Goal: Obtain resource: Download file/media

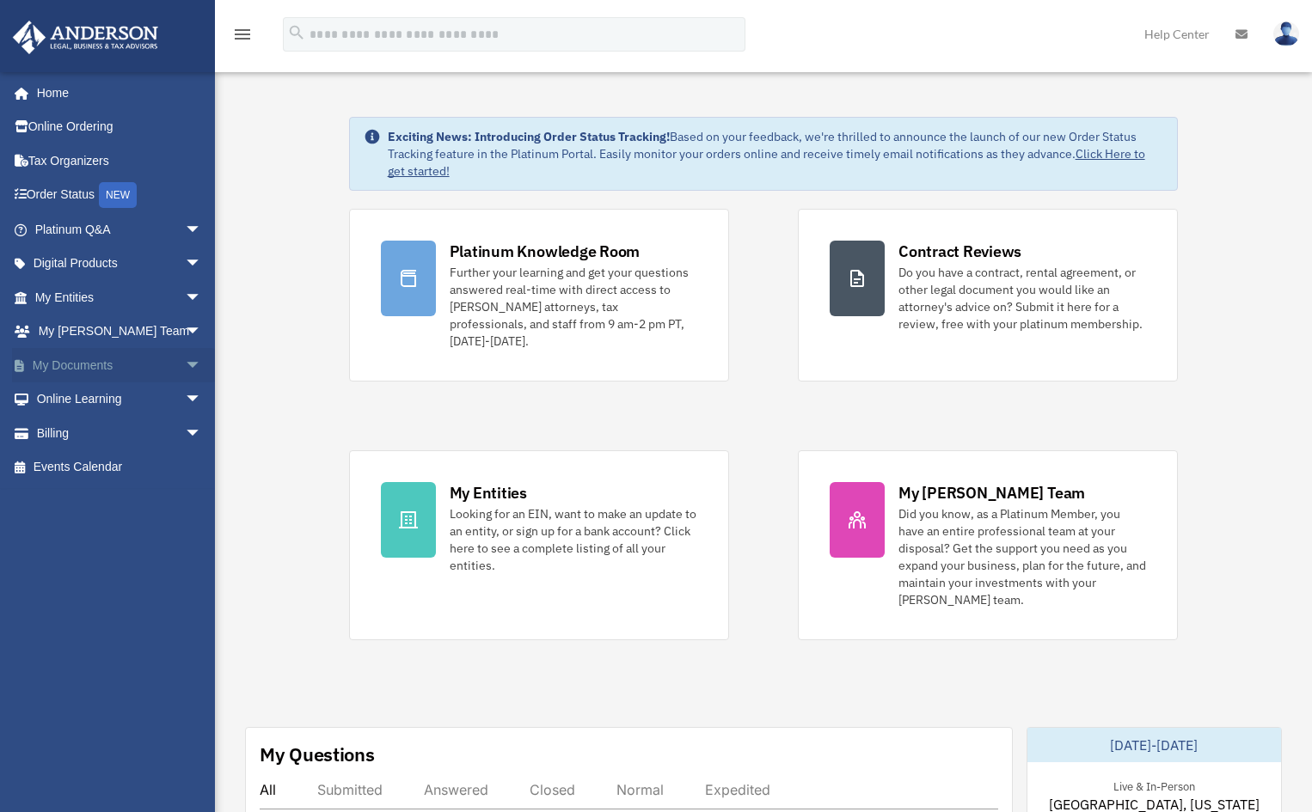
click at [185, 366] on span "arrow_drop_down" at bounding box center [202, 365] width 34 height 35
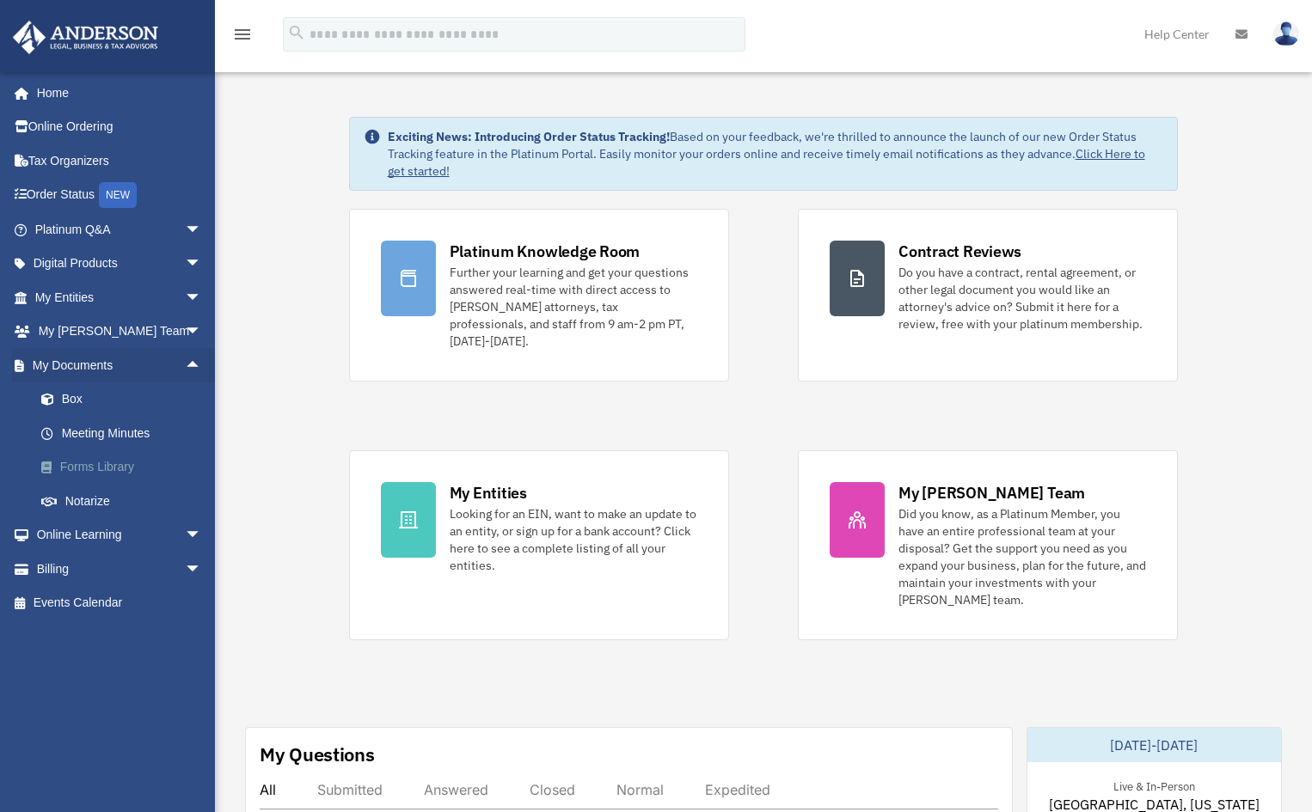
click at [114, 459] on link "Forms Library" at bounding box center [126, 467] width 204 height 34
click at [73, 469] on link "Forms Library" at bounding box center [126, 467] width 204 height 34
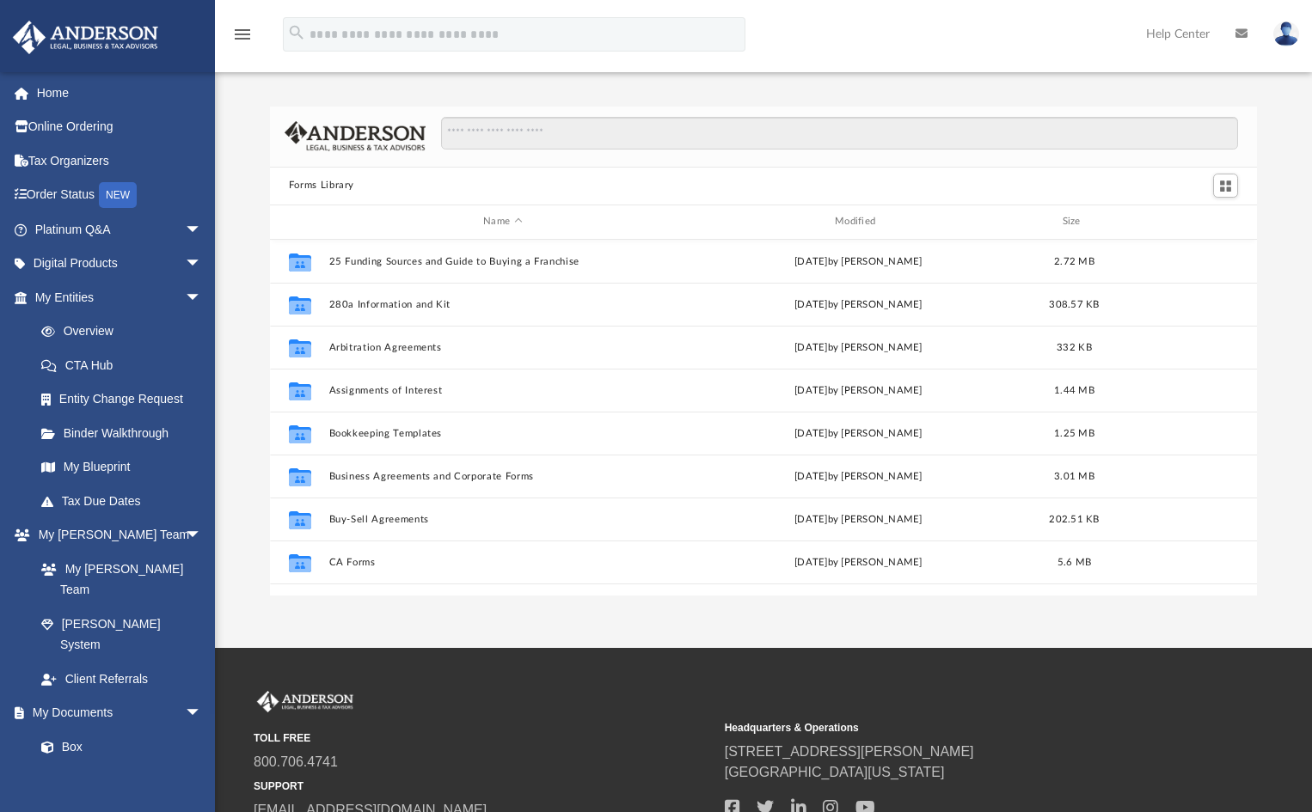
scroll to position [378, 975]
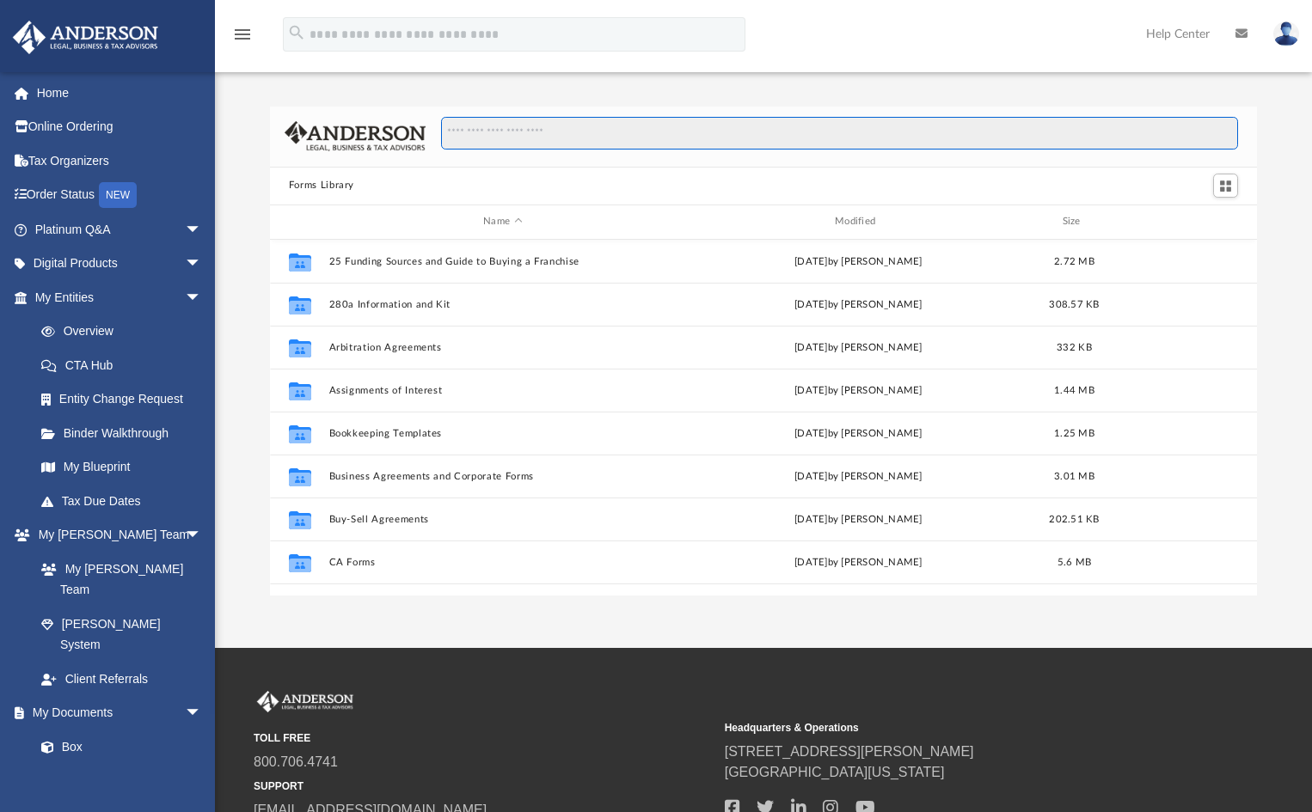
click at [672, 132] on input "Search files and folders" at bounding box center [840, 133] width 798 height 33
type input "**********"
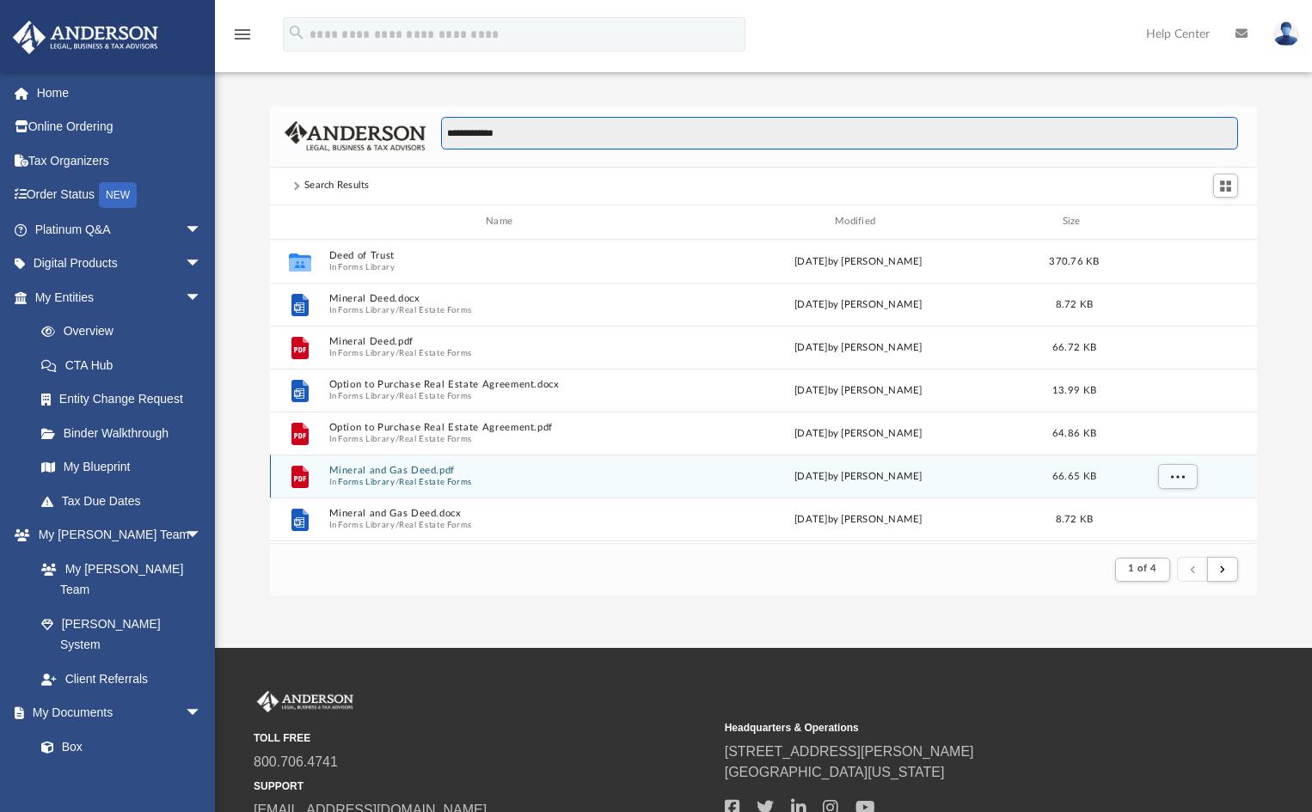
scroll to position [325, 975]
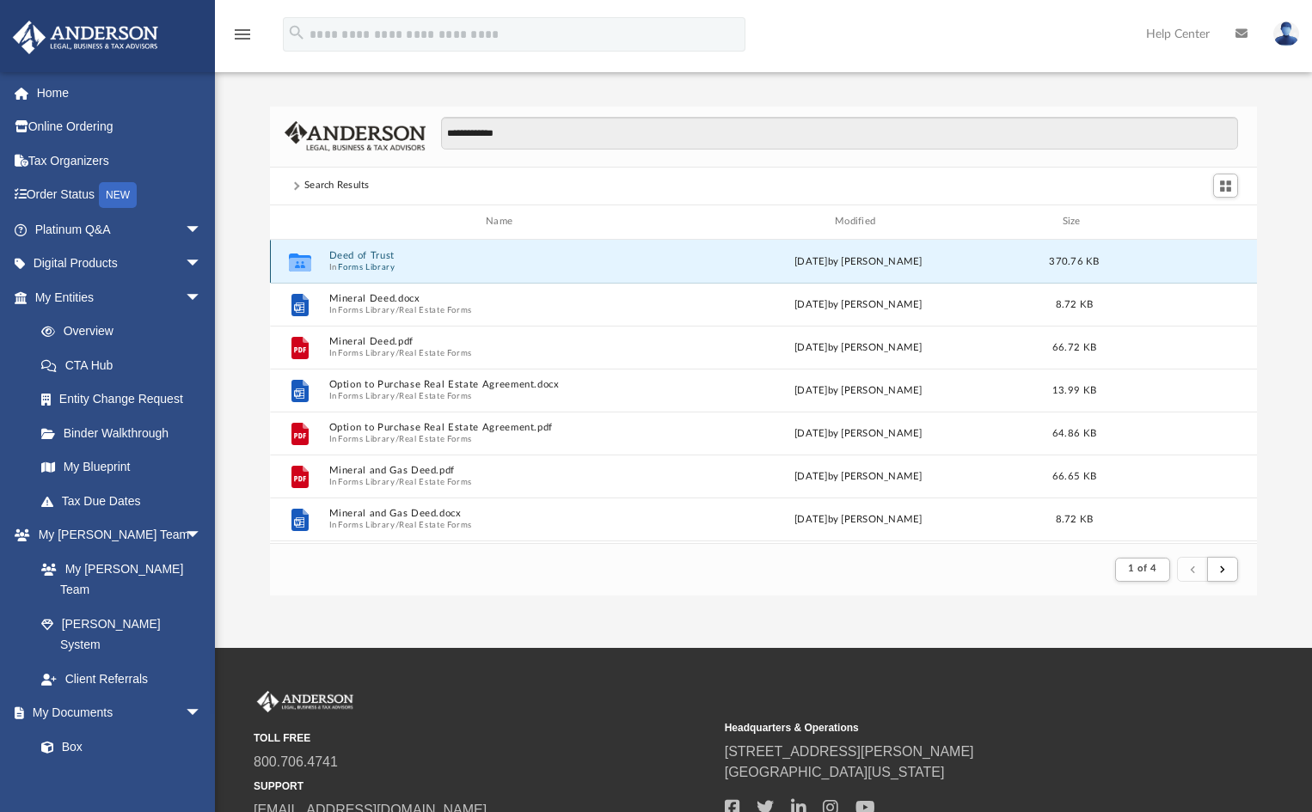
click at [375, 253] on button "Deed of Trust" at bounding box center [502, 255] width 348 height 11
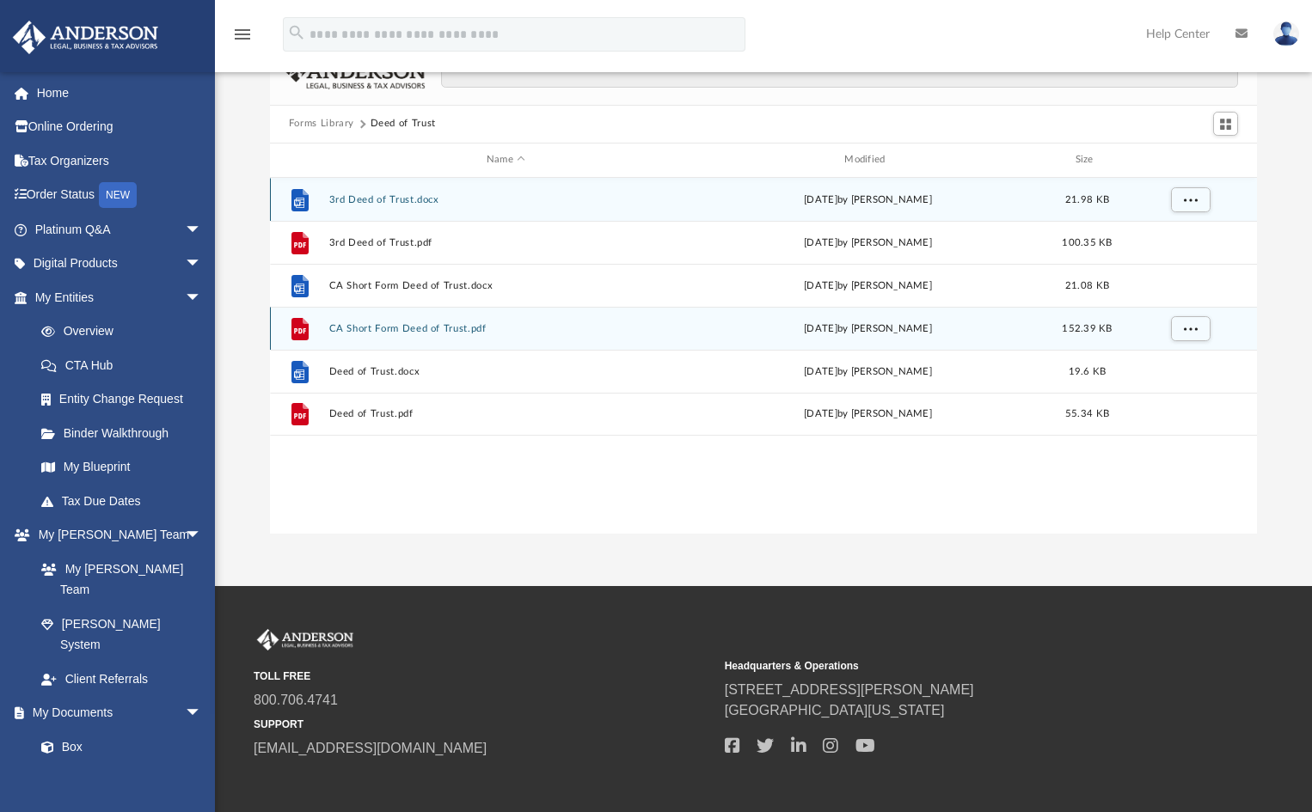
scroll to position [143, 0]
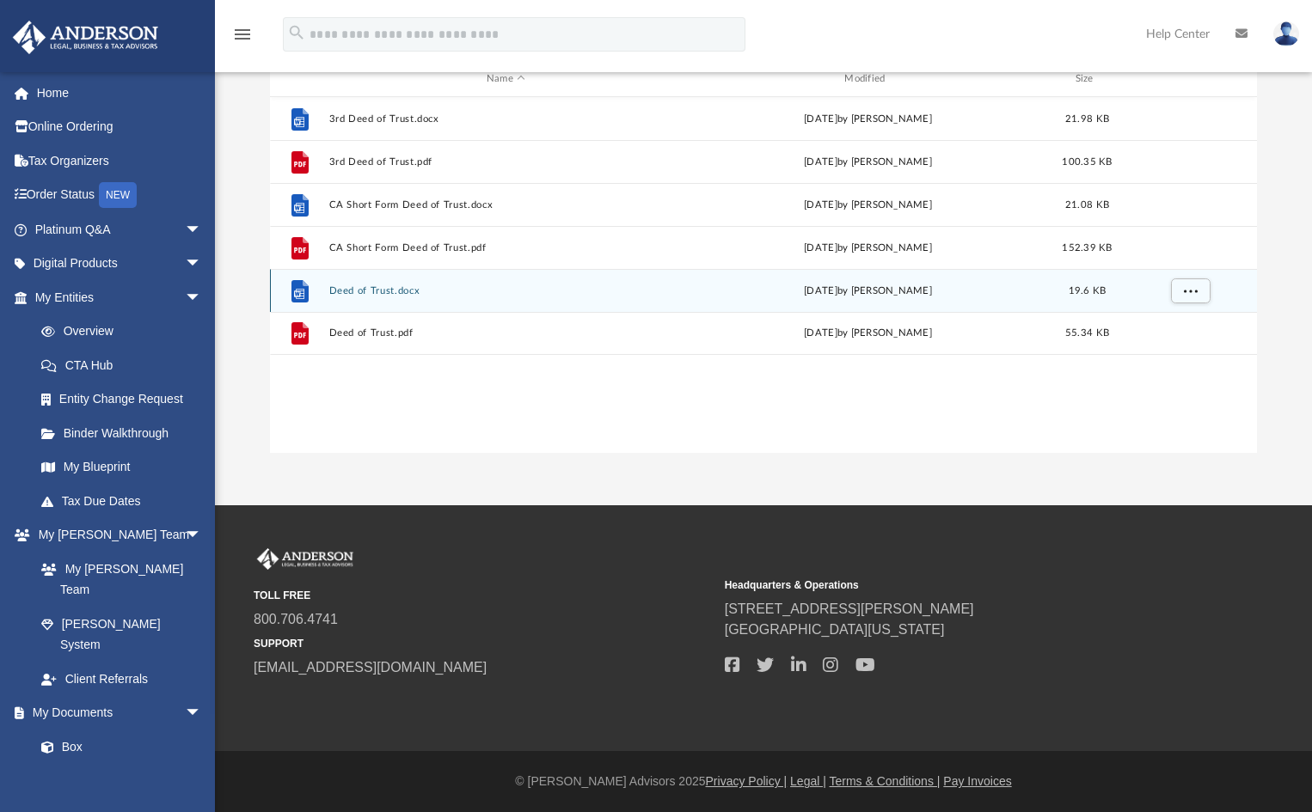
click at [398, 287] on button "Deed of Trust.docx" at bounding box center [505, 289] width 354 height 11
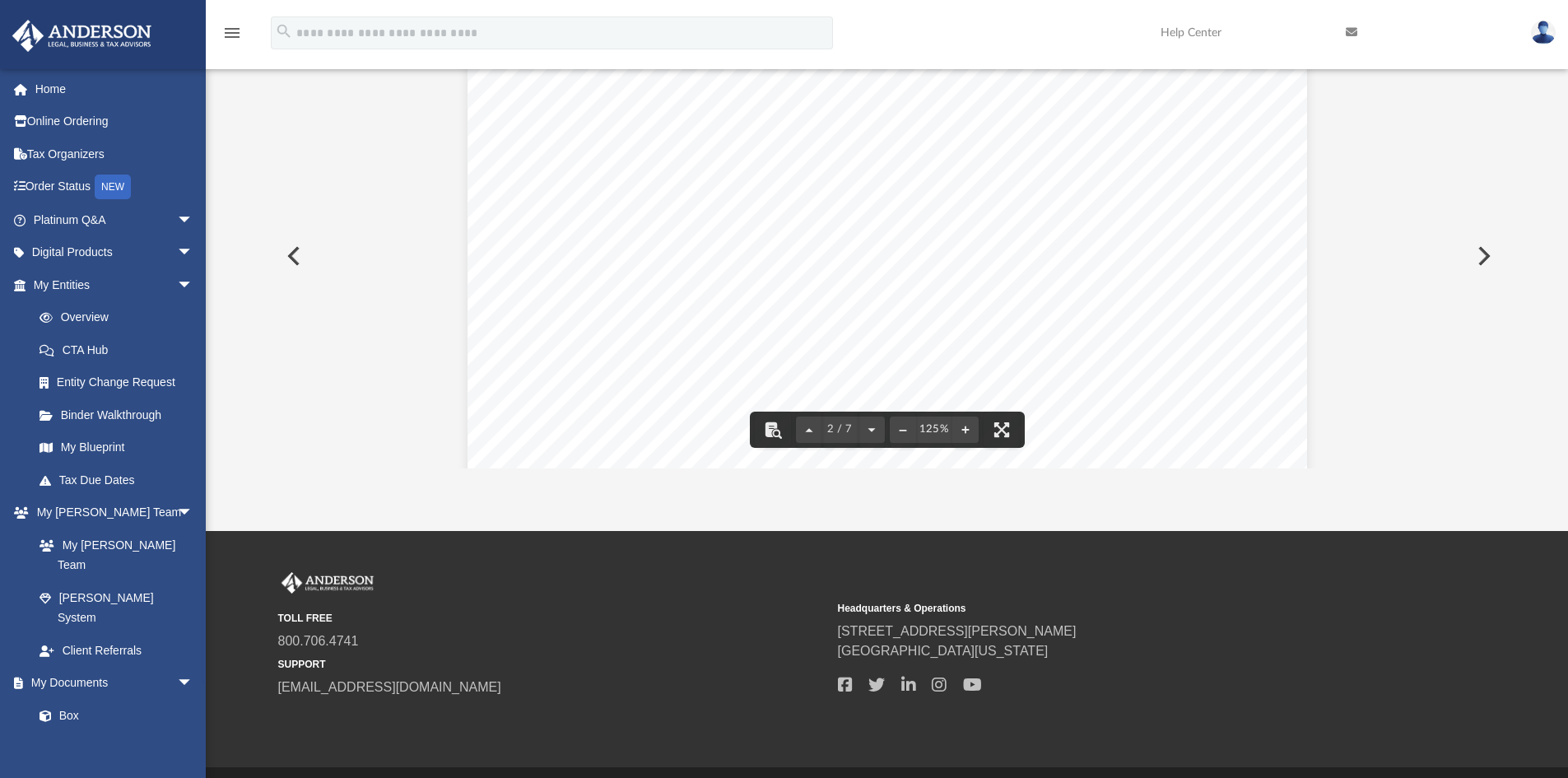
scroll to position [1029, 0]
click at [288, 253] on button "Preview" at bounding box center [292, 256] width 36 height 46
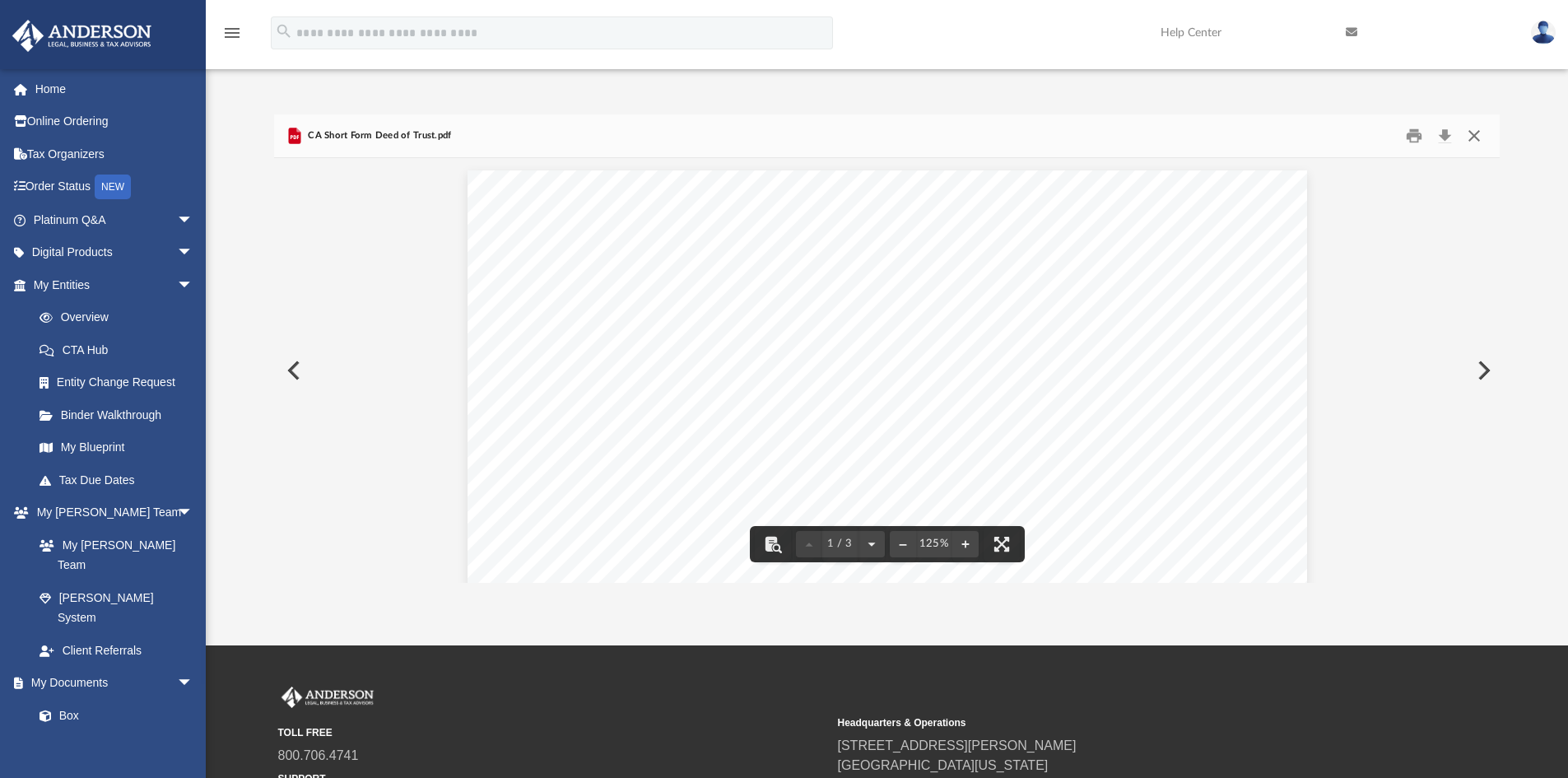
click at [1268, 143] on button "Close" at bounding box center [1474, 136] width 30 height 26
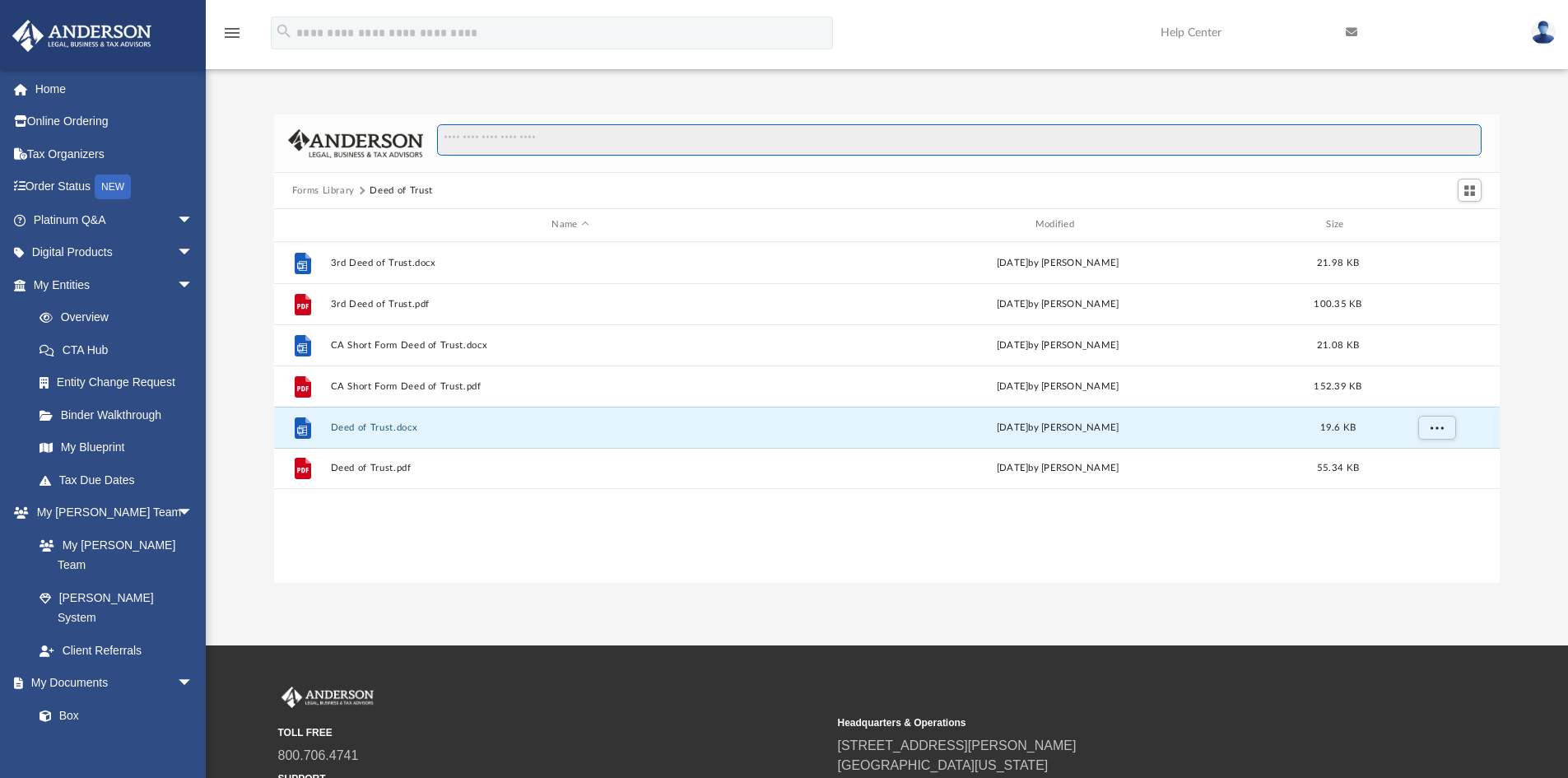
click at [618, 149] on input "Search files and folders" at bounding box center [959, 140] width 1045 height 32
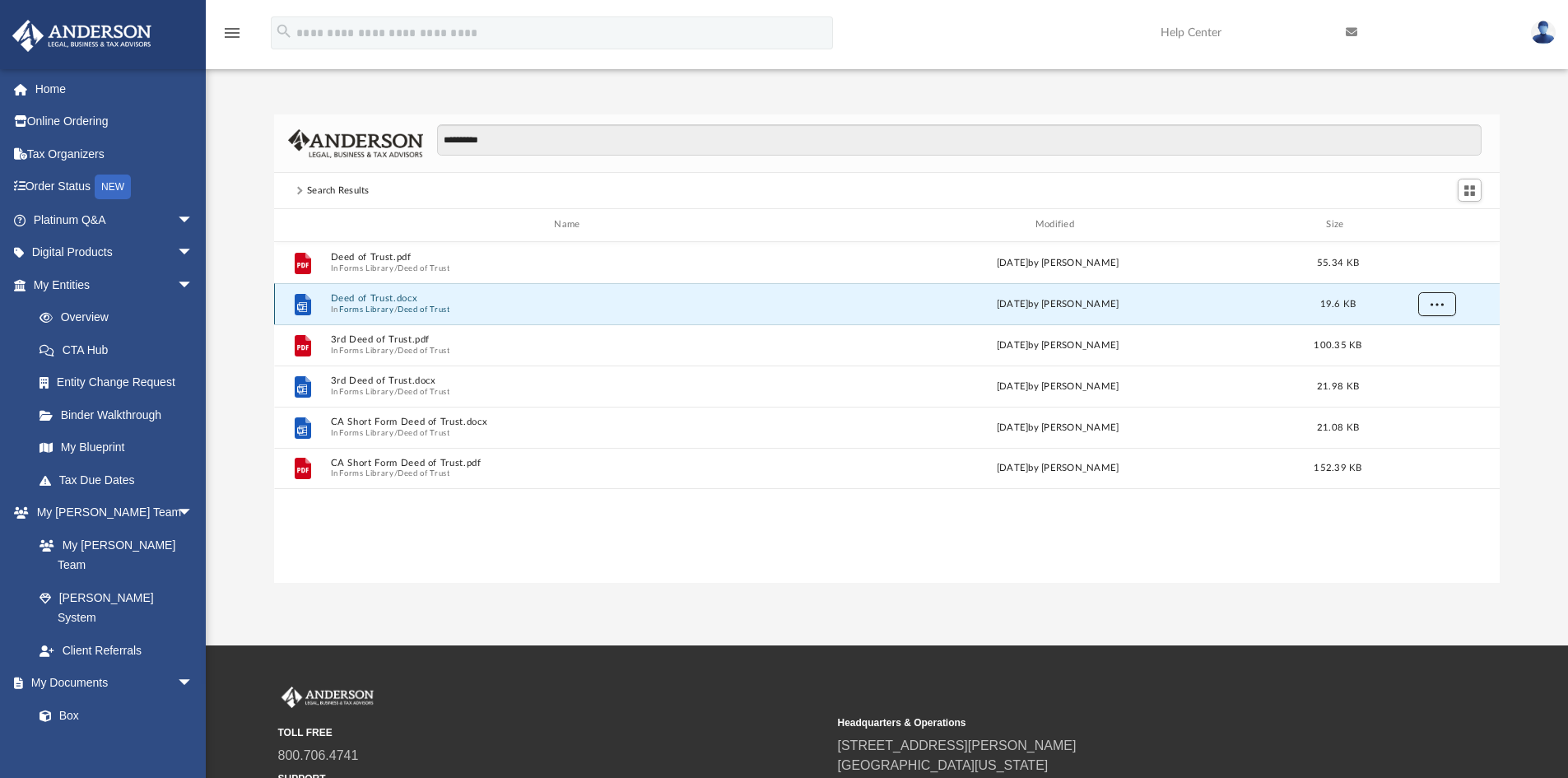
click at [1268, 305] on button "More options" at bounding box center [1437, 304] width 38 height 25
click at [1268, 361] on li "Download" at bounding box center [1421, 363] width 48 height 17
click at [466, 135] on input "**********" at bounding box center [959, 140] width 1045 height 32
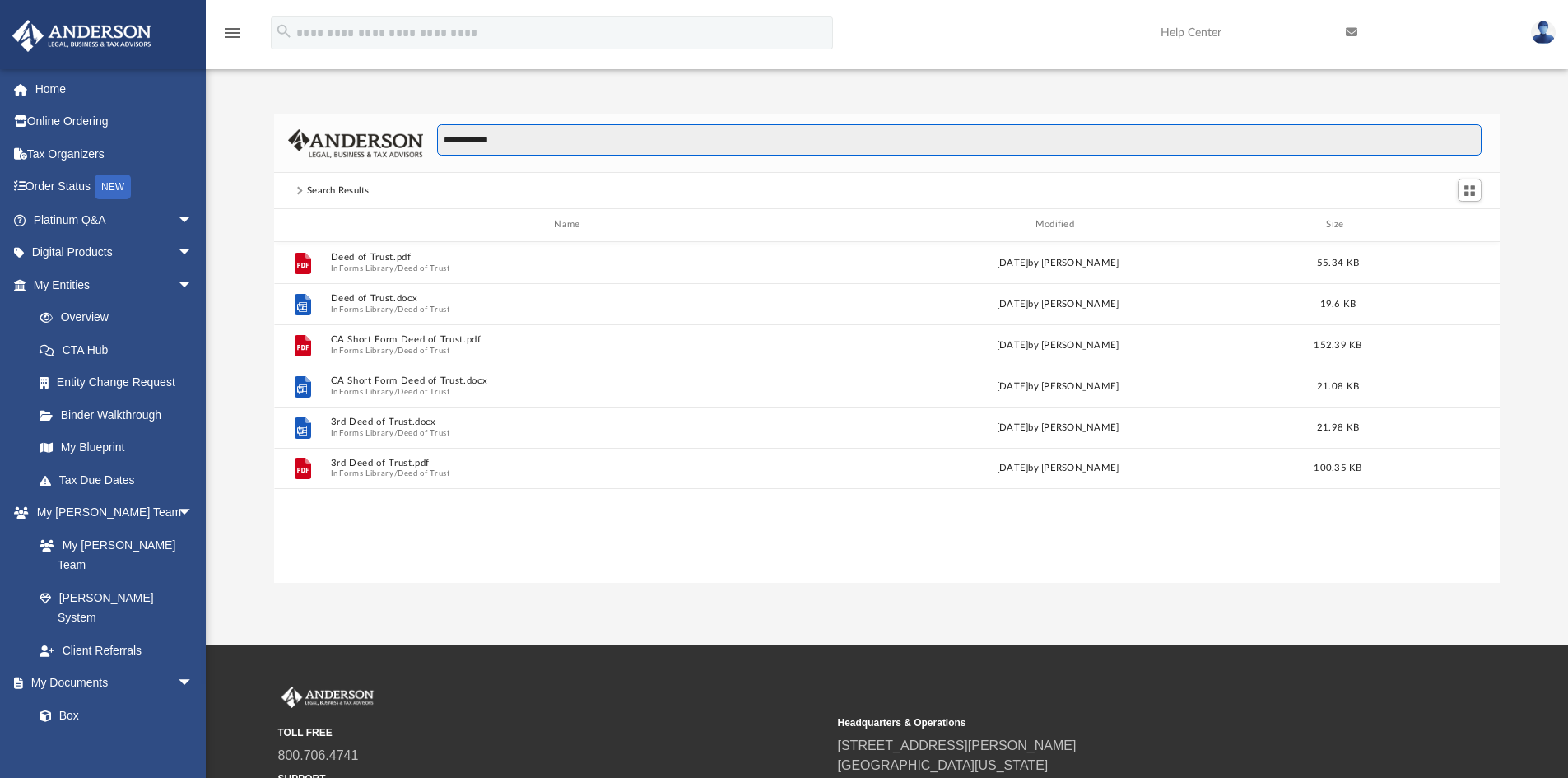
click at [556, 146] on input "**********" at bounding box center [959, 140] width 1045 height 32
drag, startPoint x: 544, startPoint y: 143, endPoint x: 311, endPoint y: 124, distance: 233.8
click at [311, 124] on div "**********" at bounding box center [887, 143] width 1227 height 58
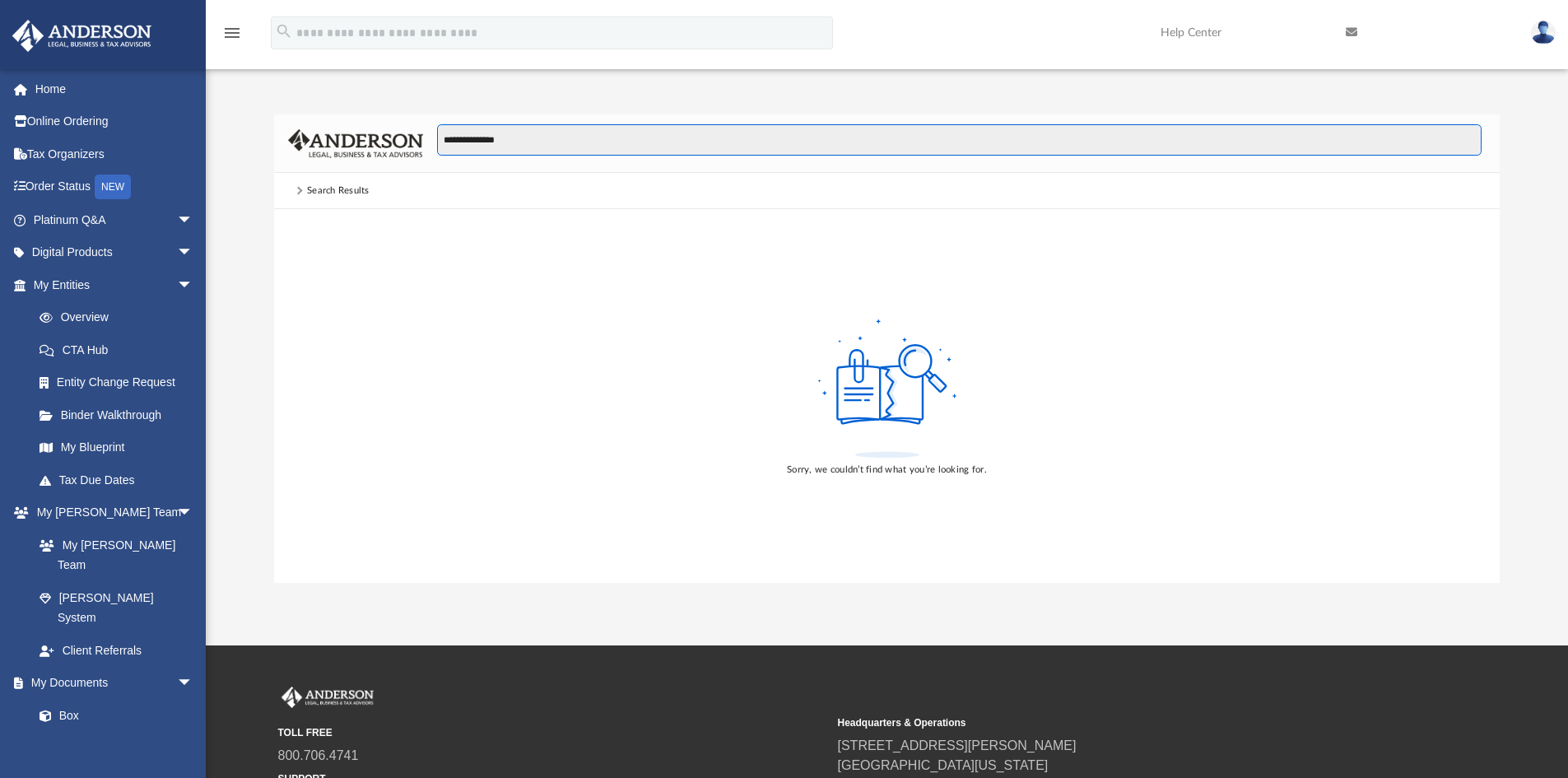
click at [529, 147] on input "**********" at bounding box center [959, 140] width 1045 height 32
type input "*"
type input "*********"
drag, startPoint x: 498, startPoint y: 141, endPoint x: 238, endPoint y: 124, distance: 260.6
click at [223, 132] on div "********* Search Results Sorry, we couldn’t find what you’re looking for." at bounding box center [887, 348] width 1362 height 469
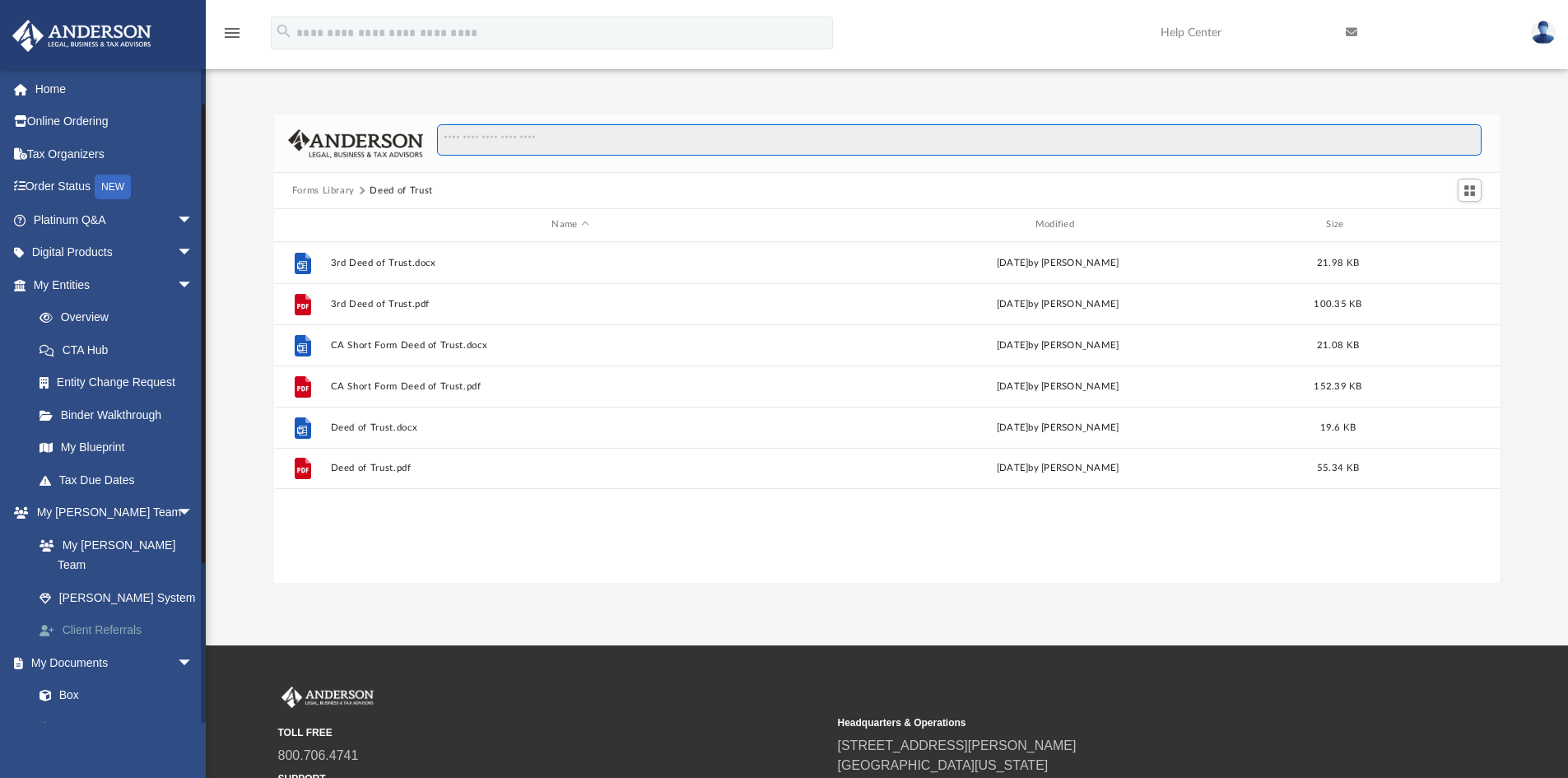
scroll to position [165, 0]
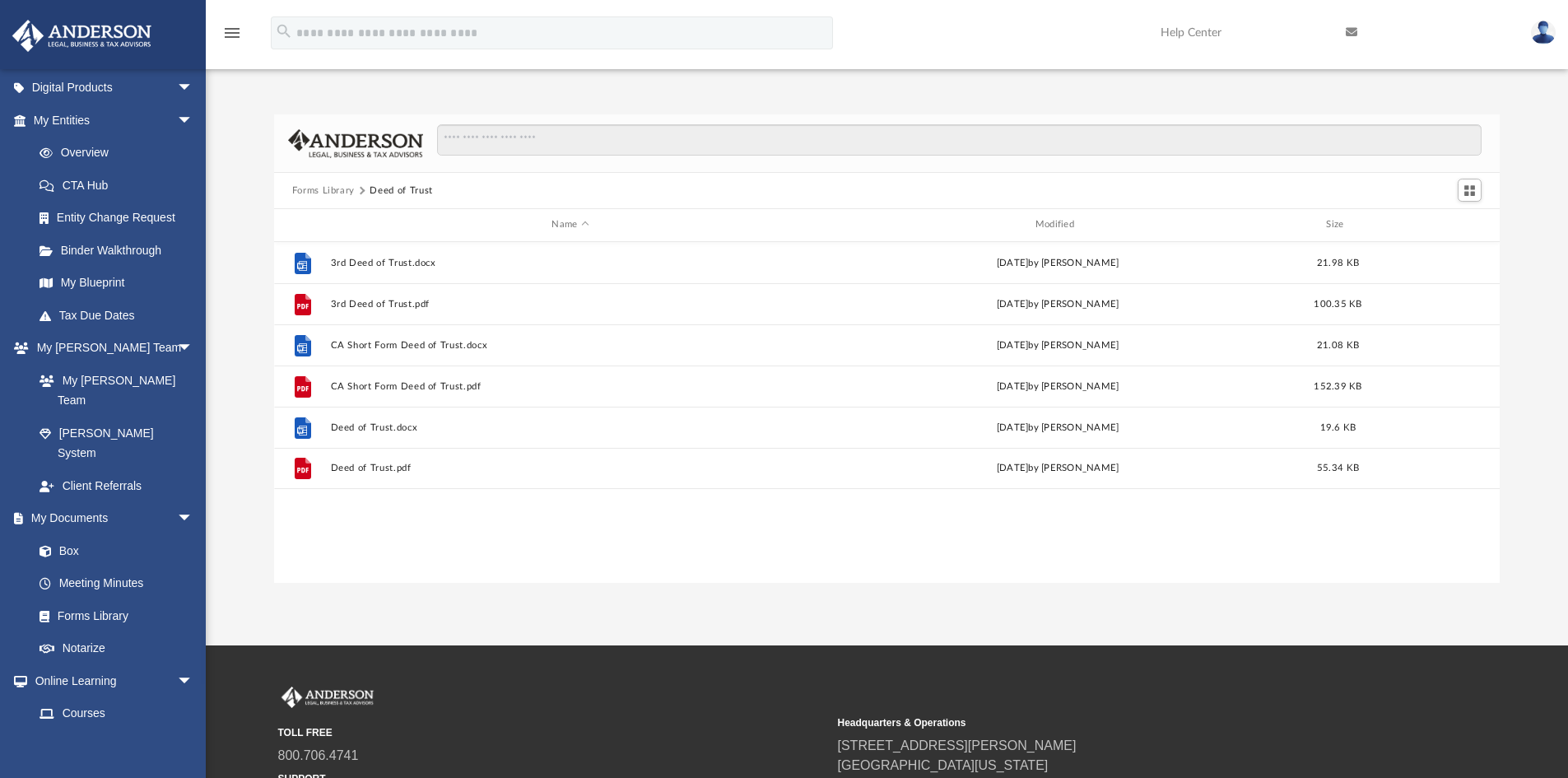
click at [324, 190] on button "Forms Library" at bounding box center [323, 191] width 62 height 14
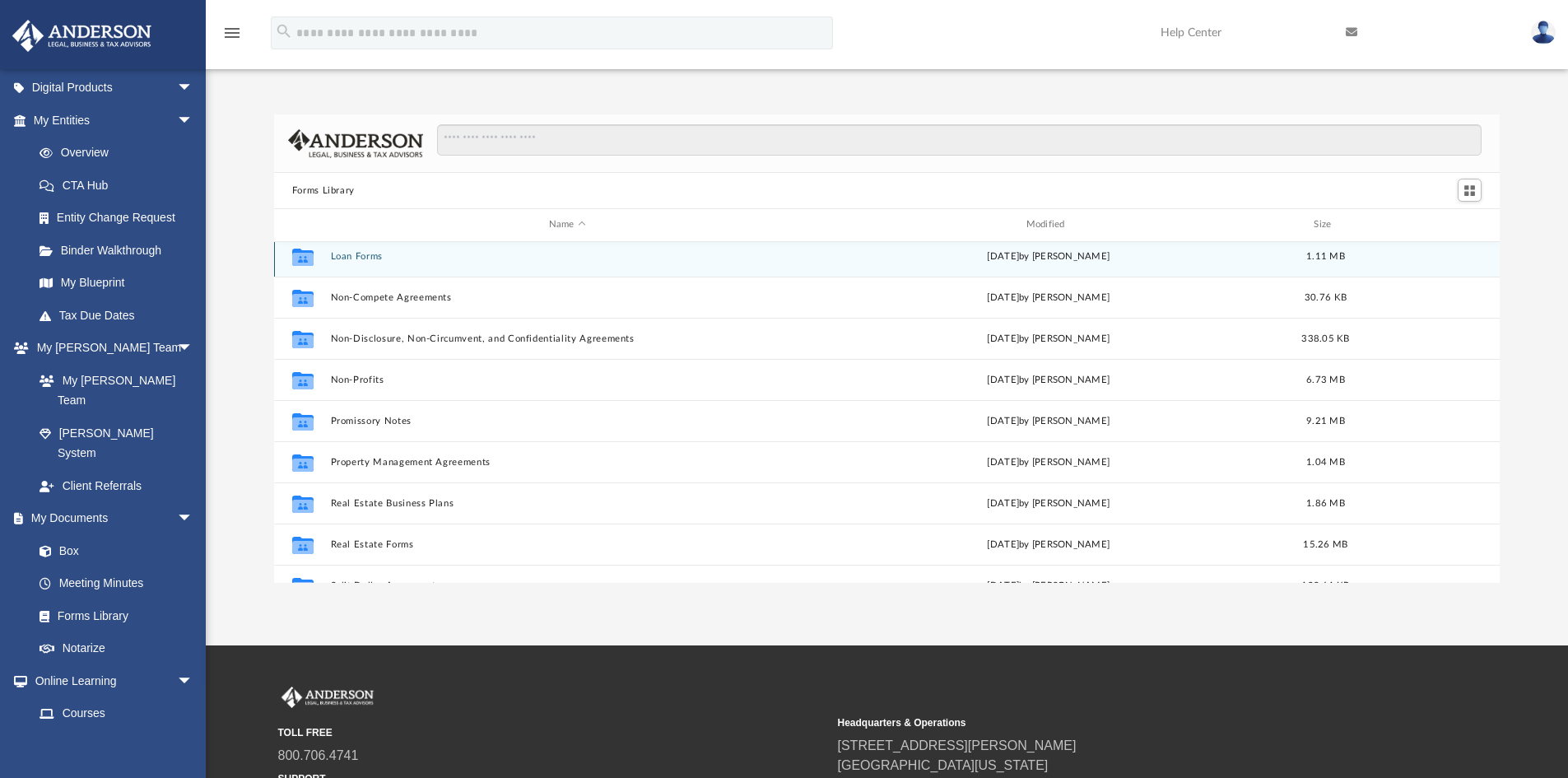
scroll to position [894, 0]
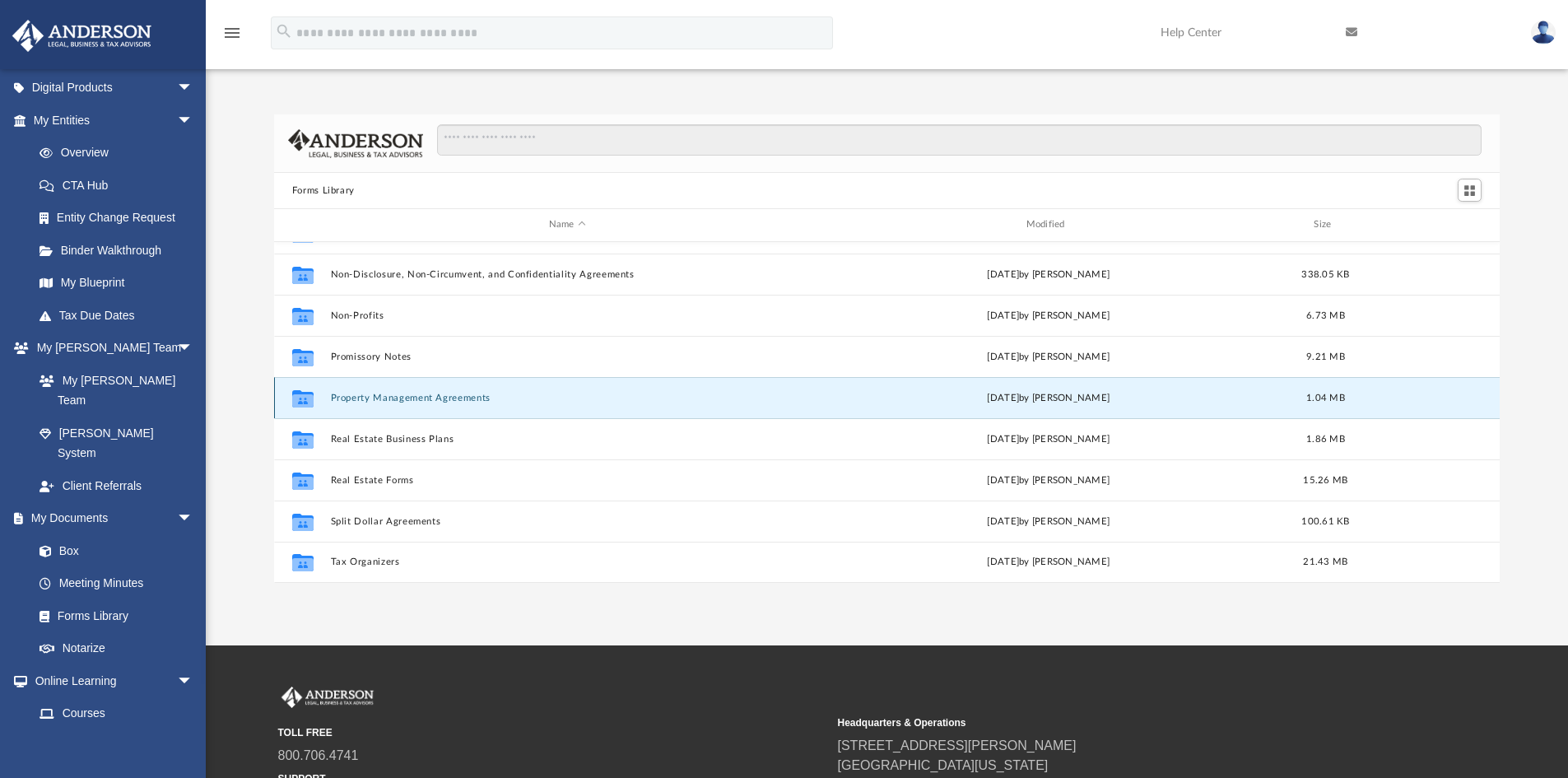
click at [392, 399] on button "Property Management Agreements" at bounding box center [567, 398] width 474 height 11
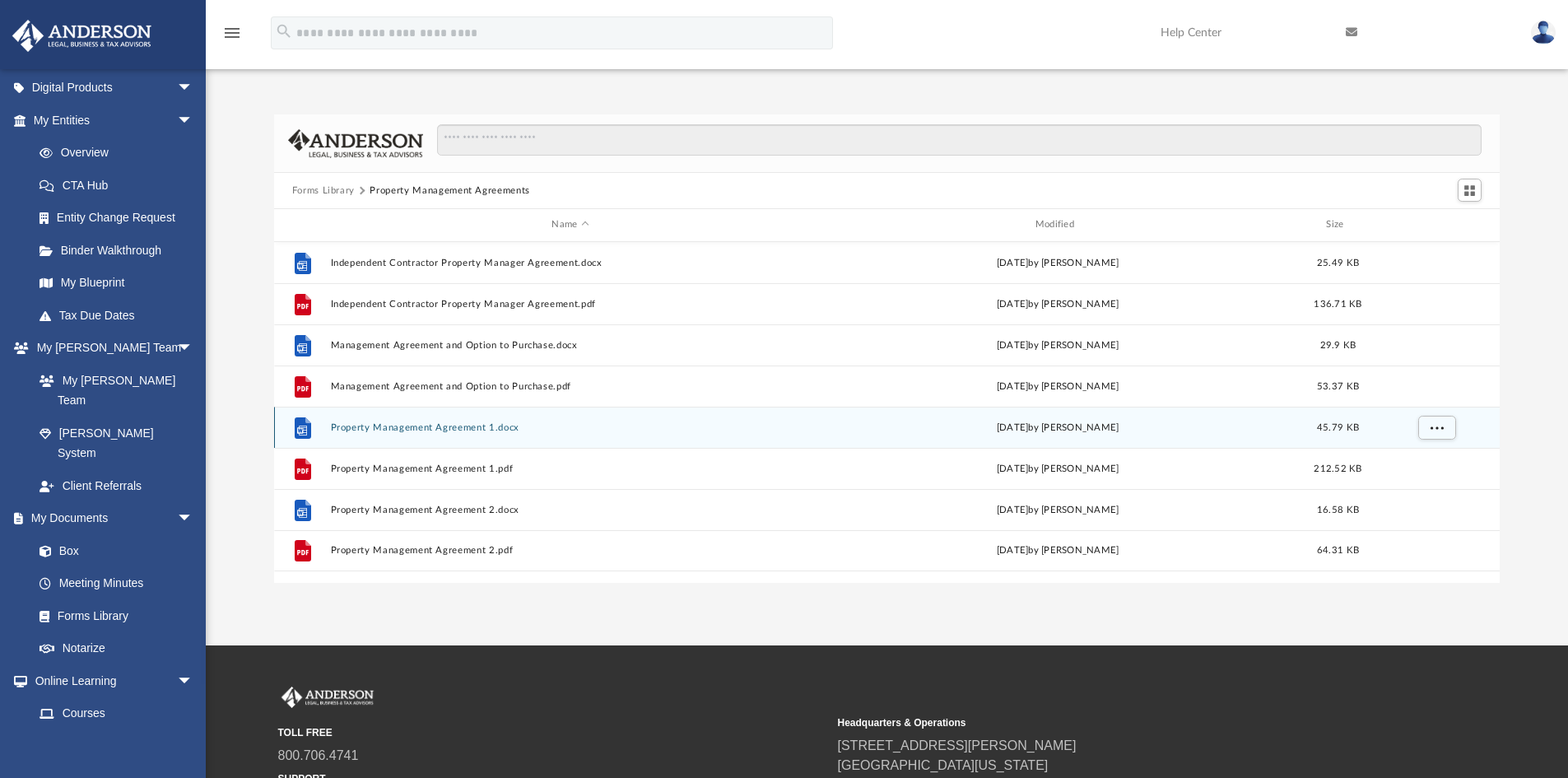
scroll to position [0, 0]
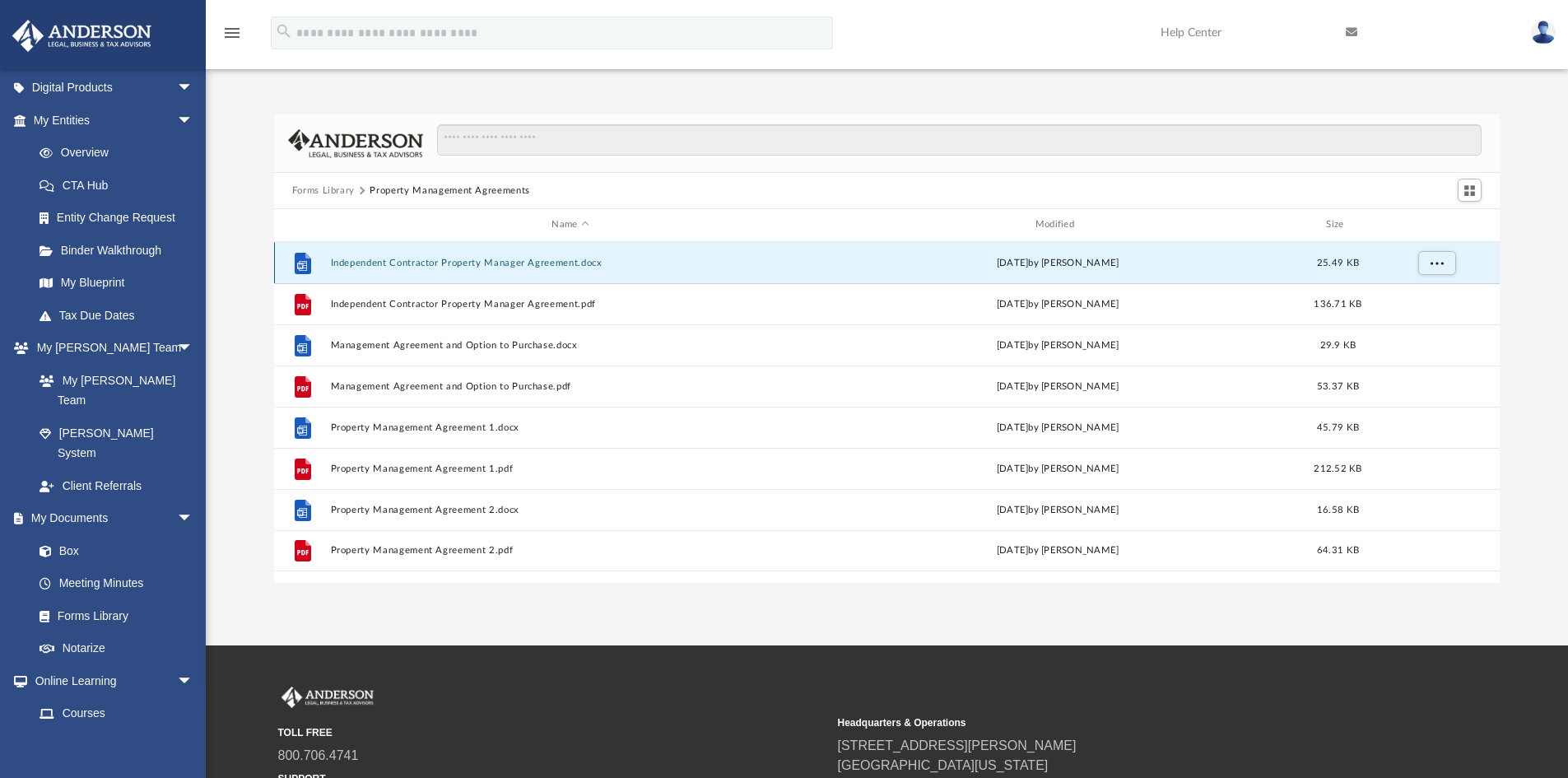
click at [515, 261] on button "Independent Contractor Property Manager Agreement.docx" at bounding box center [570, 263] width 480 height 11
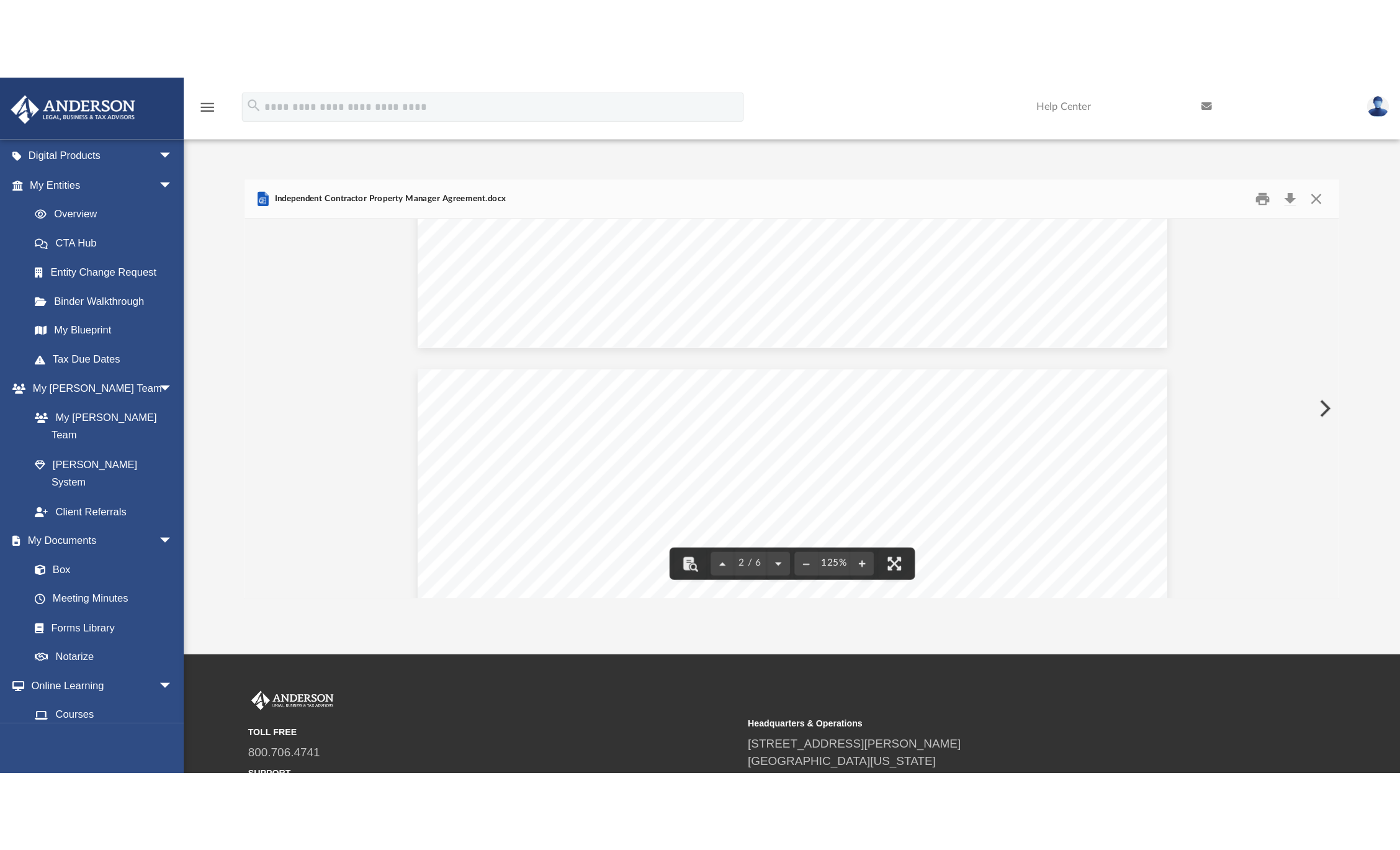
scroll to position [931, 0]
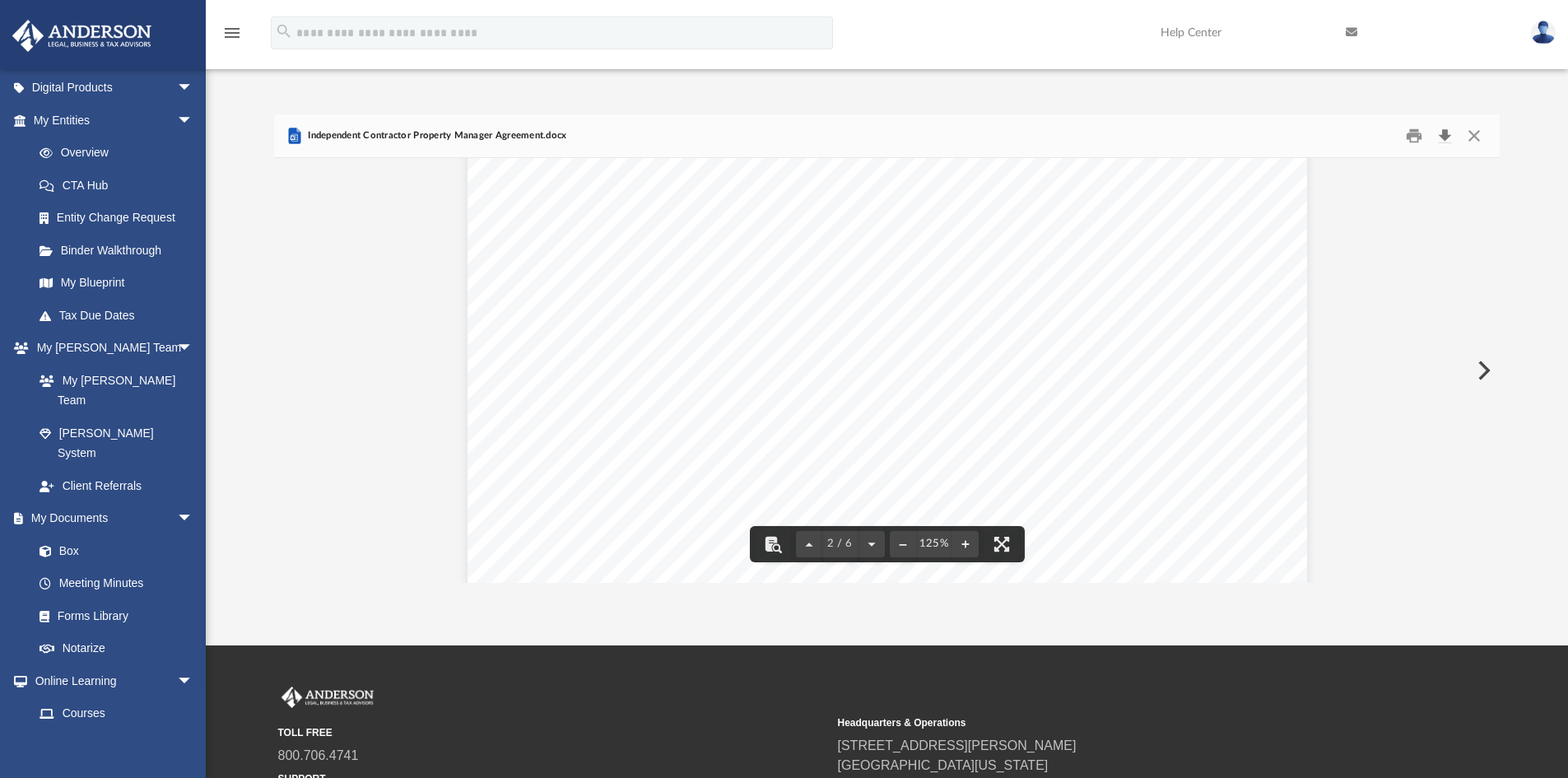
click at [1268, 139] on button "Download" at bounding box center [1444, 136] width 30 height 26
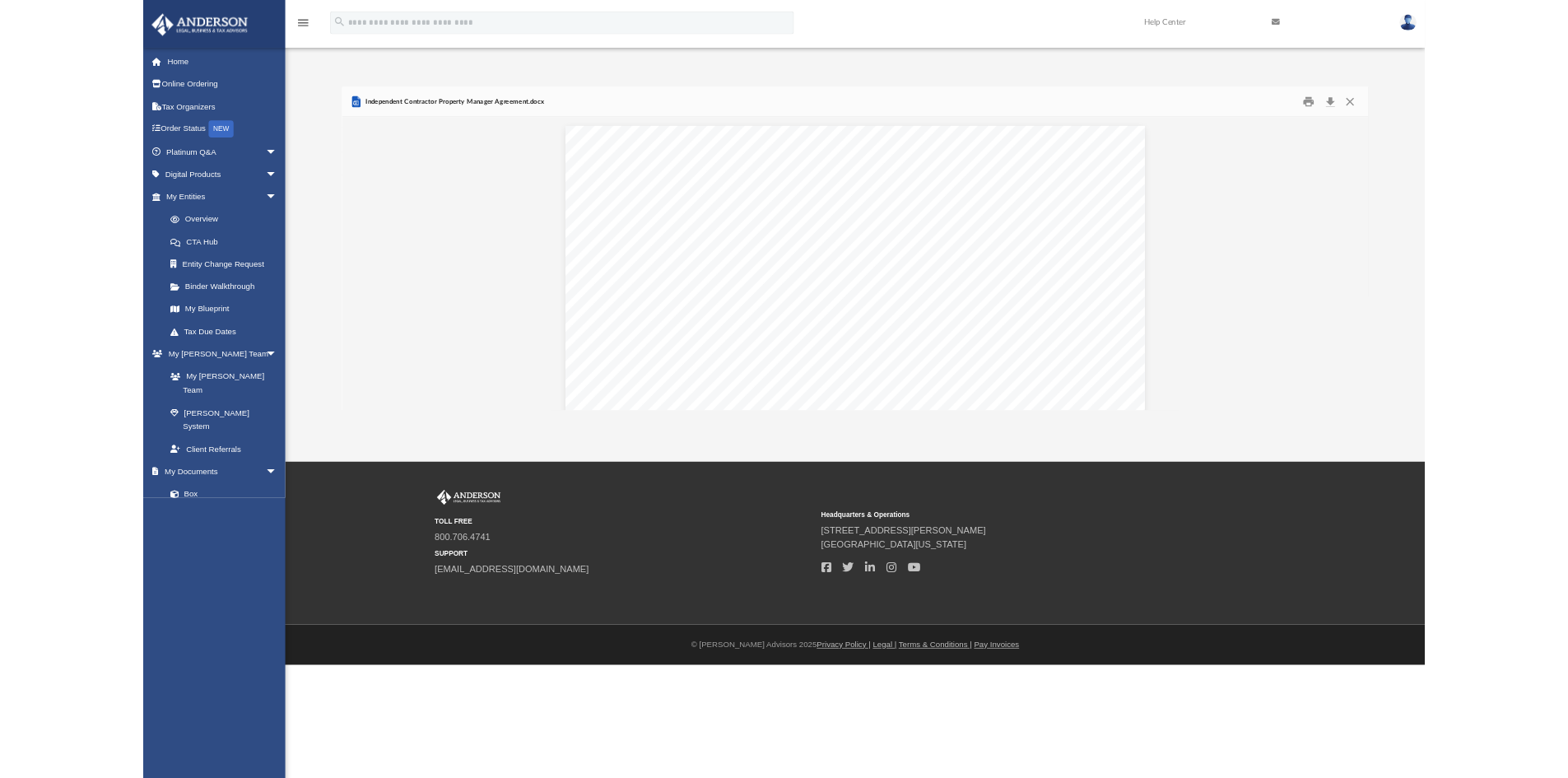
scroll to position [362, 1214]
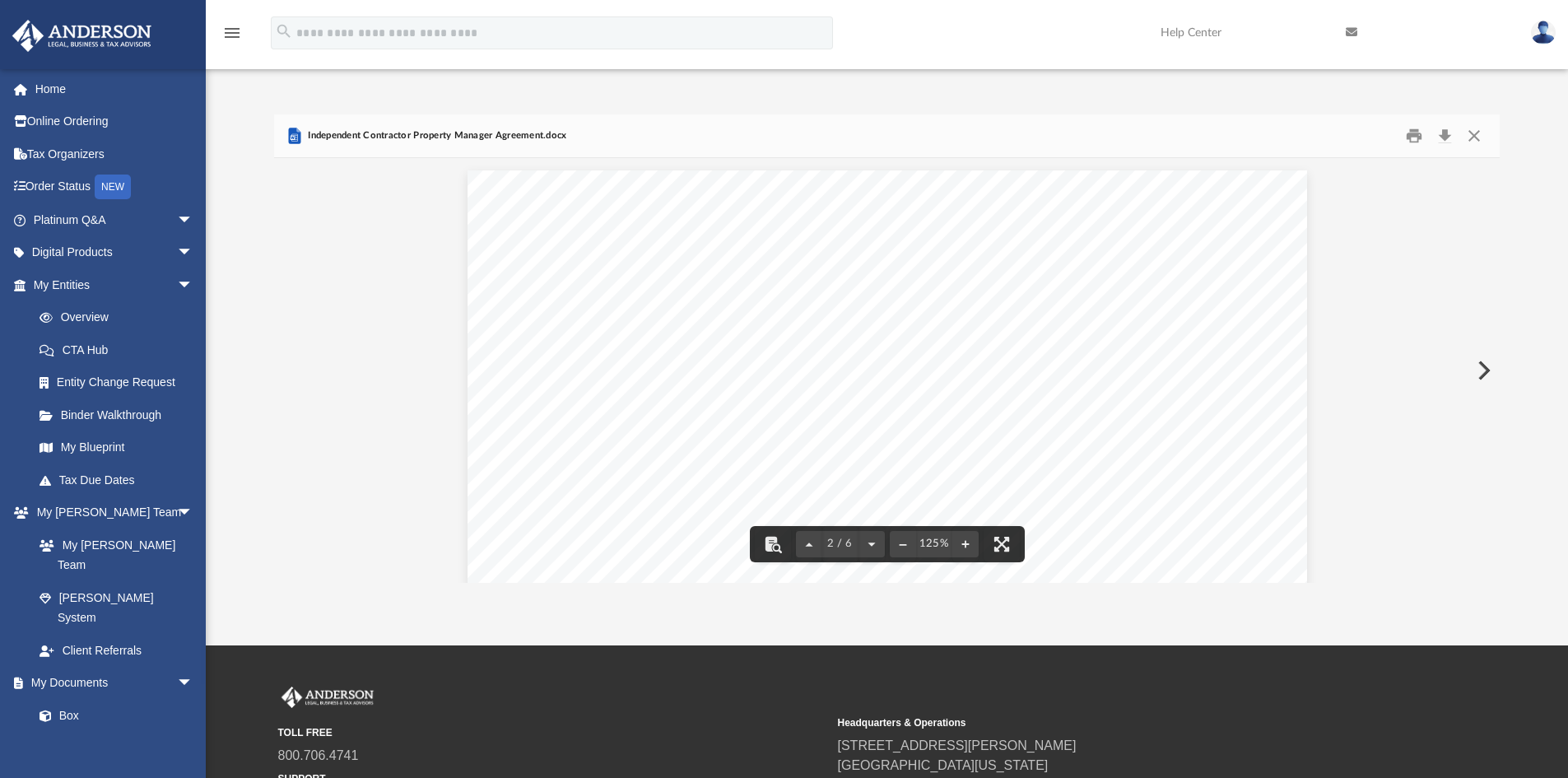
click at [1268, 133] on button "Close" at bounding box center [1474, 136] width 30 height 26
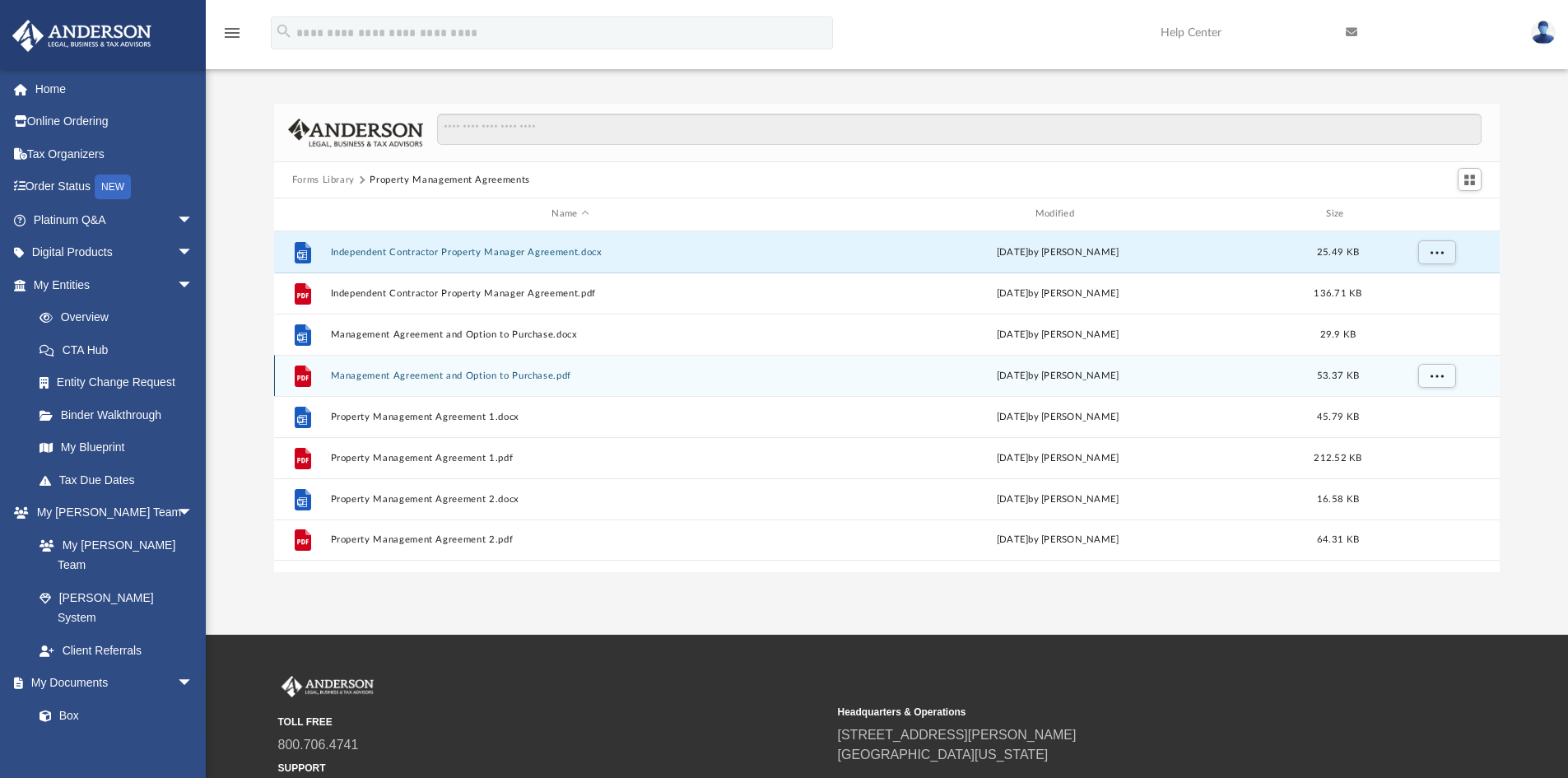
scroll to position [0, 0]
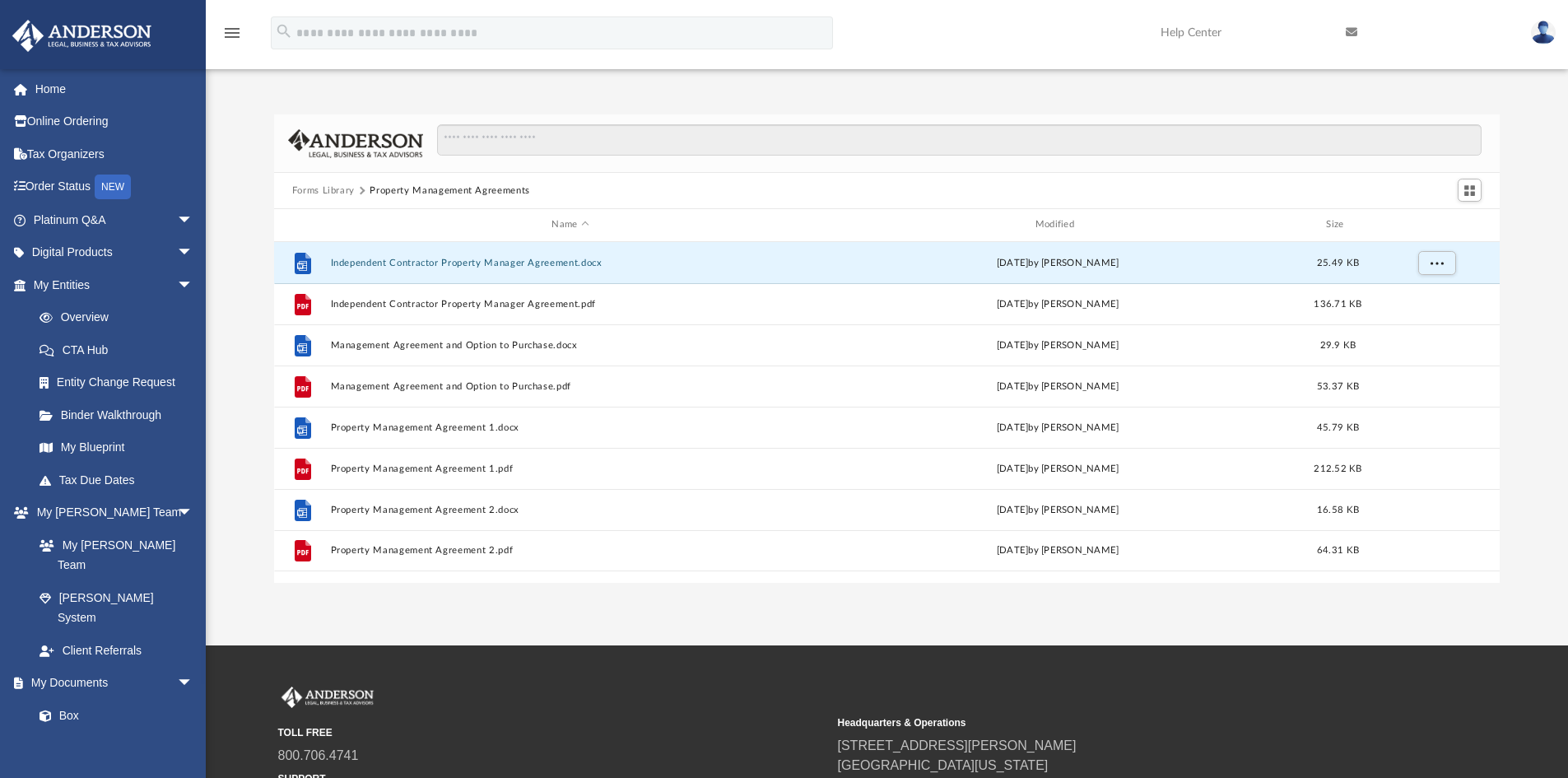
click at [332, 190] on button "Forms Library" at bounding box center [323, 191] width 62 height 14
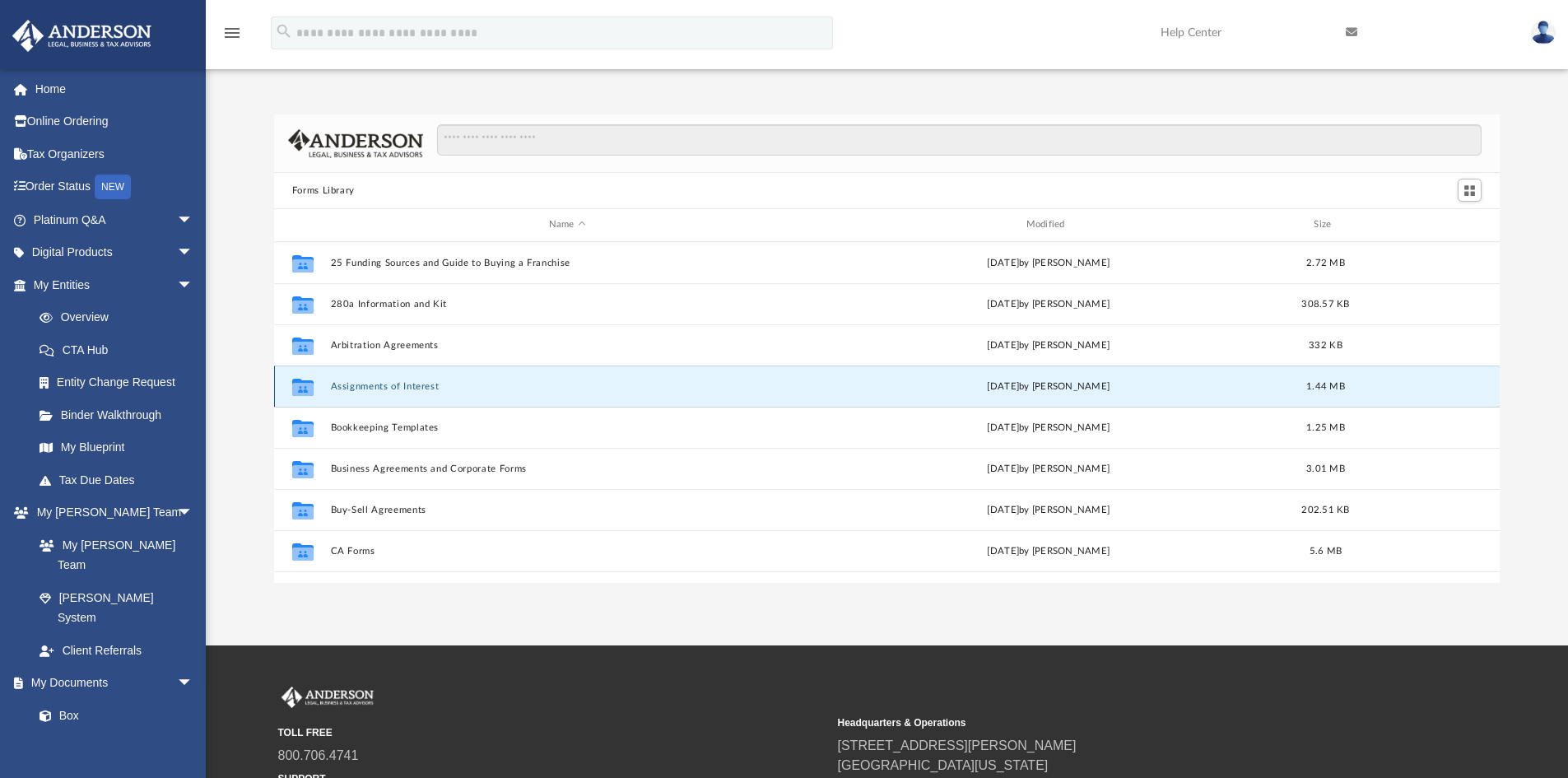
click at [391, 386] on button "Assignments of Interest" at bounding box center [567, 386] width 474 height 11
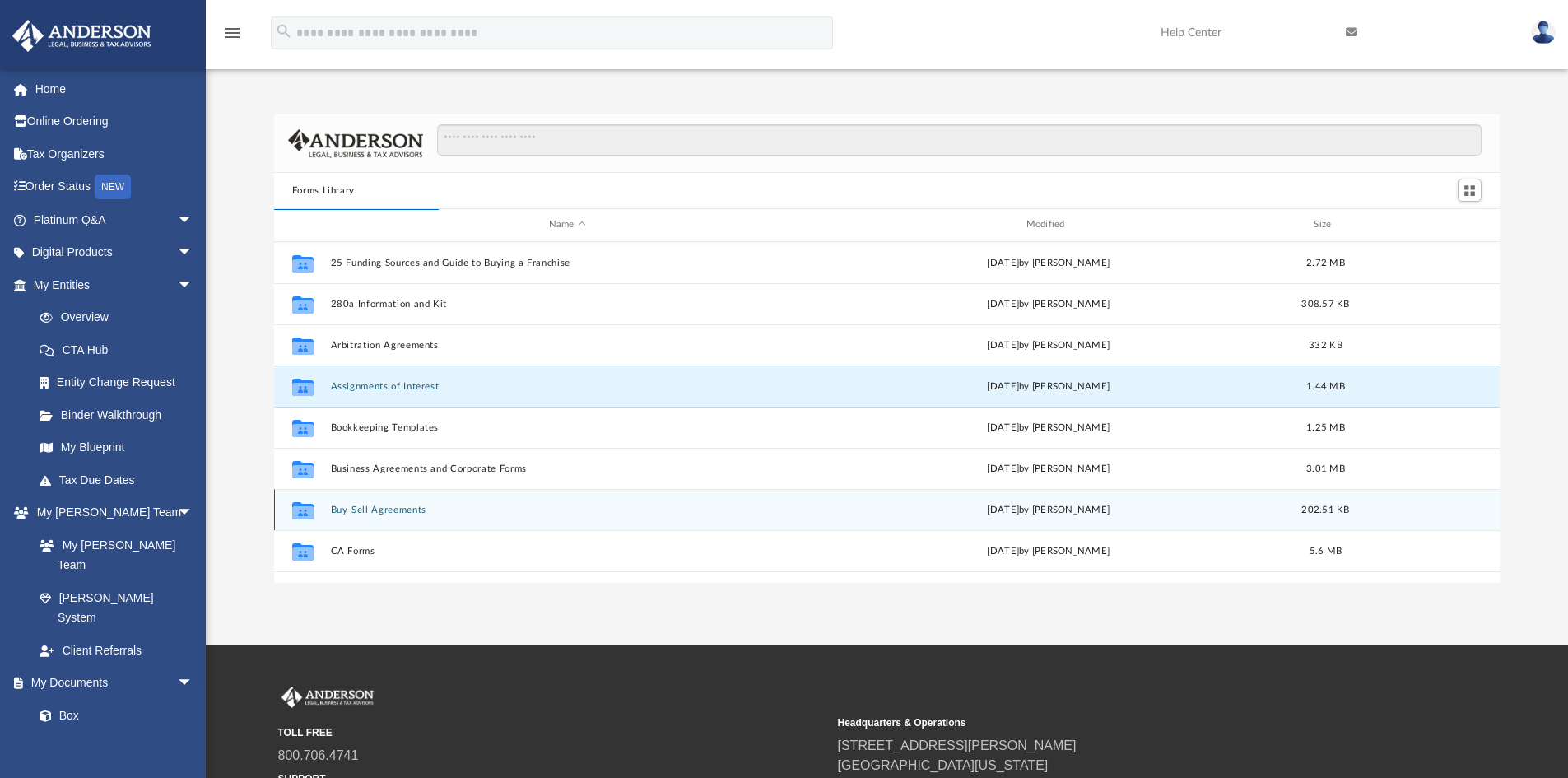
click at [390, 510] on button "Buy-Sell Agreements" at bounding box center [567, 510] width 474 height 11
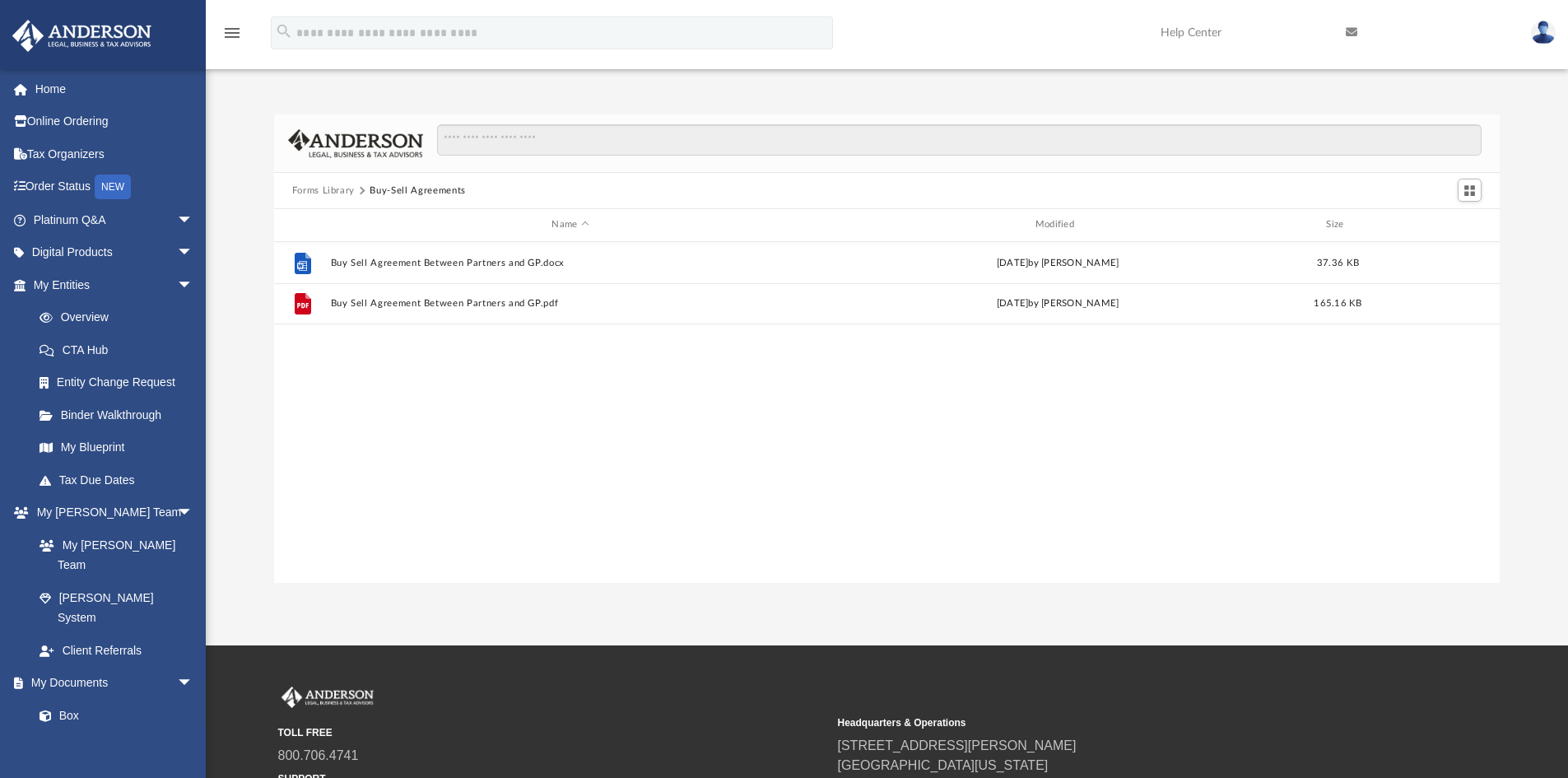
click at [315, 189] on button "Forms Library" at bounding box center [323, 191] width 62 height 14
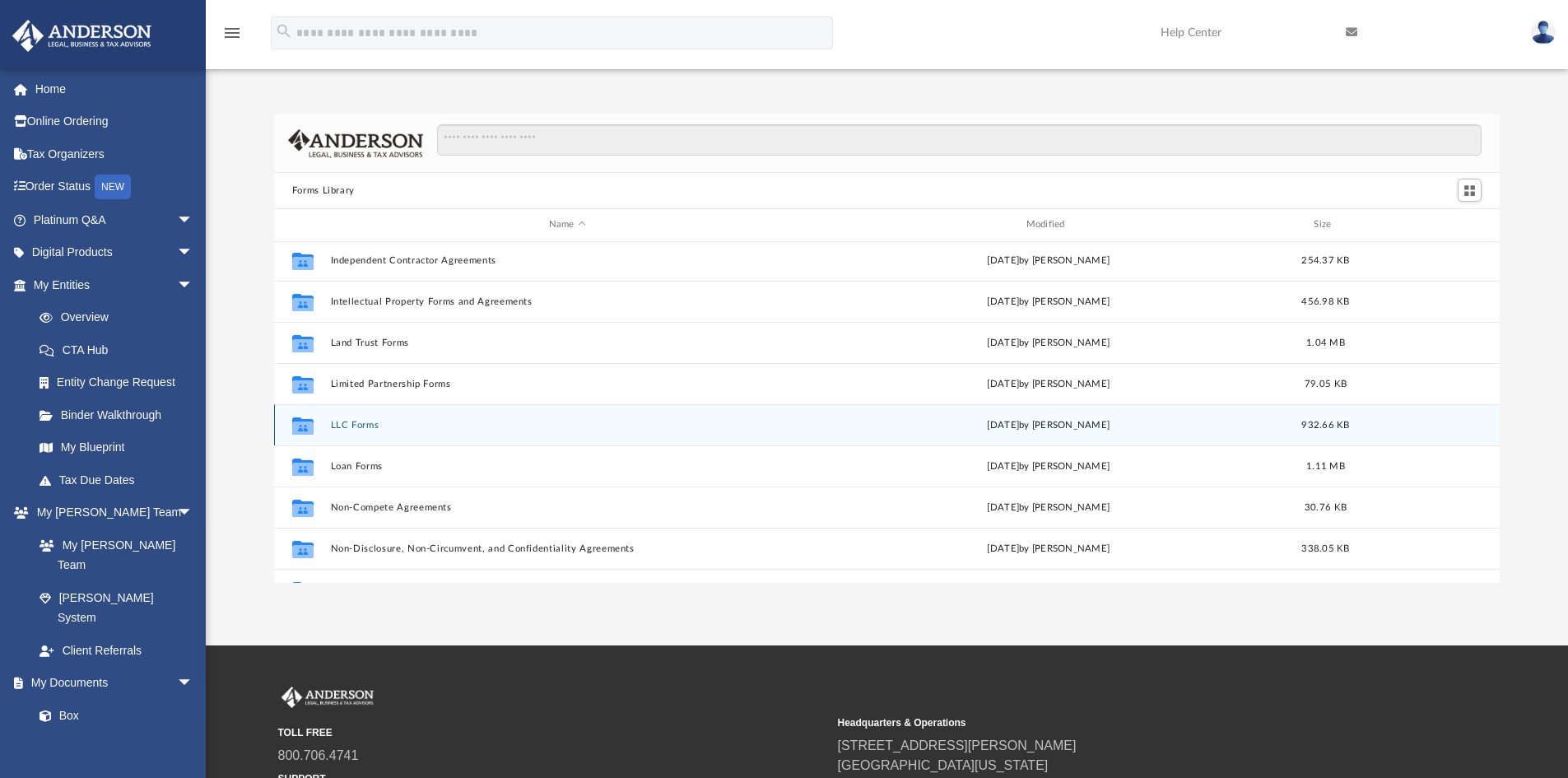
scroll to position [659, 0]
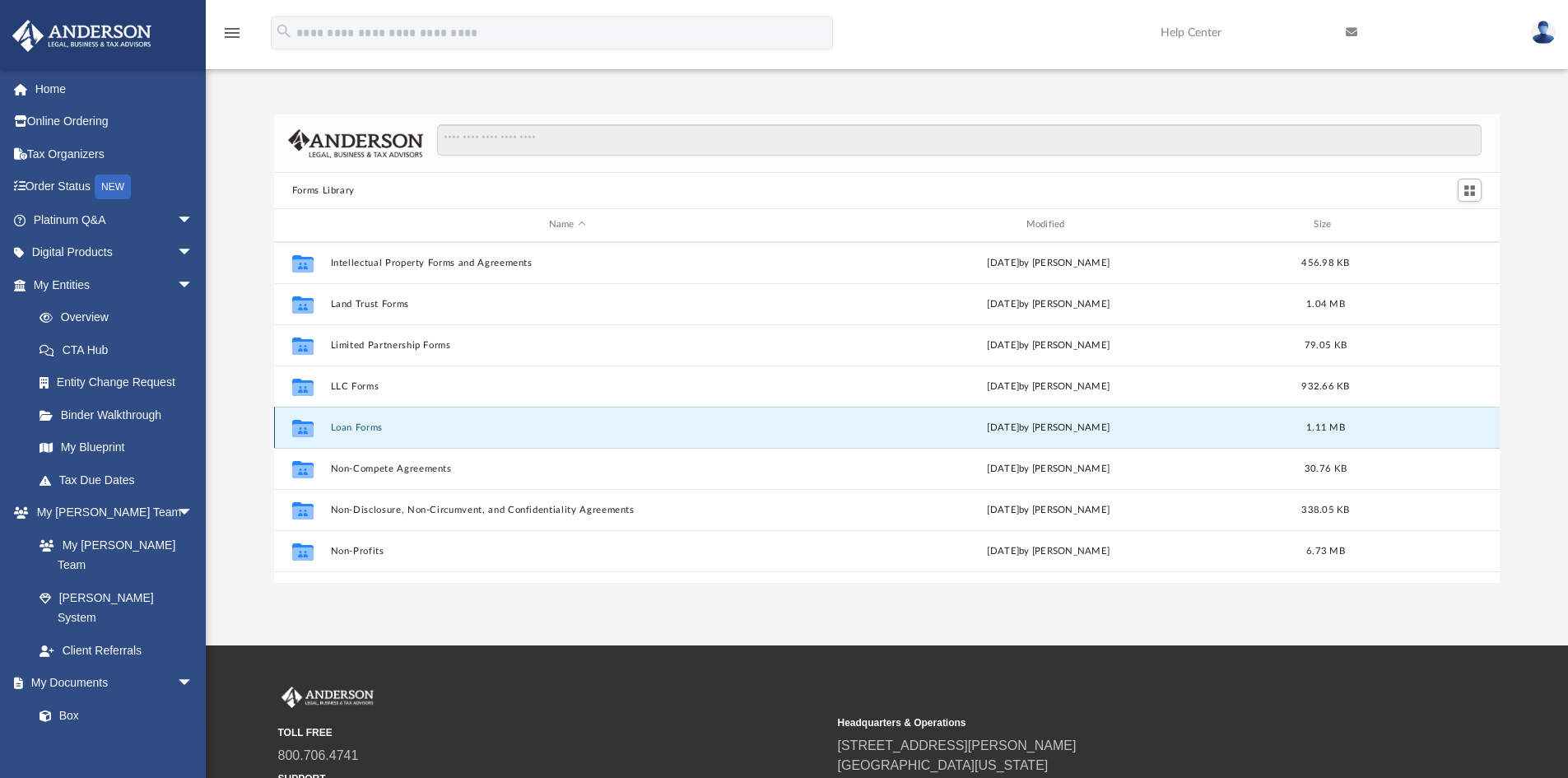
click at [351, 426] on button "Loan Forms" at bounding box center [567, 427] width 474 height 11
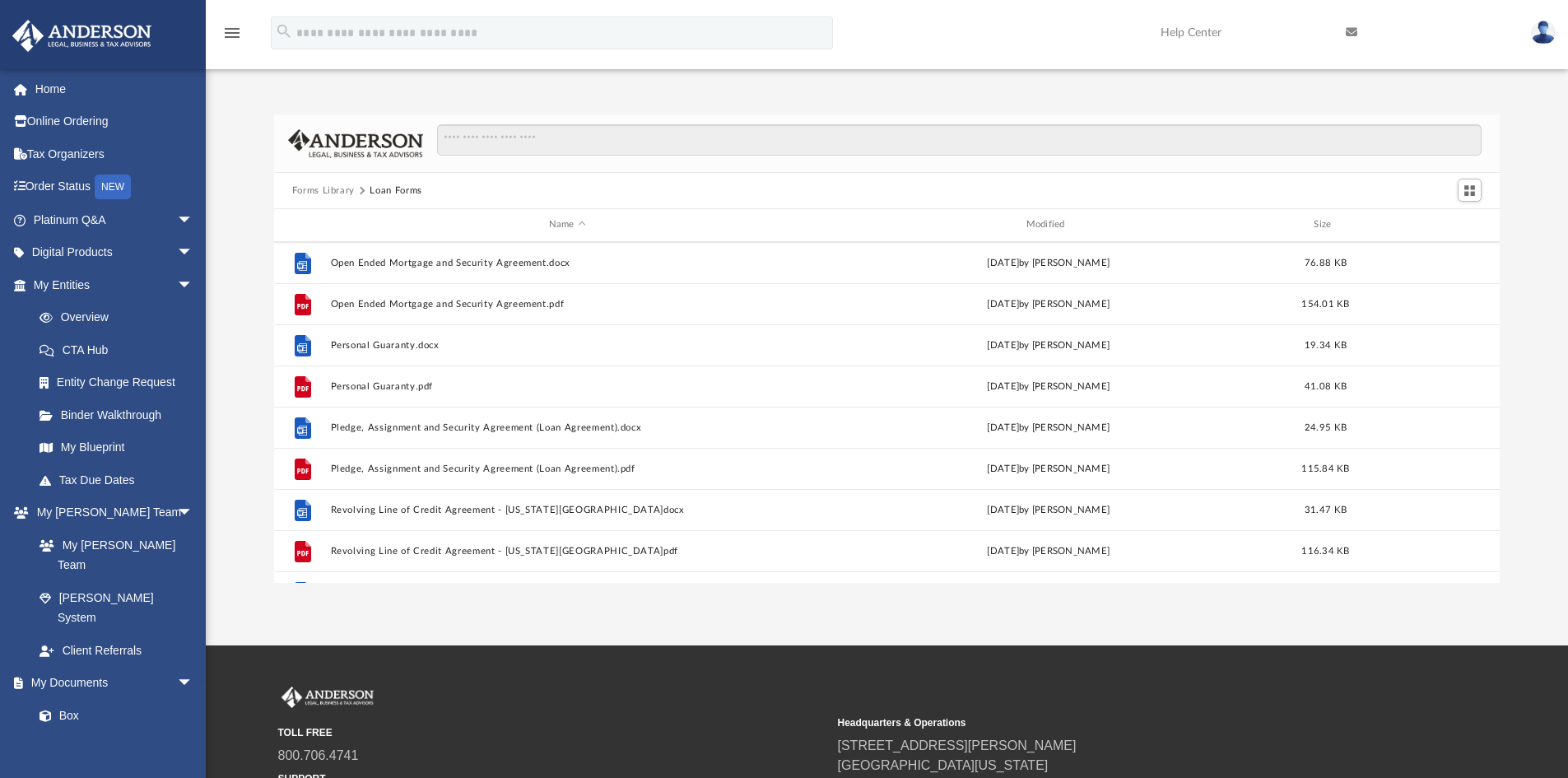
scroll to position [247, 0]
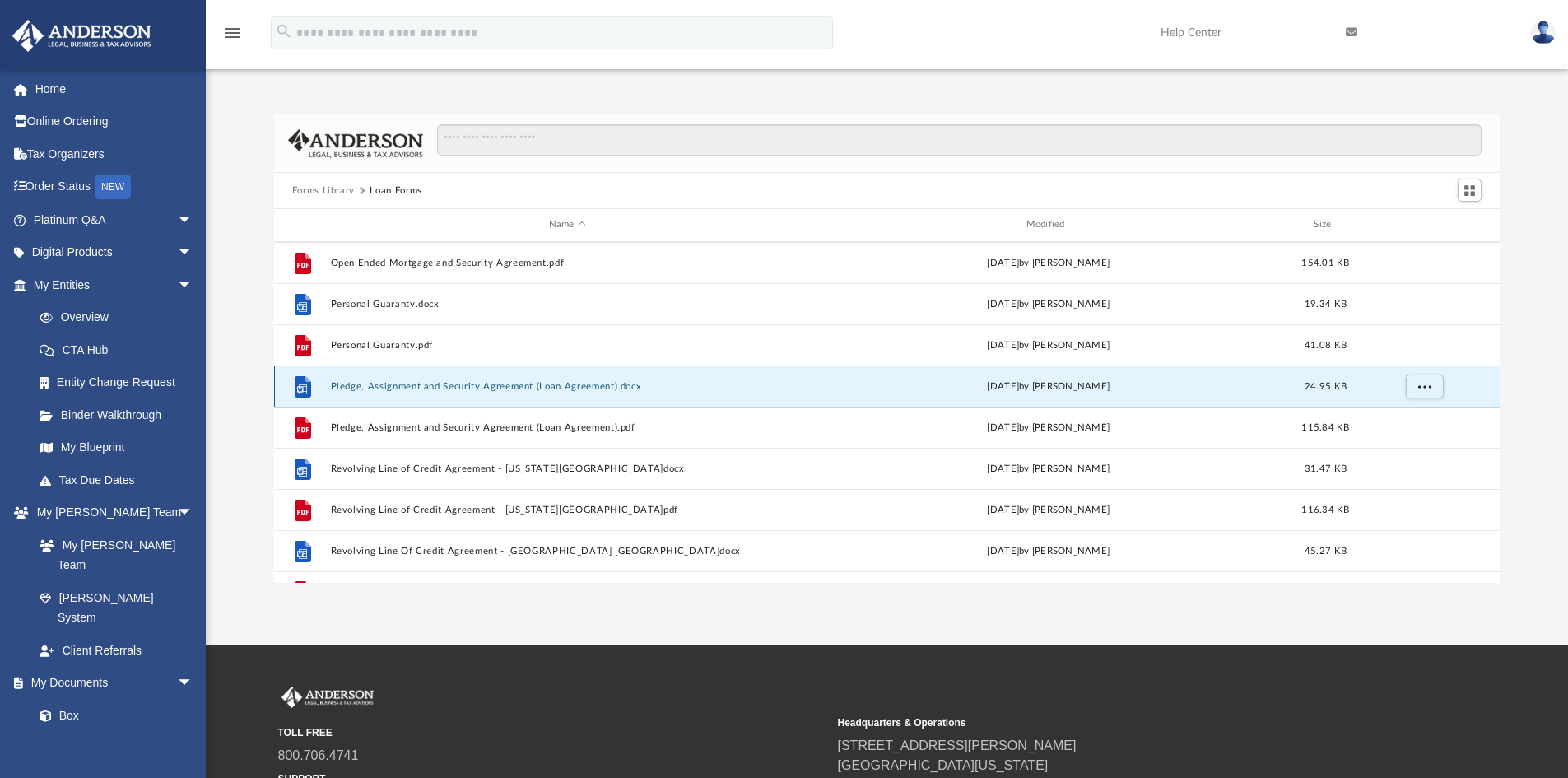
click at [405, 384] on button "Pledge, Assignment and Security Agreement (Loan Agreement).docx" at bounding box center [567, 386] width 474 height 11
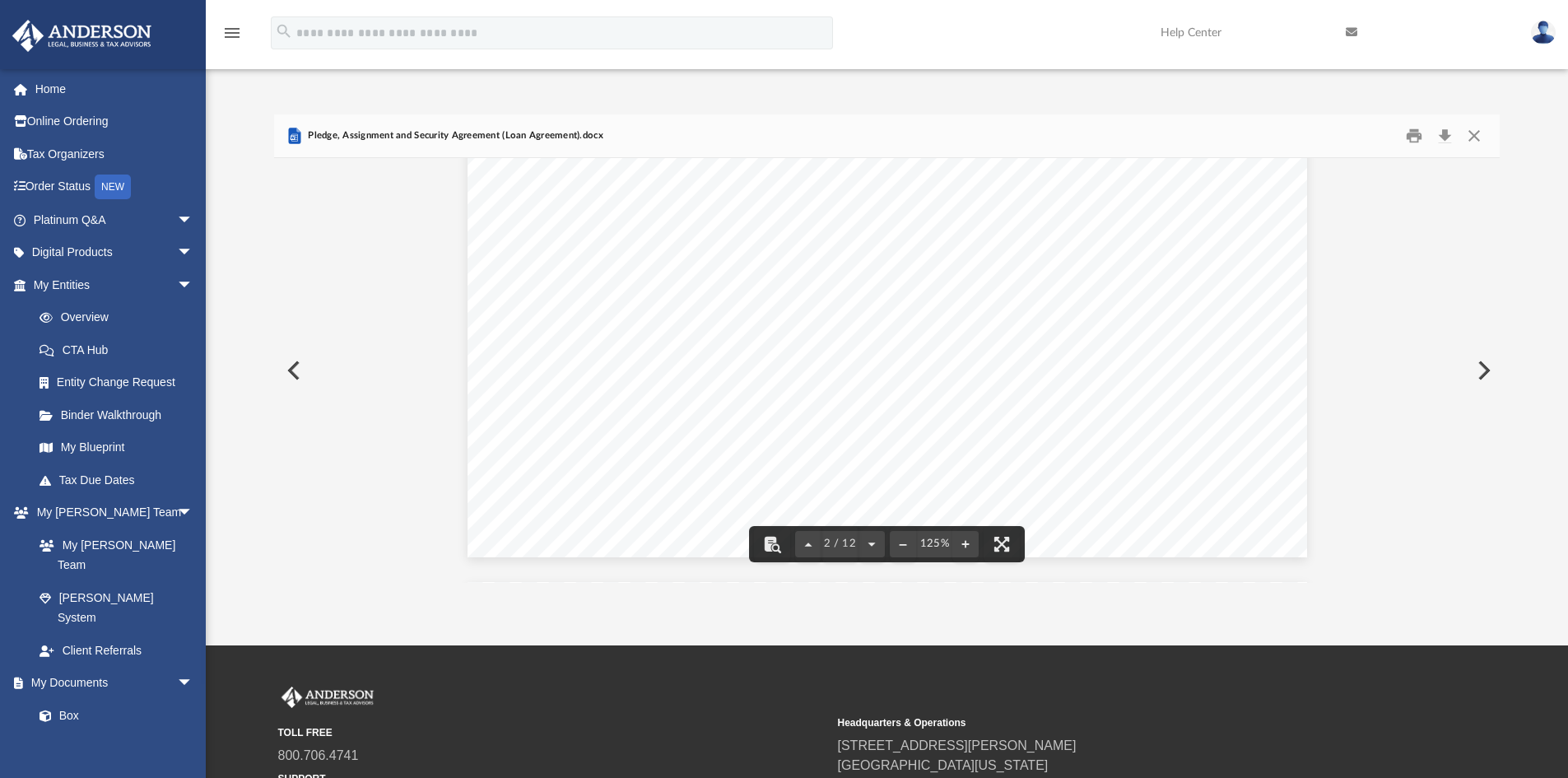
scroll to position [1482, 0]
click at [1268, 133] on button "Close" at bounding box center [1474, 136] width 30 height 26
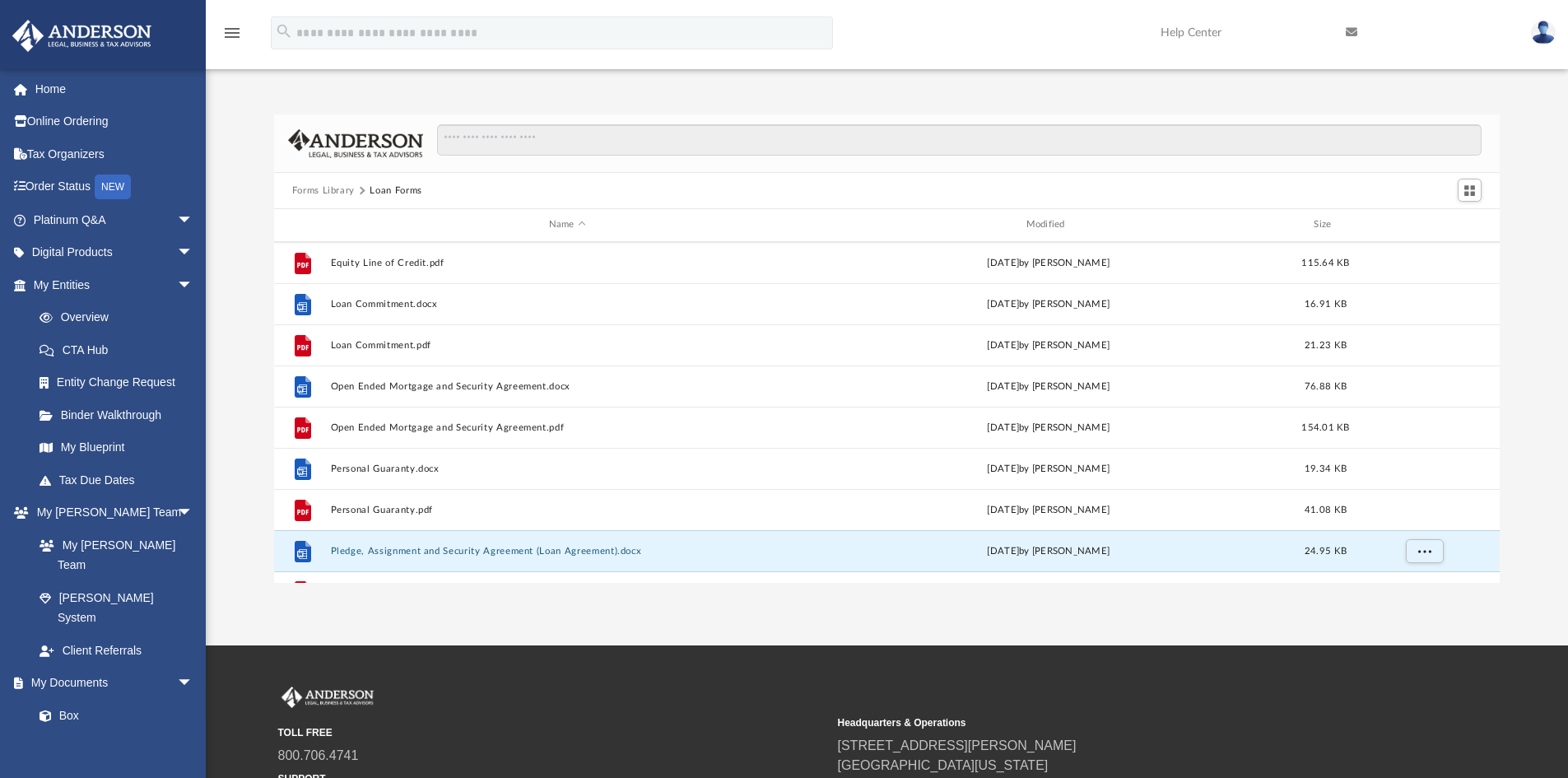
scroll to position [0, 0]
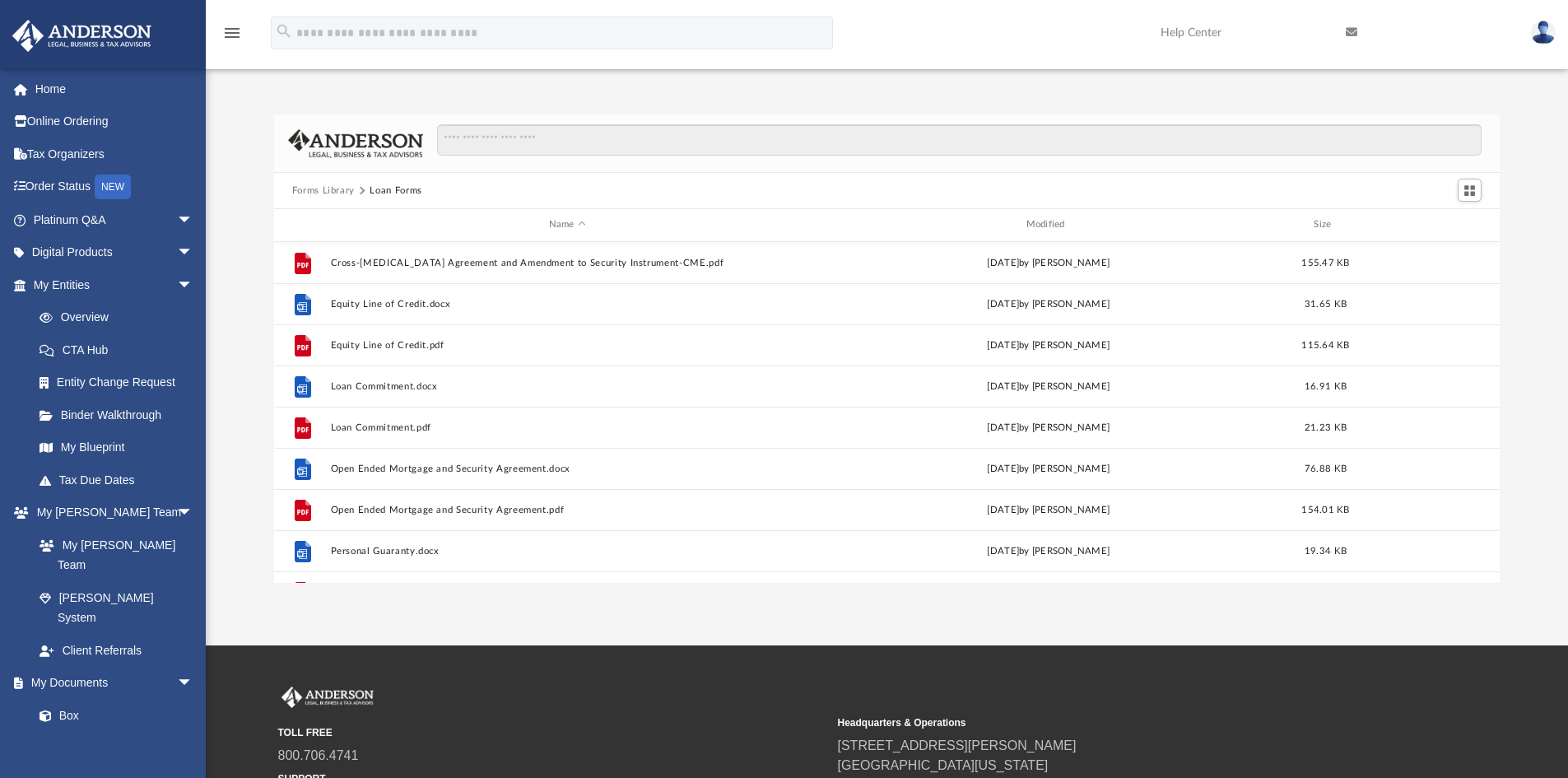
click at [335, 184] on button "Forms Library" at bounding box center [323, 191] width 62 height 14
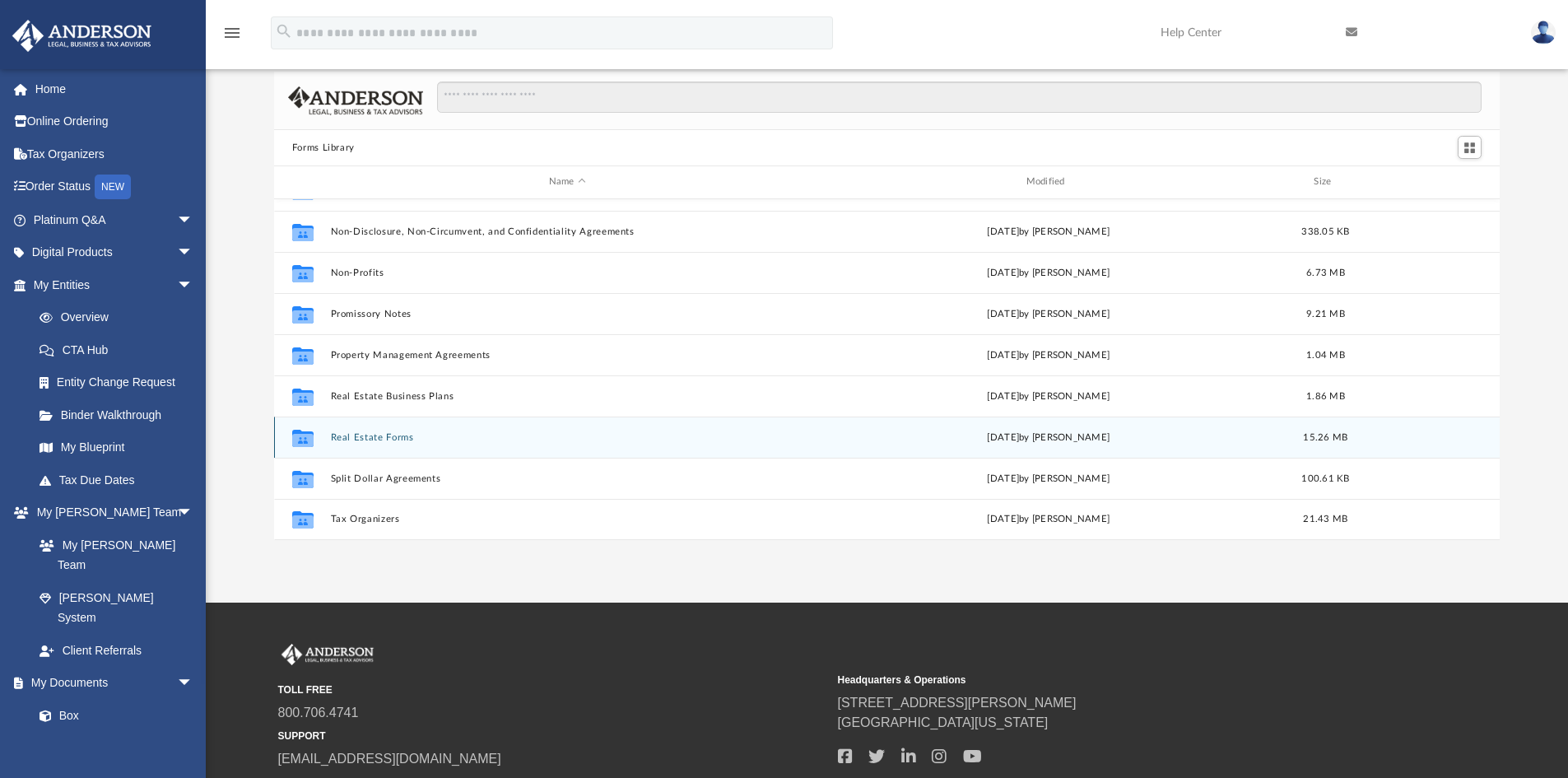
scroll to position [82, 0]
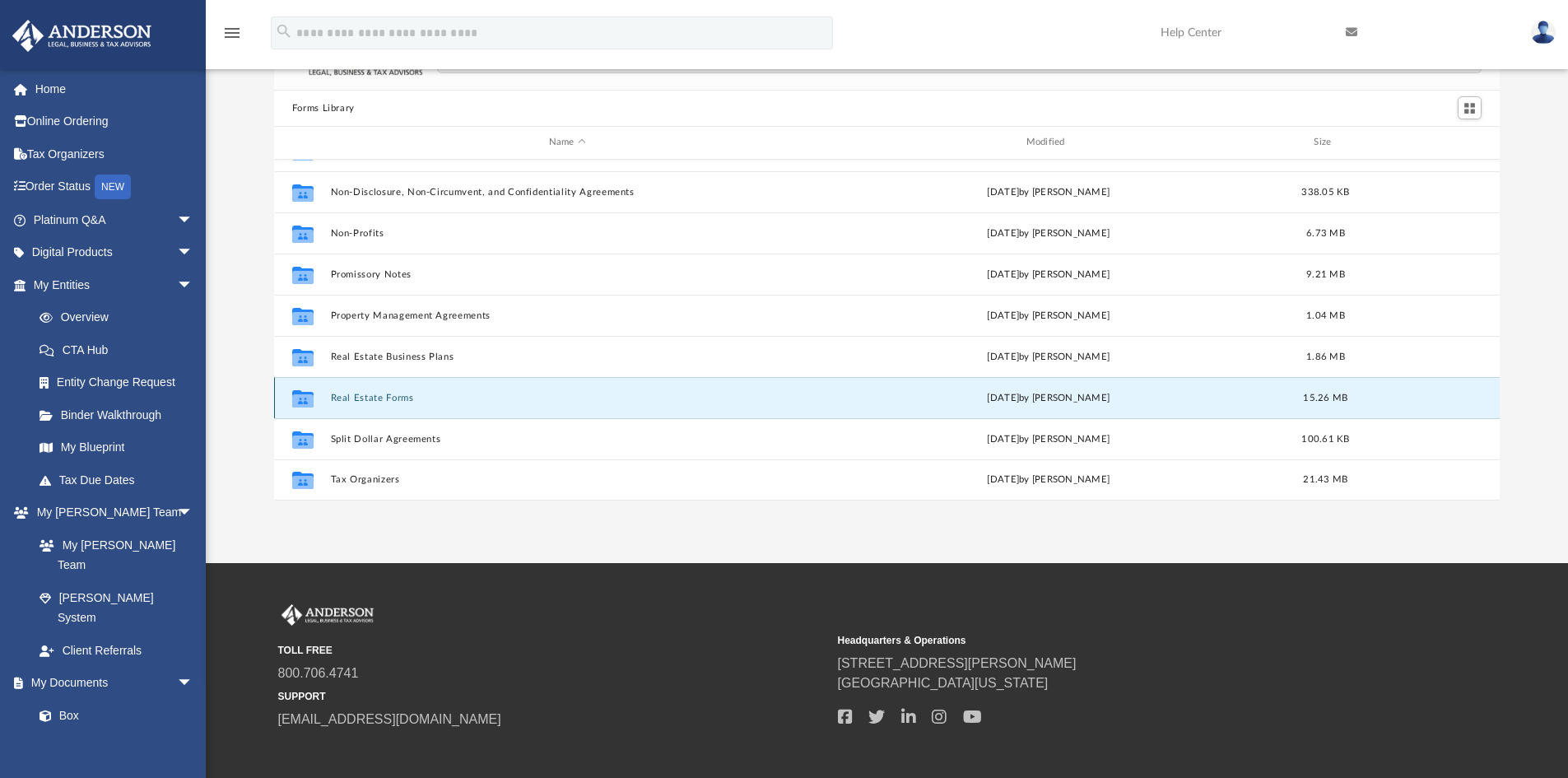
click at [357, 396] on button "Real Estate Forms" at bounding box center [567, 398] width 474 height 11
click at [375, 396] on button "Real Estate Forms" at bounding box center [567, 398] width 474 height 11
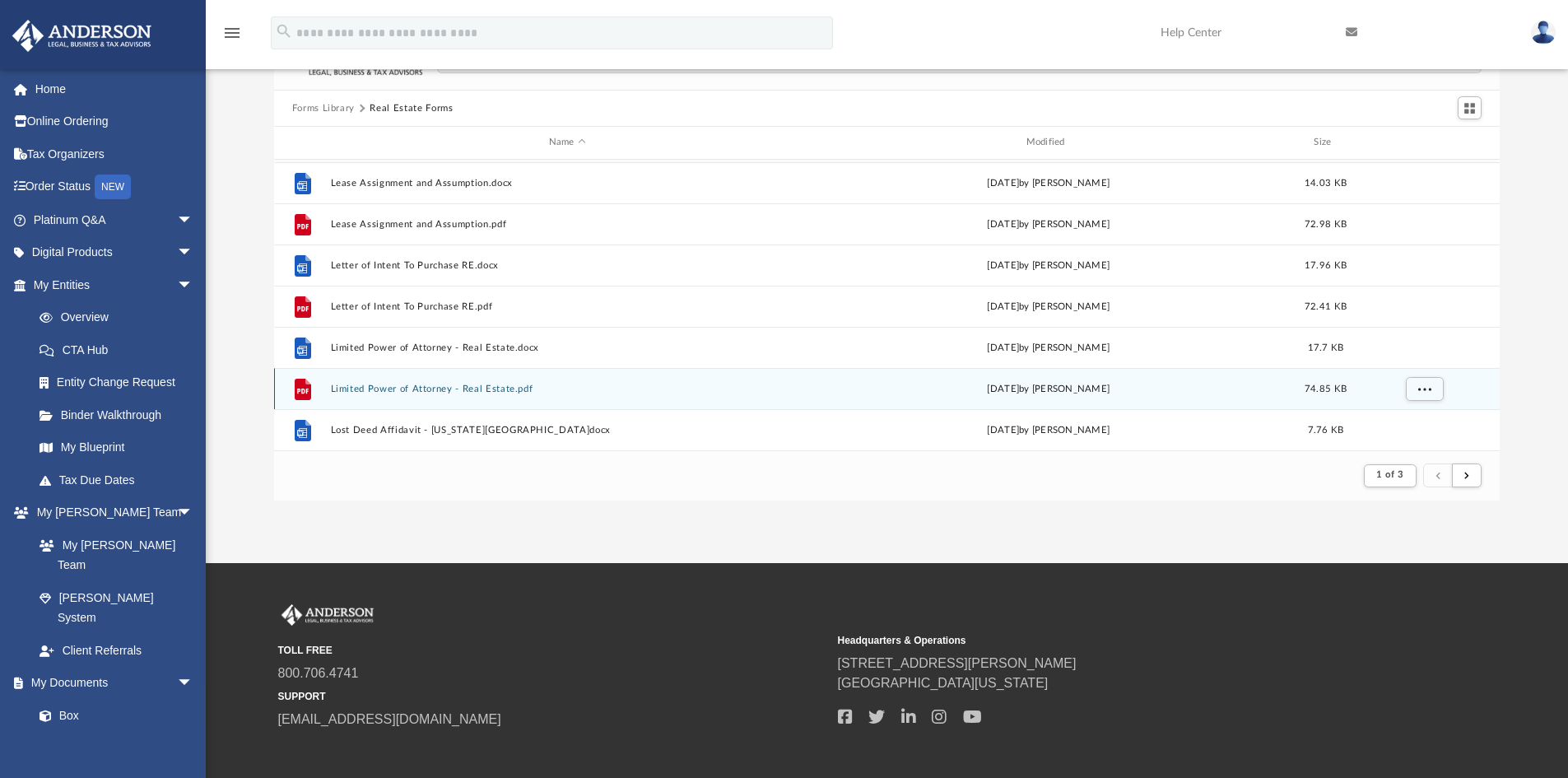
scroll to position [1027, 0]
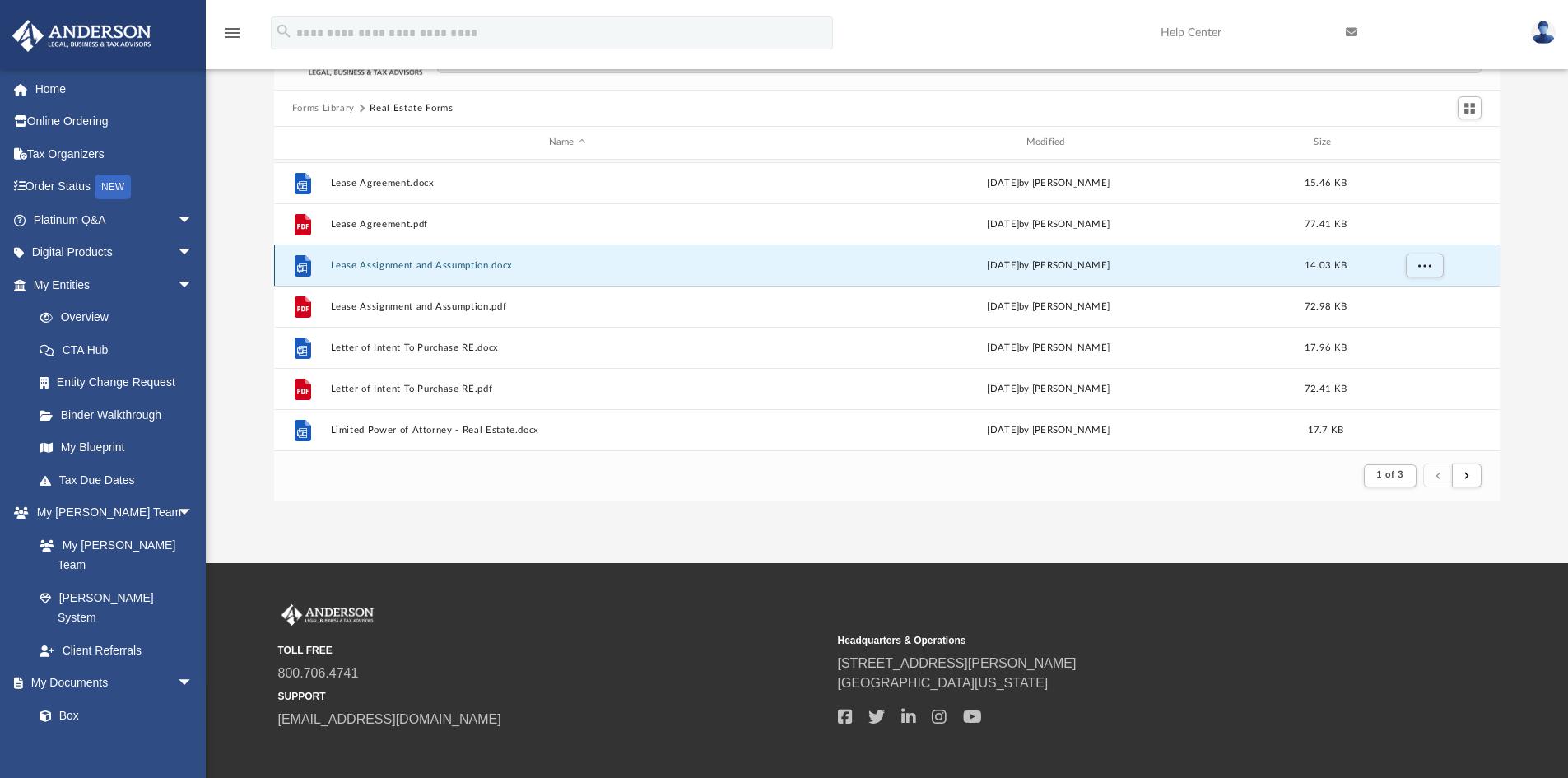
click at [407, 264] on button "Lease Assignment and Assumption.docx" at bounding box center [567, 265] width 474 height 11
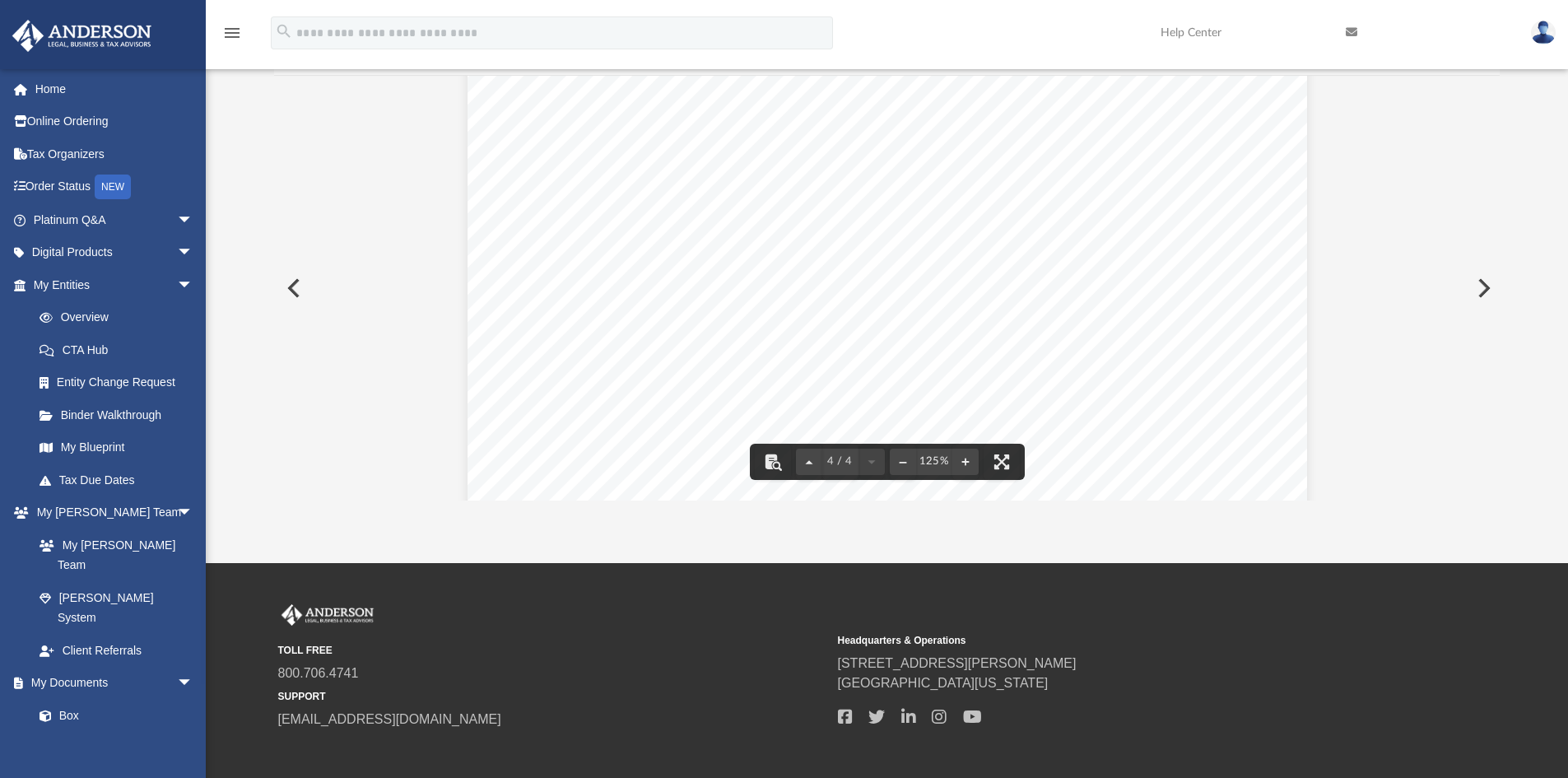
scroll to position [4022, 0]
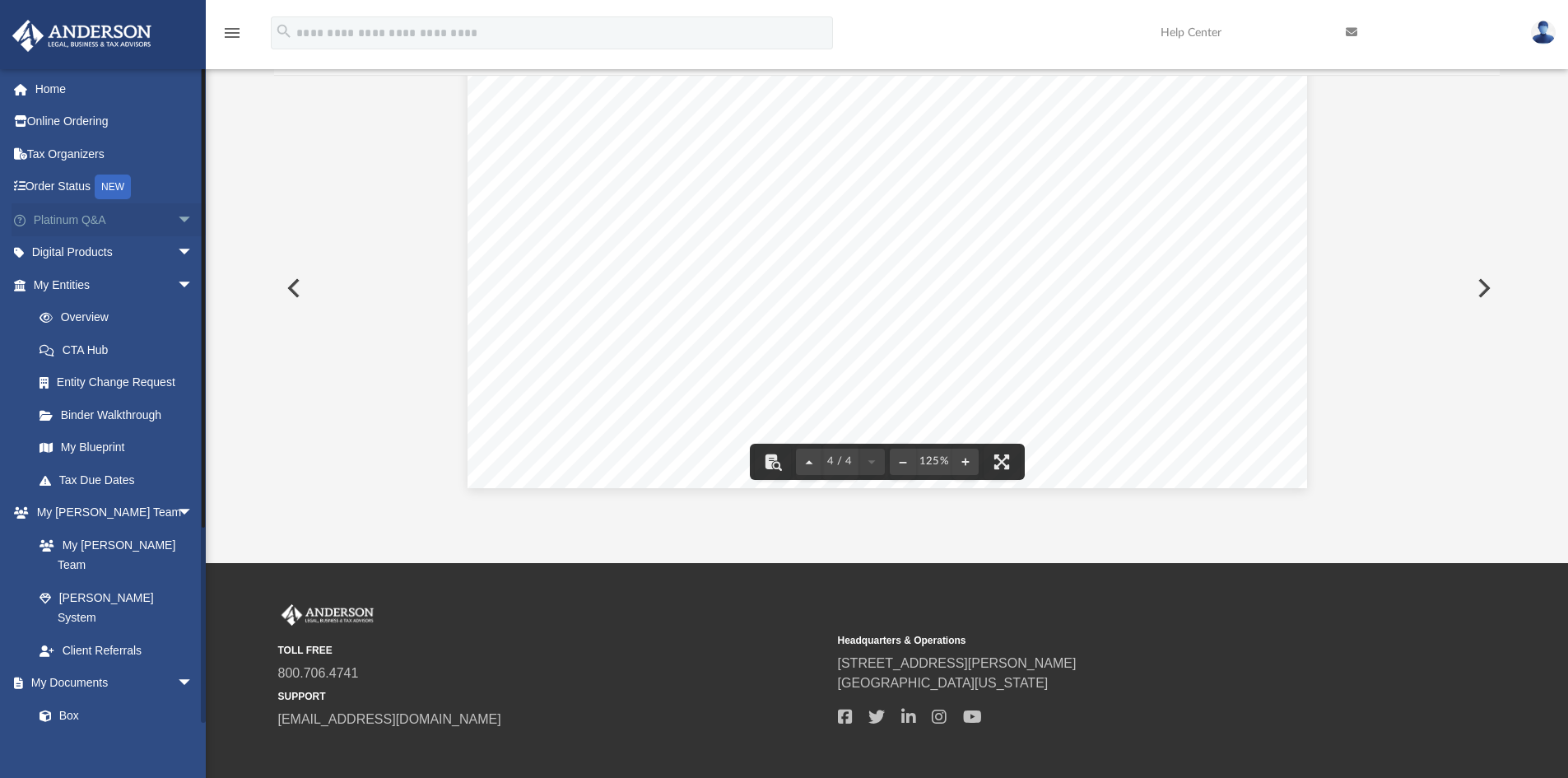
click at [79, 226] on link "Platinum Q&A arrow_drop_down" at bounding box center [115, 219] width 207 height 33
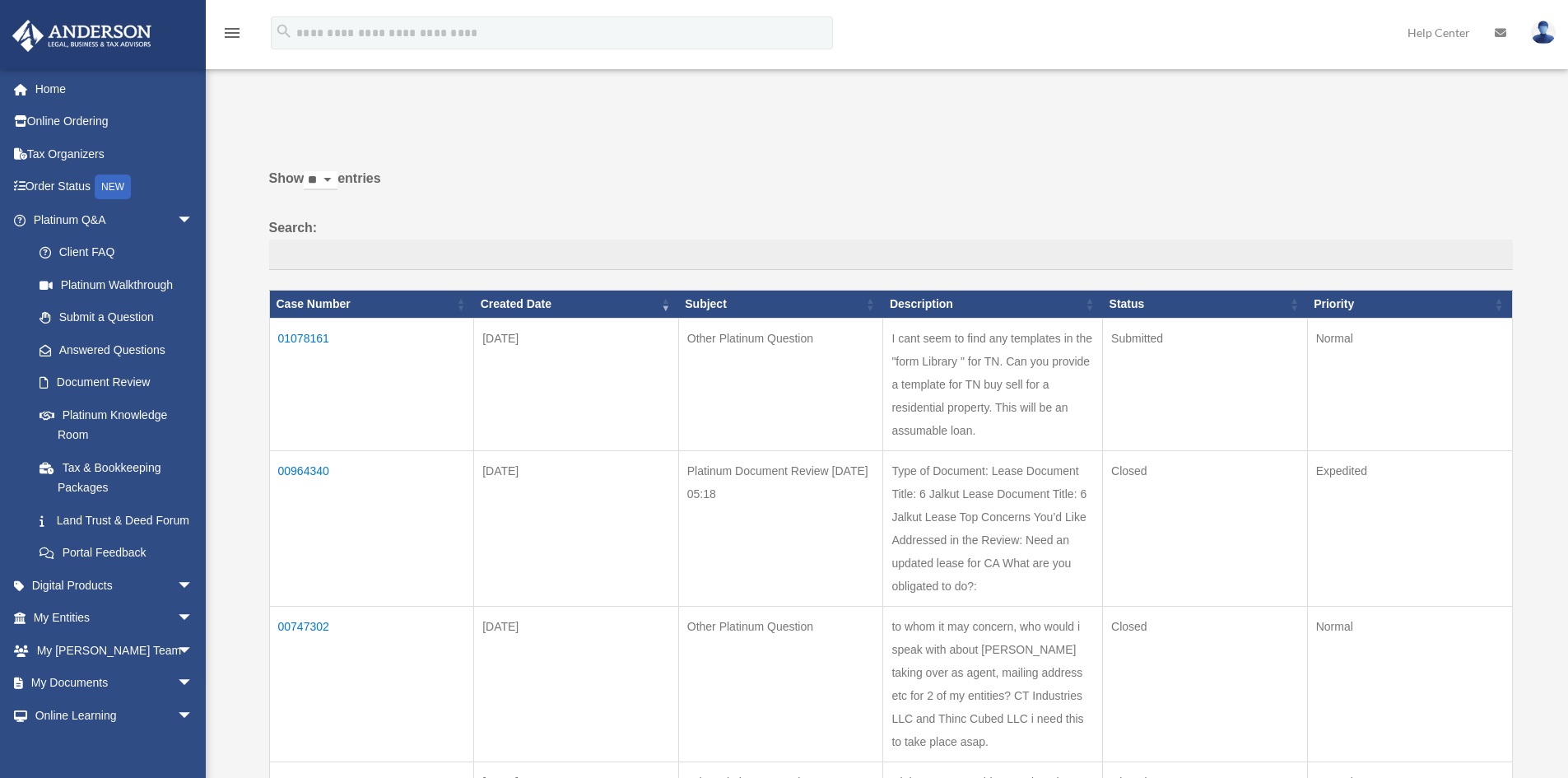
click at [307, 335] on td "01078161" at bounding box center [372, 384] width 205 height 132
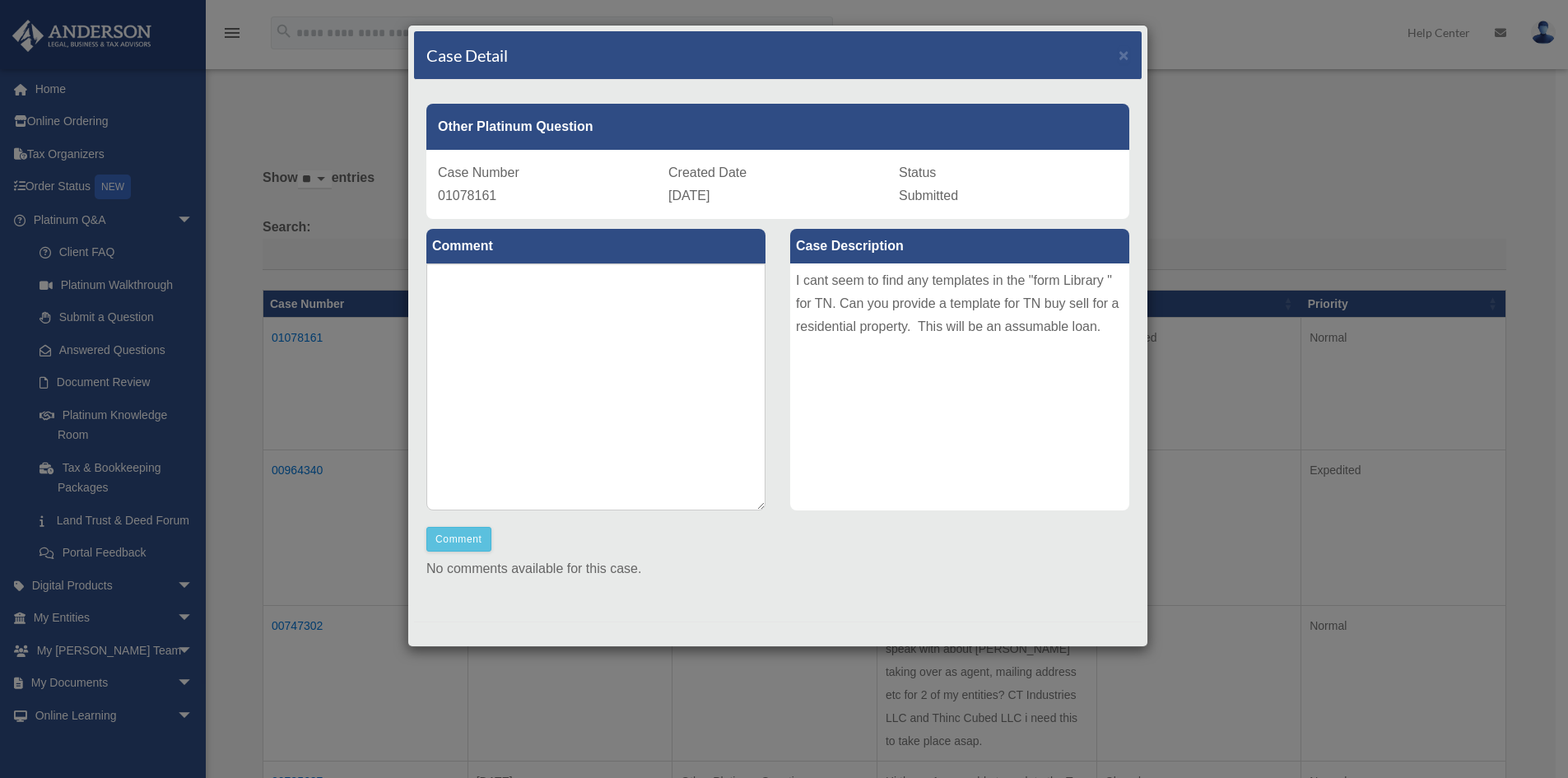
click at [893, 366] on div "I cant seem to find any templates in the "form Library " for TN. Can you provid…" at bounding box center [960, 387] width 339 height 247
click at [935, 299] on div "I cant seem to find any templates in the "form Library " for TN. Can you provid…" at bounding box center [960, 387] width 339 height 247
click at [902, 244] on label "Case Description" at bounding box center [960, 246] width 339 height 34
click at [569, 208] on div "Case Number 01078161 Created Date August 15, 2025 Status Submitted" at bounding box center [778, 184] width 703 height 69
click at [1102, 54] on div "Case Detail ×" at bounding box center [778, 56] width 728 height 49
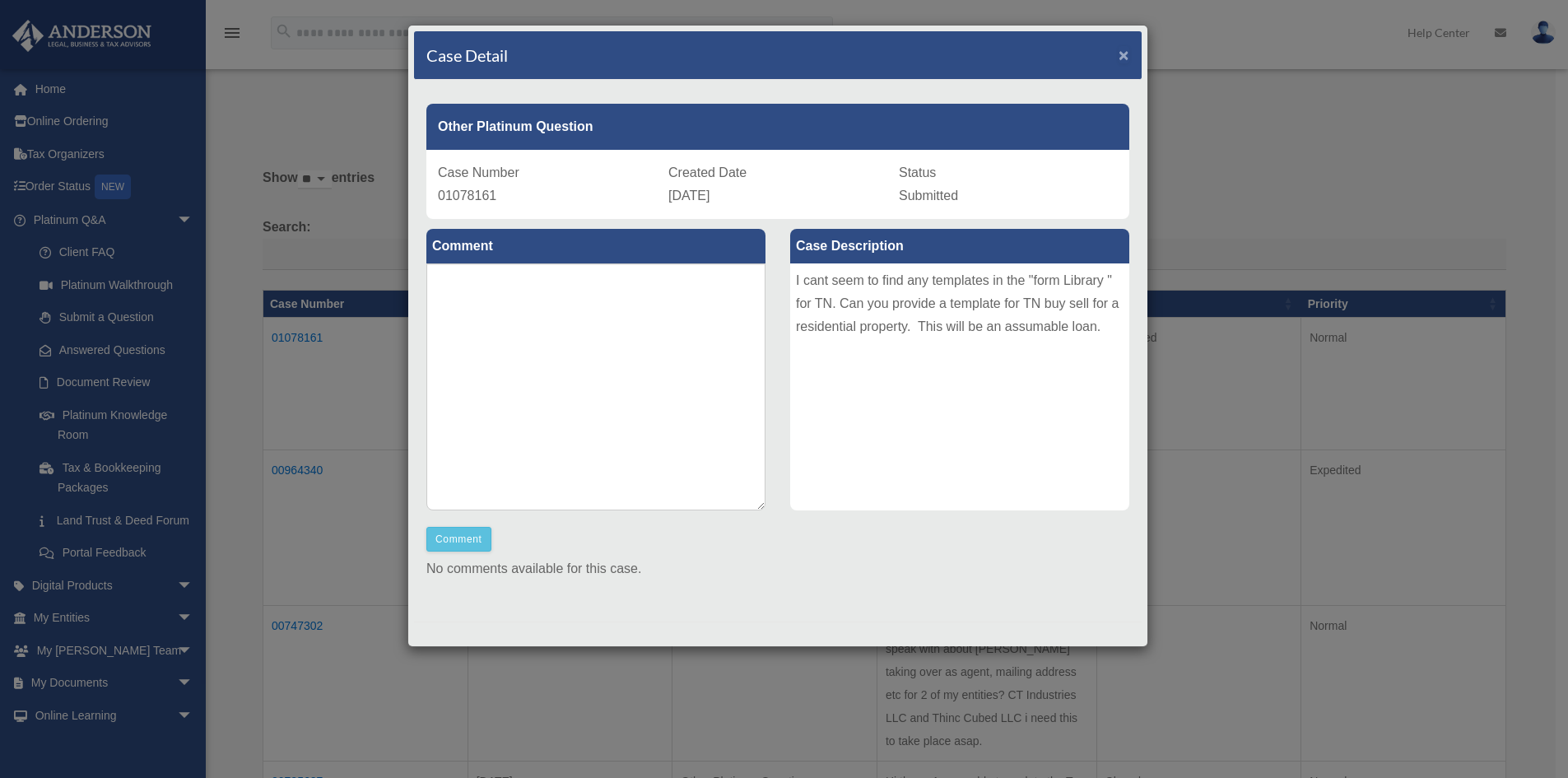
click at [1119, 53] on span "×" at bounding box center [1124, 55] width 11 height 19
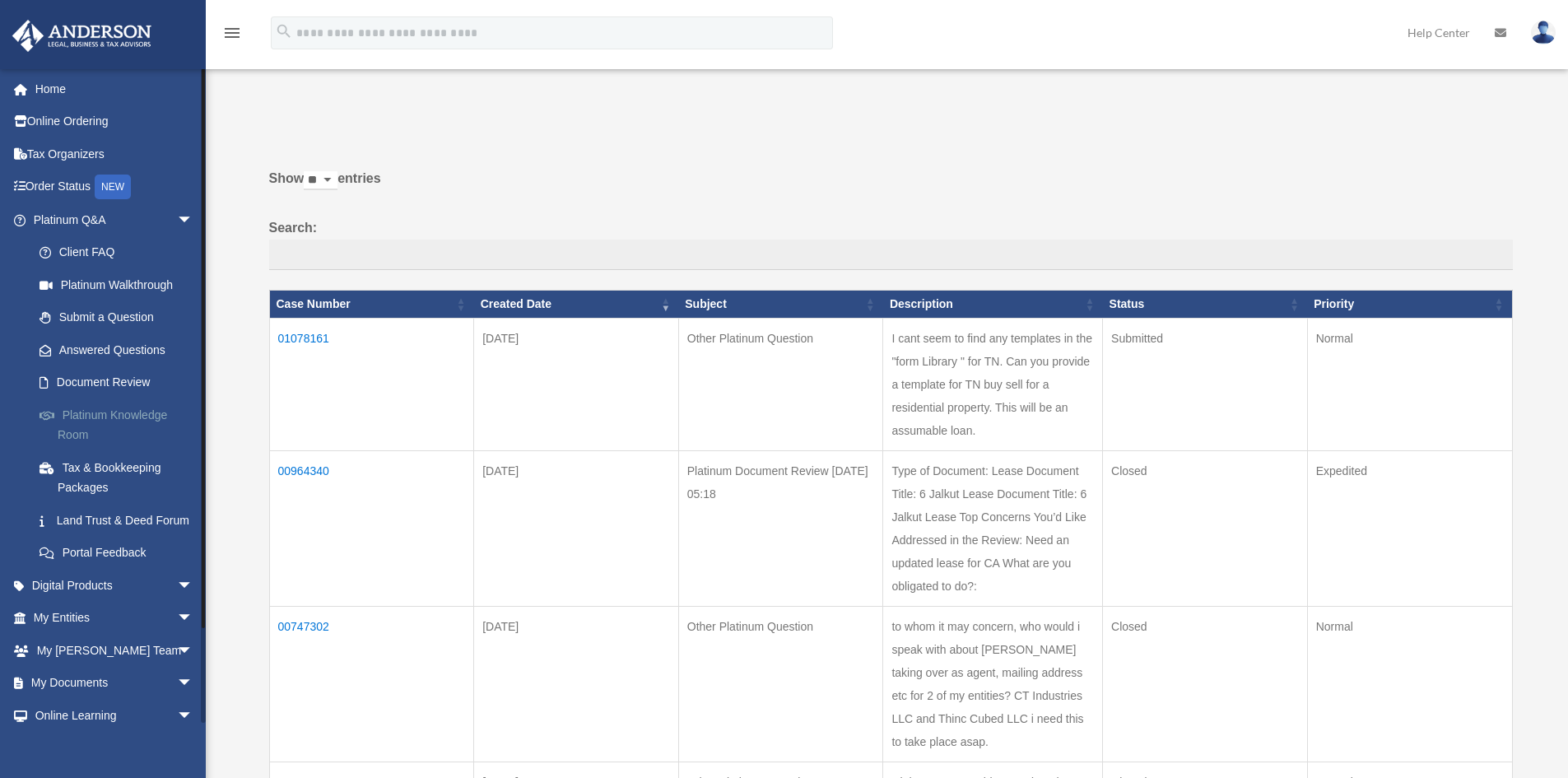
click at [114, 413] on link "Platinum Knowledge Room" at bounding box center [121, 424] width 195 height 53
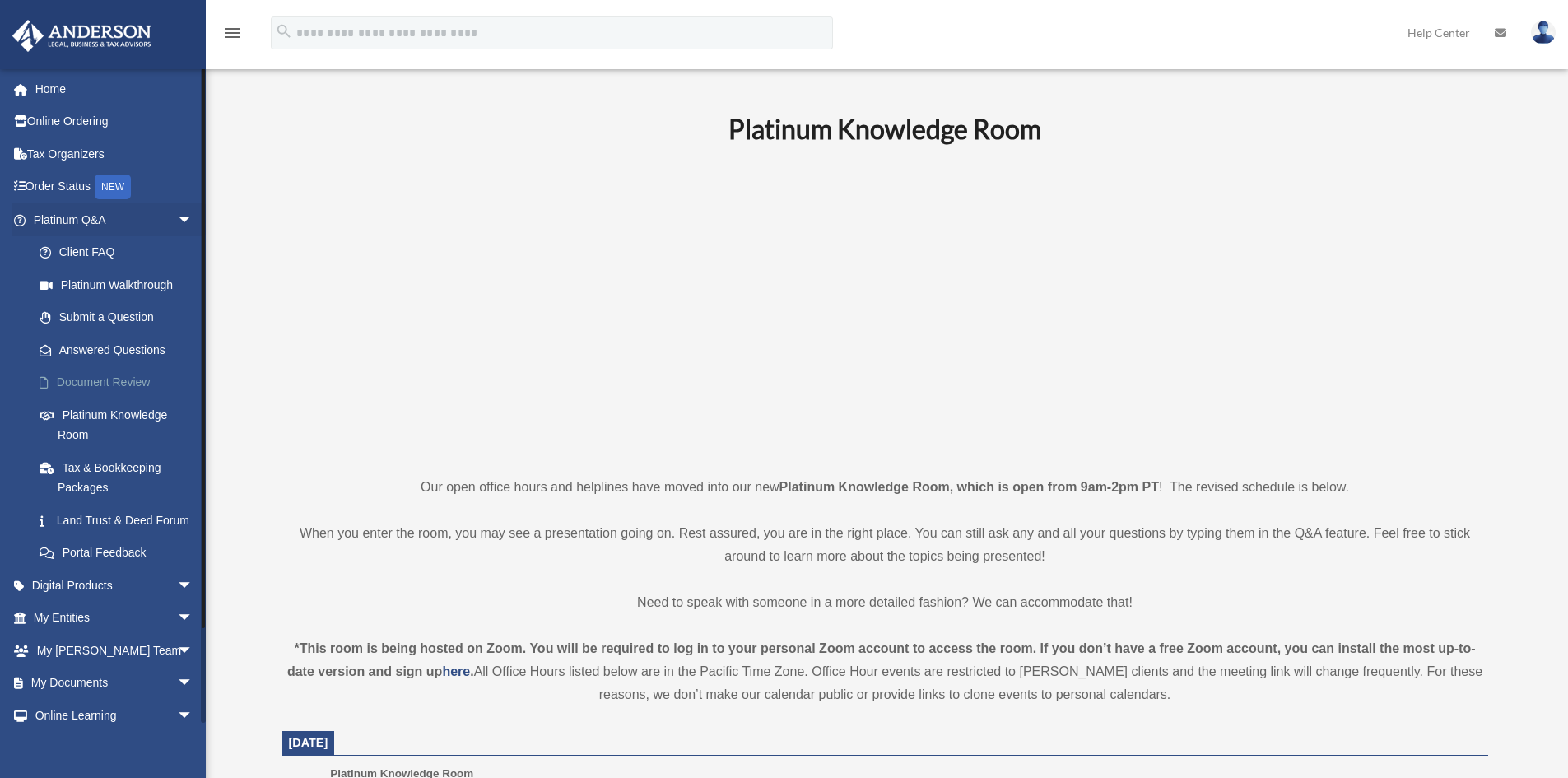
click at [96, 382] on link "Document Review" at bounding box center [121, 382] width 195 height 33
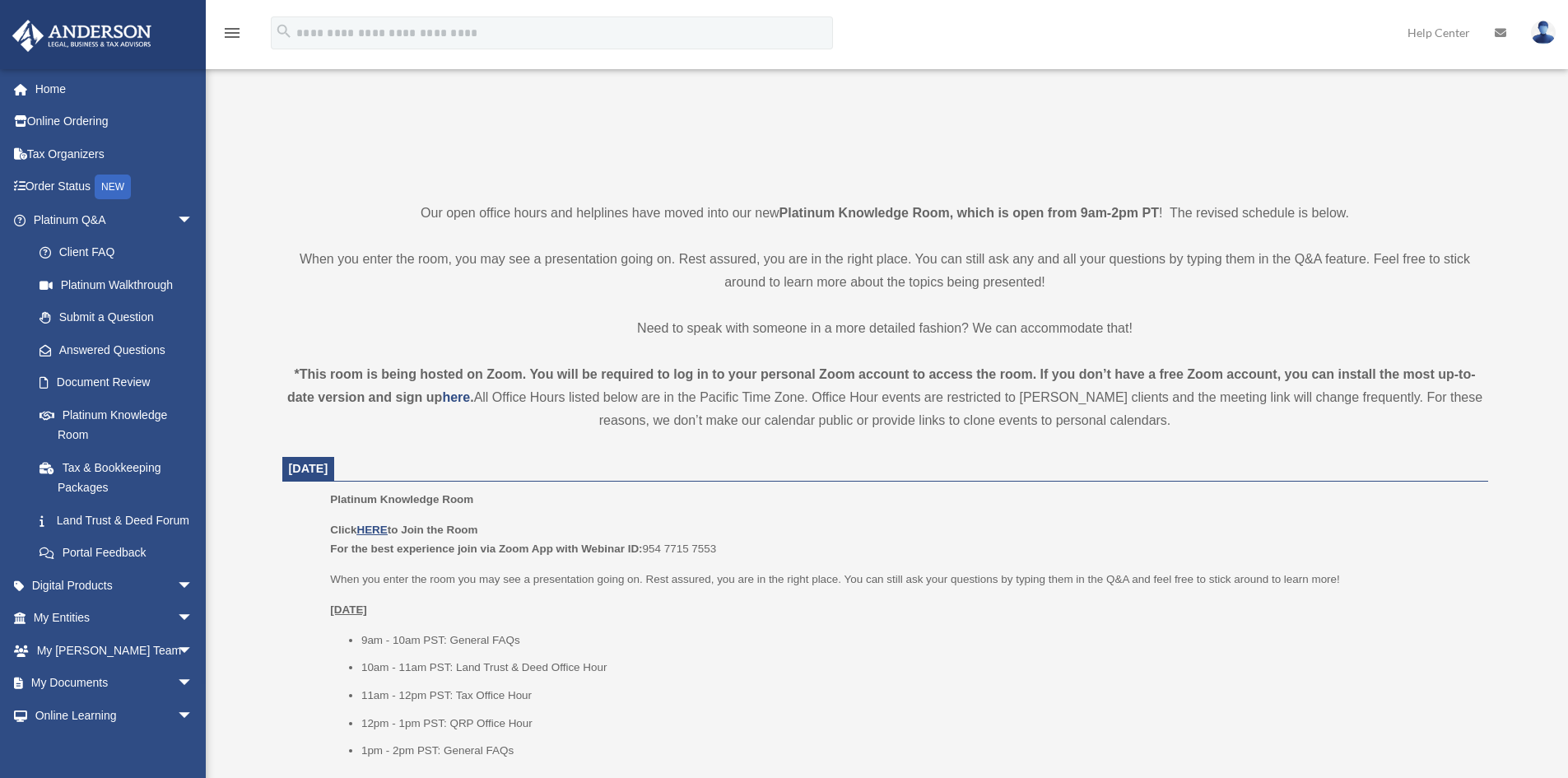
scroll to position [330, 0]
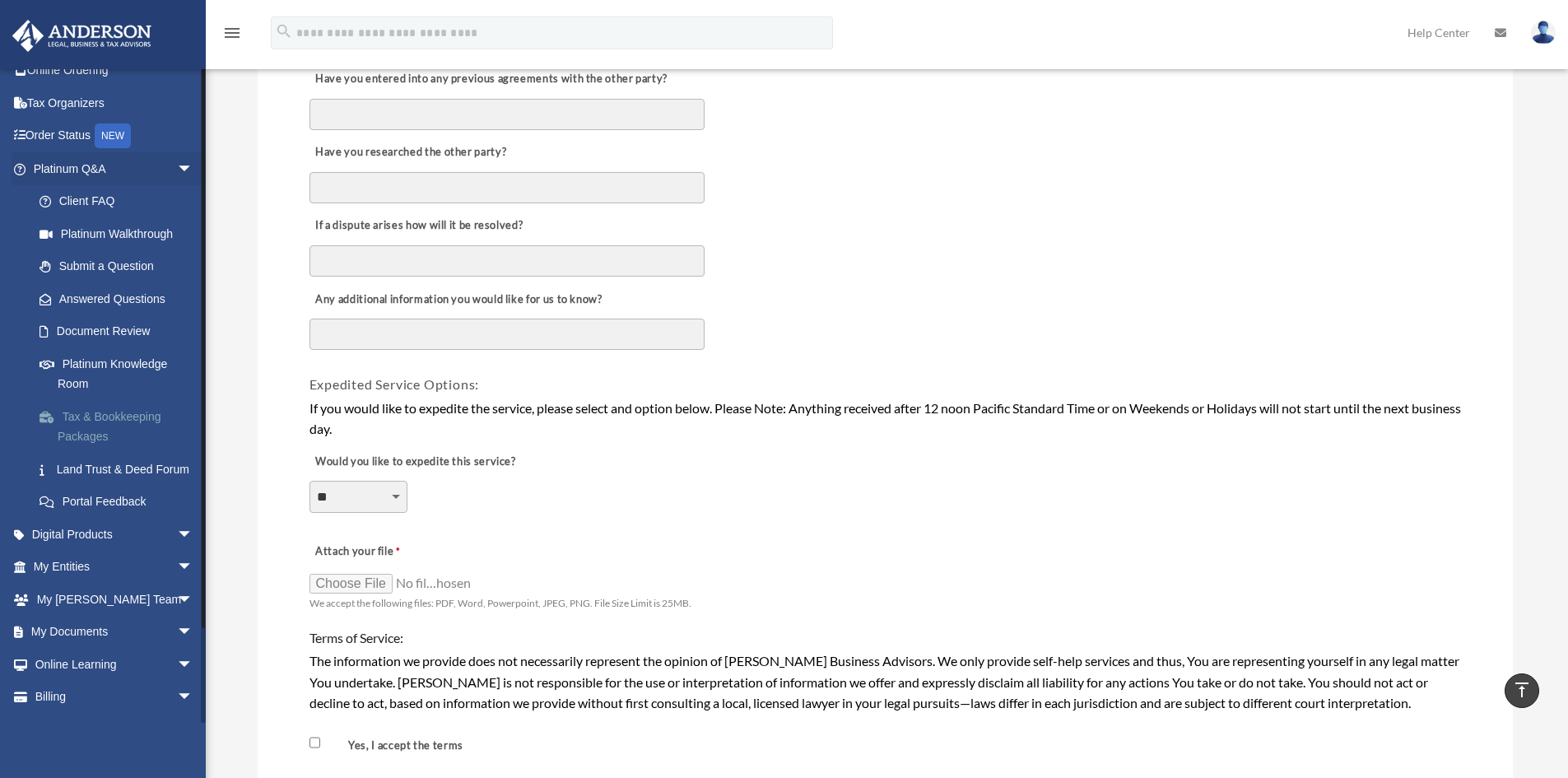
scroll to position [98, 0]
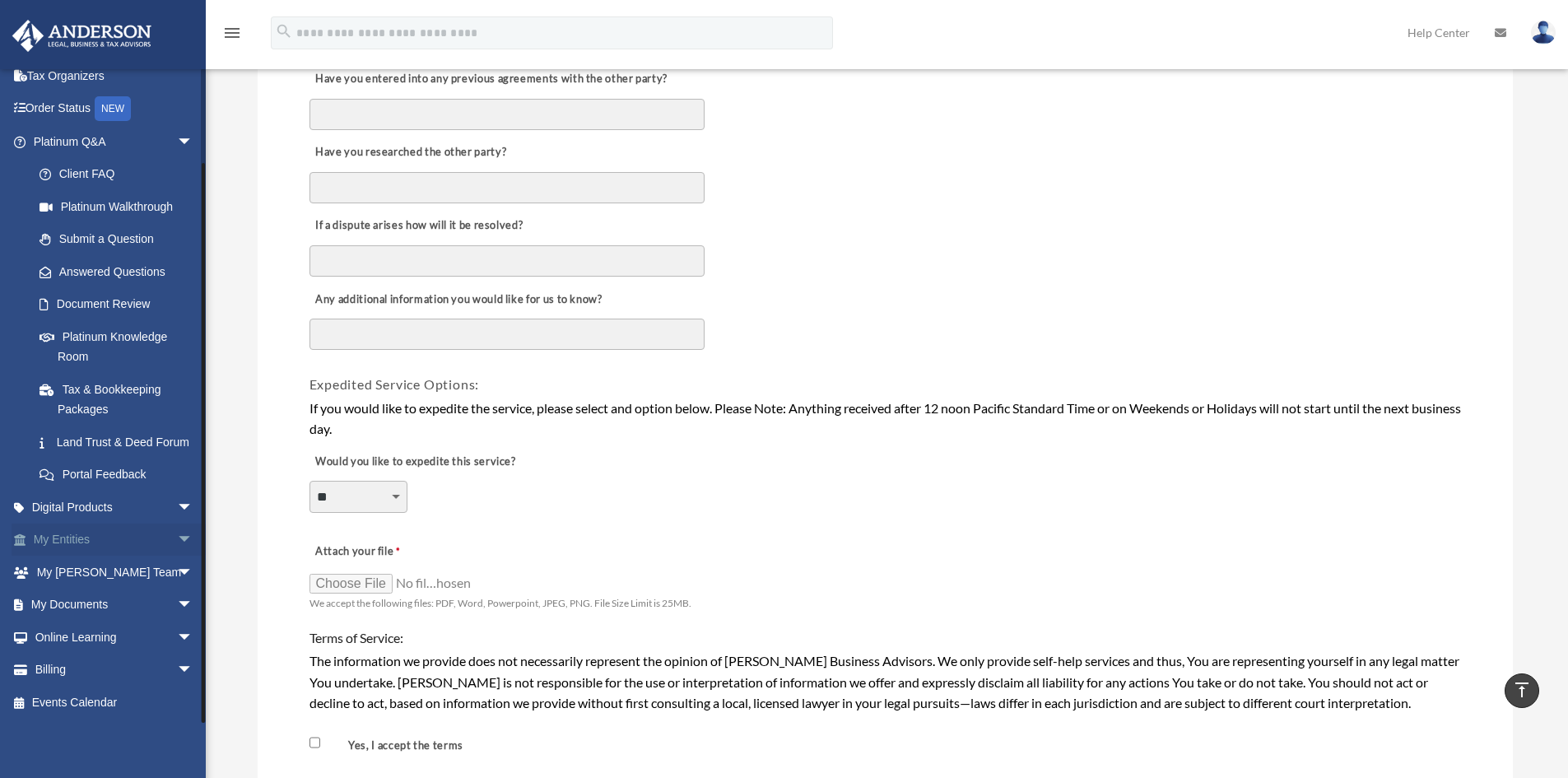
click at [139, 540] on link "My Entities arrow_drop_down" at bounding box center [115, 540] width 207 height 33
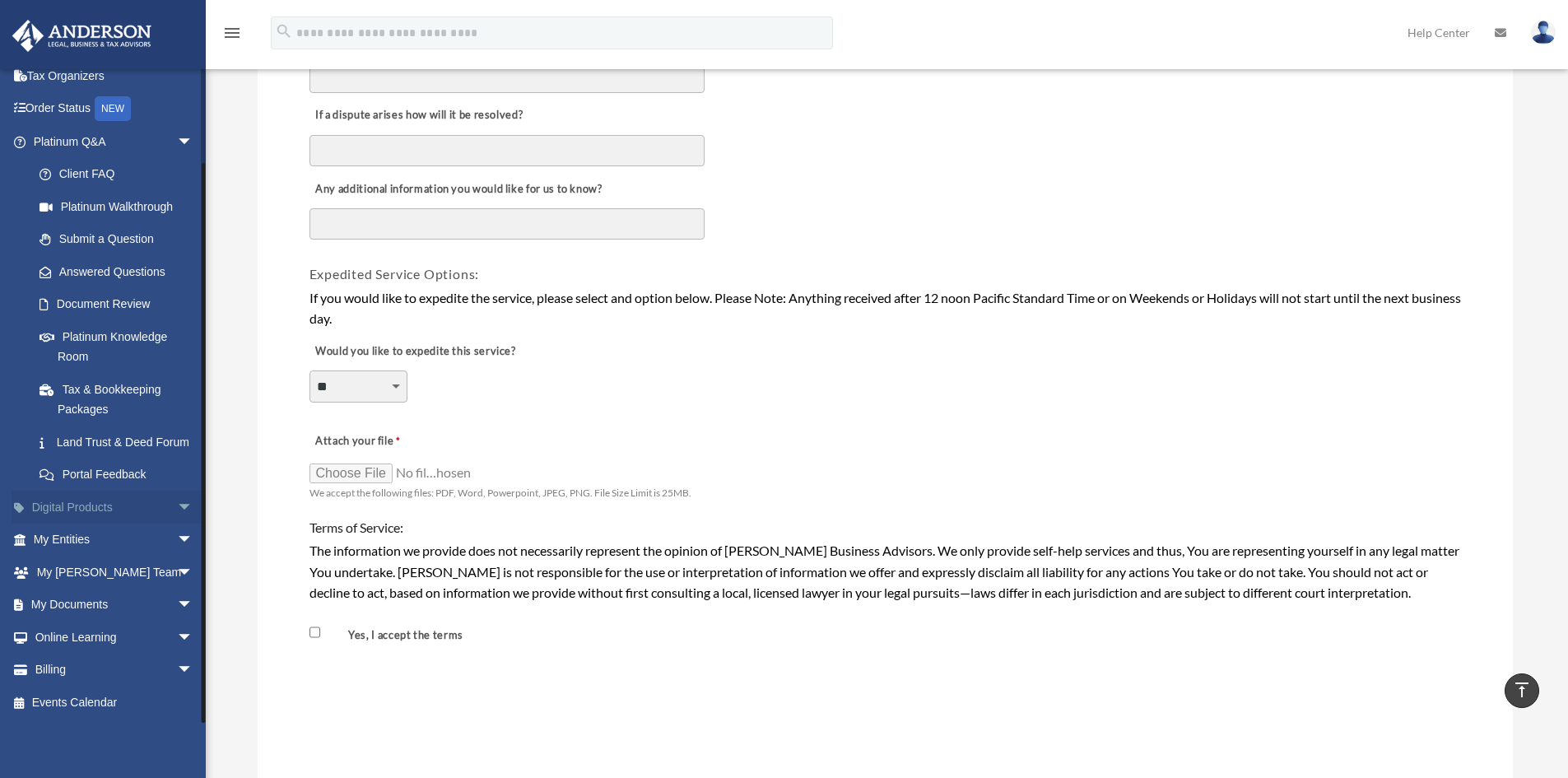
scroll to position [1153, 0]
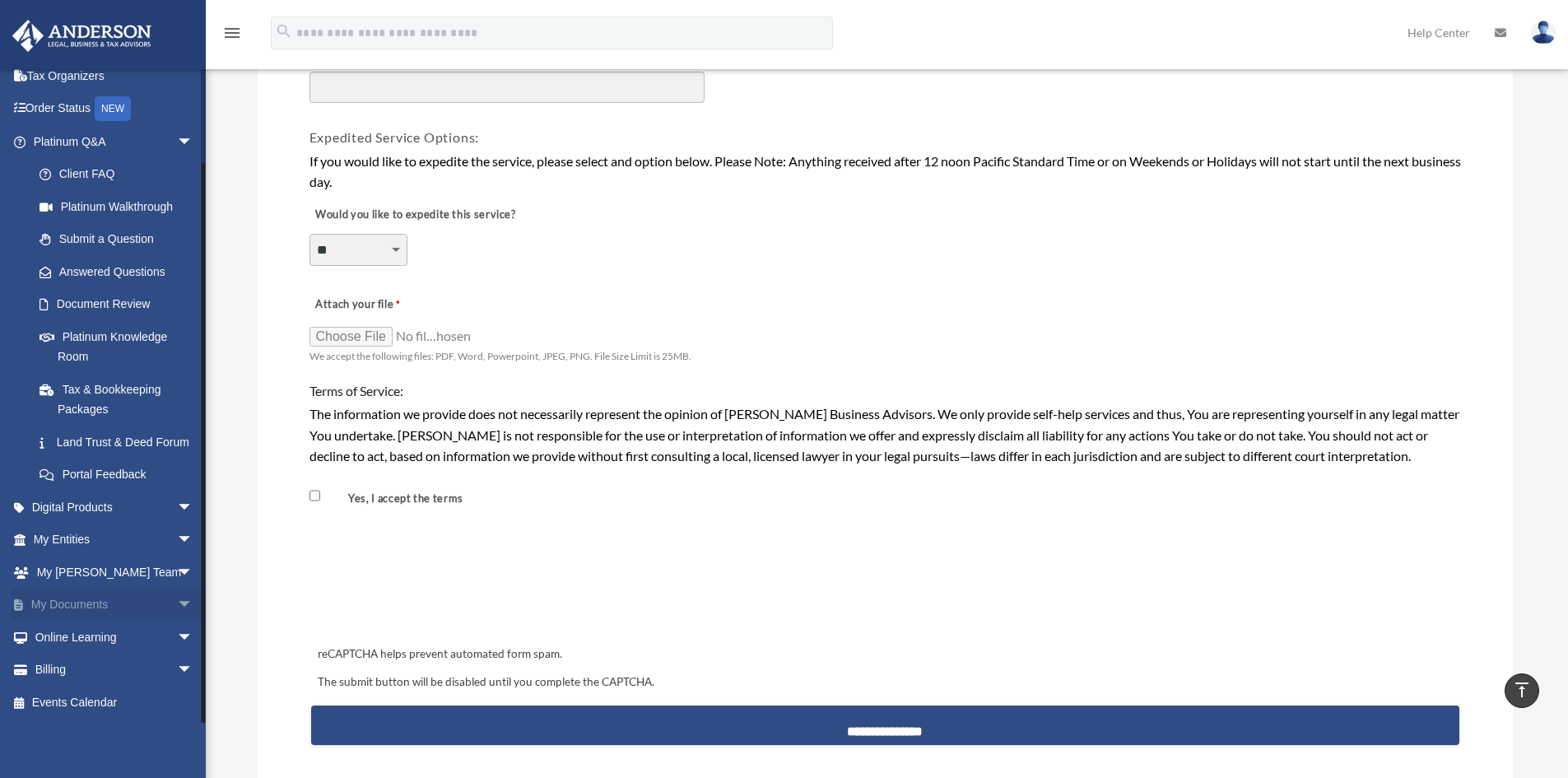
click at [92, 609] on link "My Documents arrow_drop_down" at bounding box center [115, 606] width 207 height 33
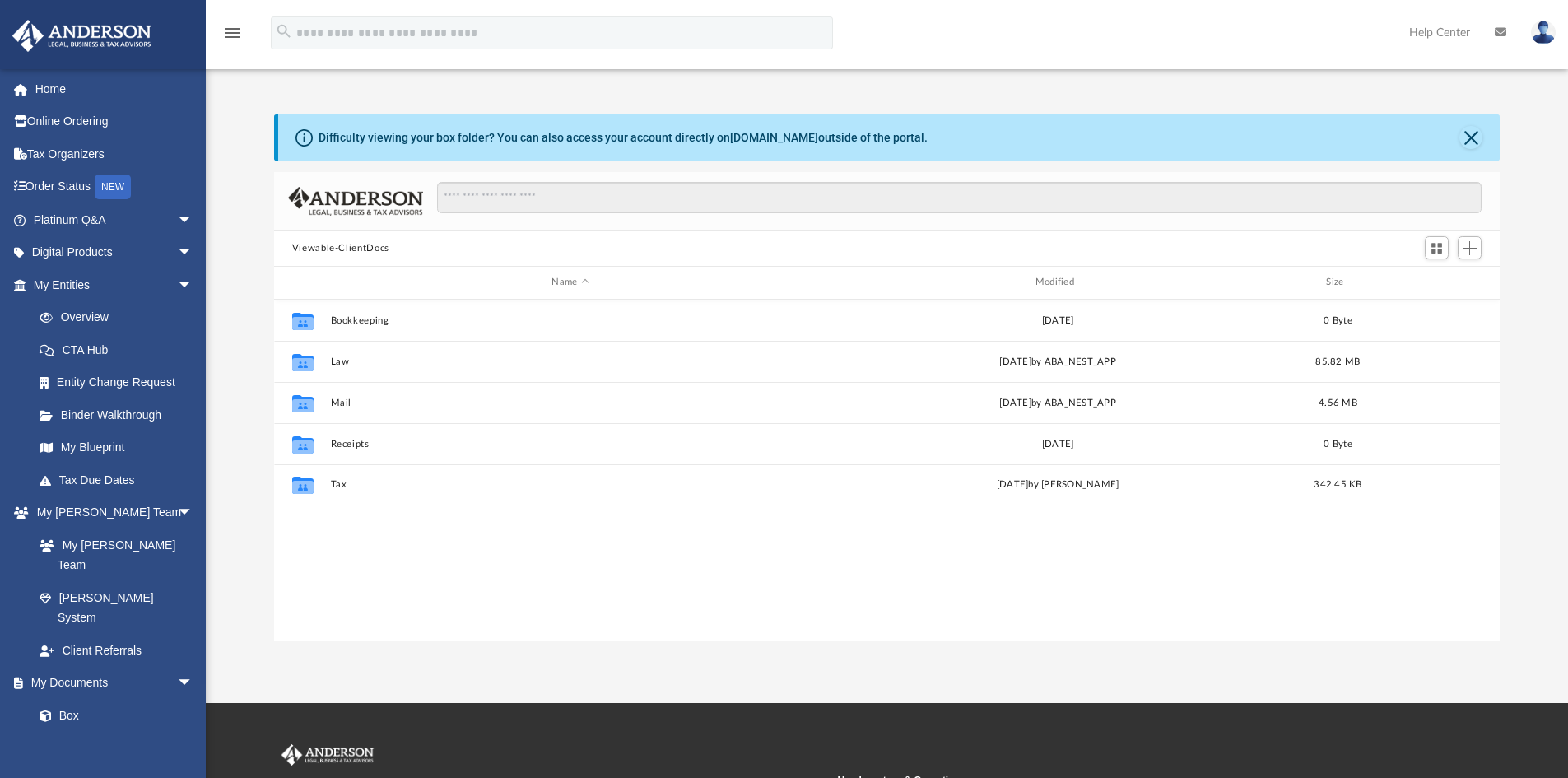
scroll to position [362, 1214]
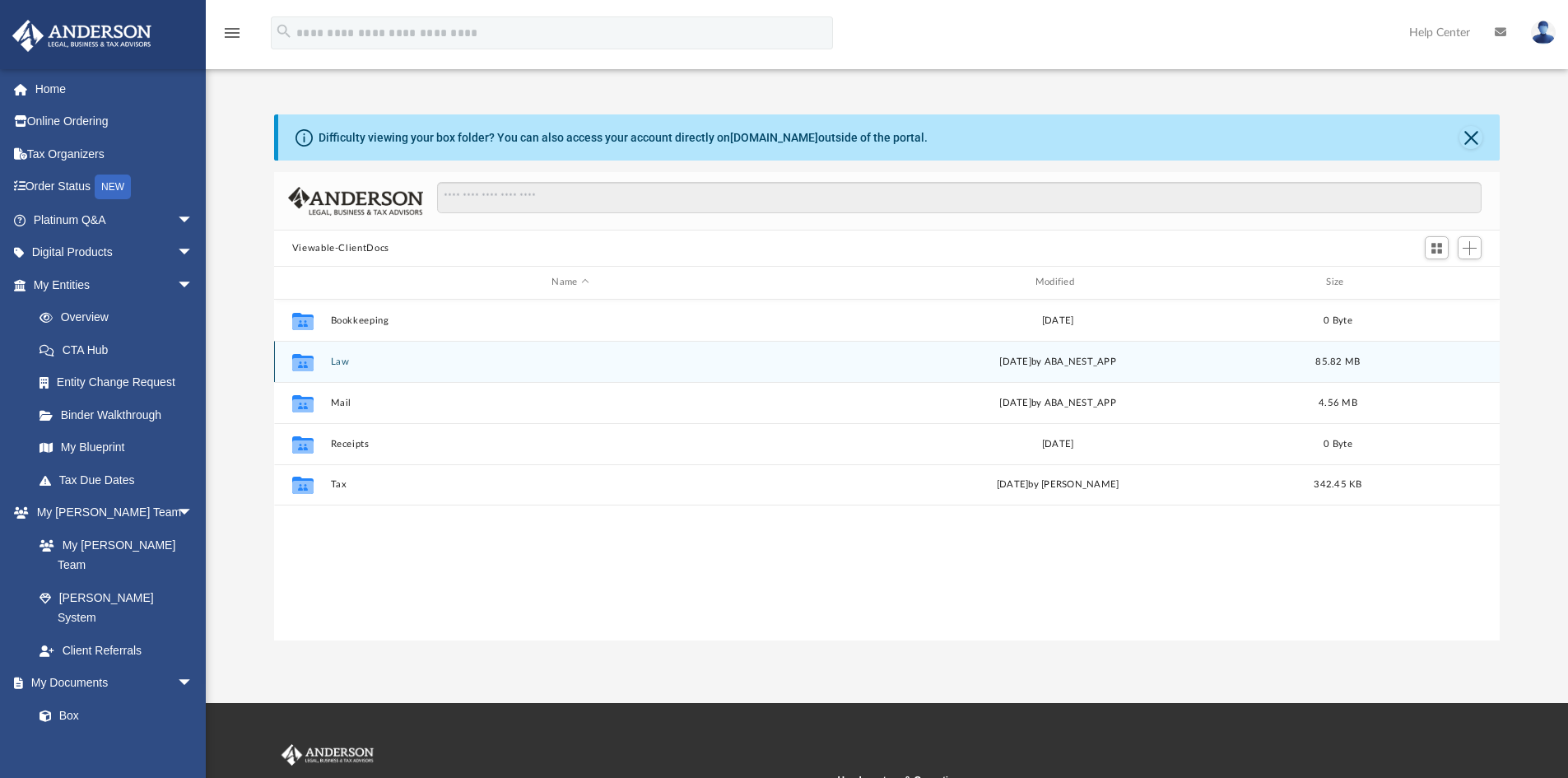
click at [337, 360] on button "Law" at bounding box center [570, 361] width 480 height 11
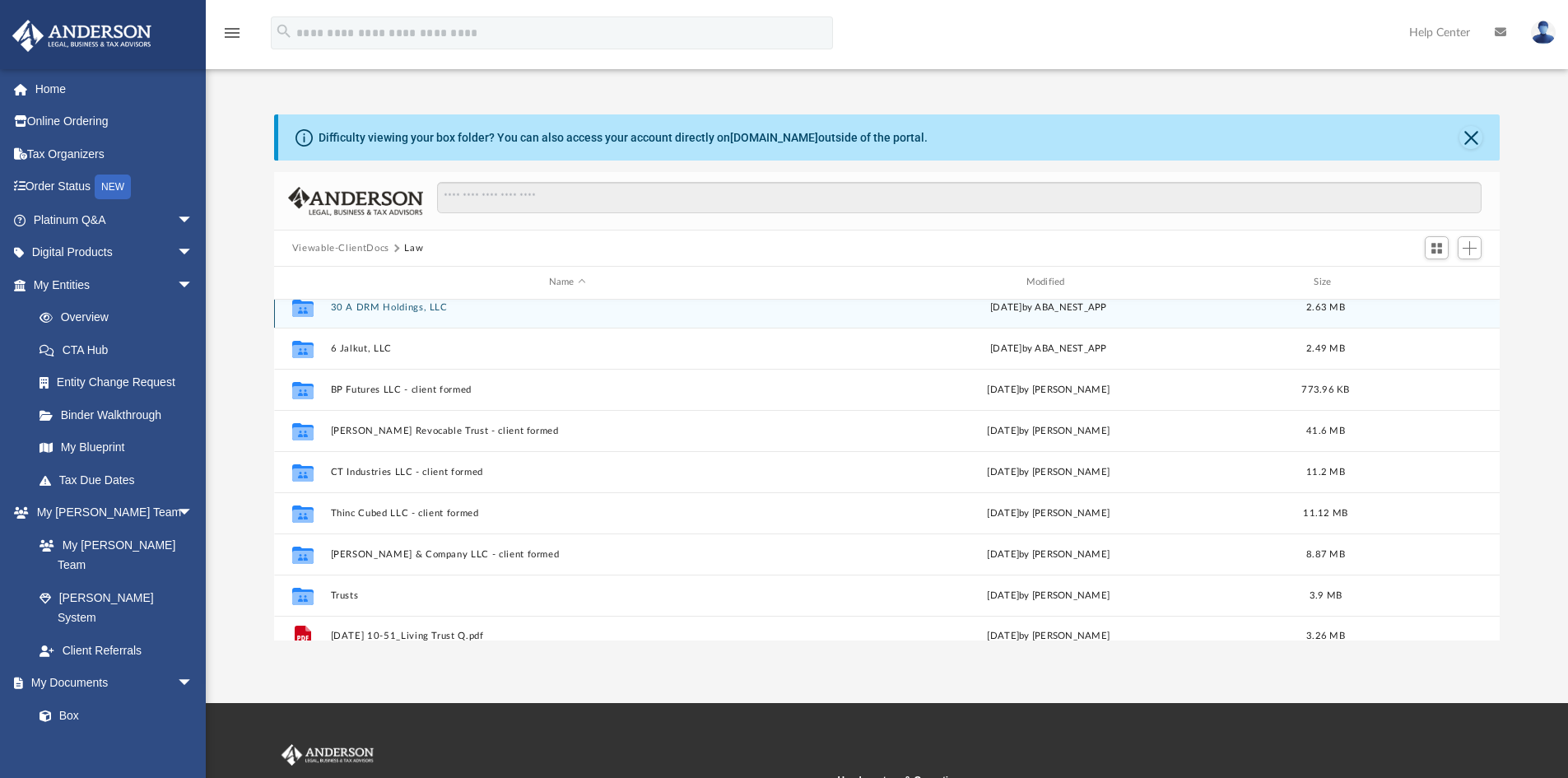
scroll to position [0, 0]
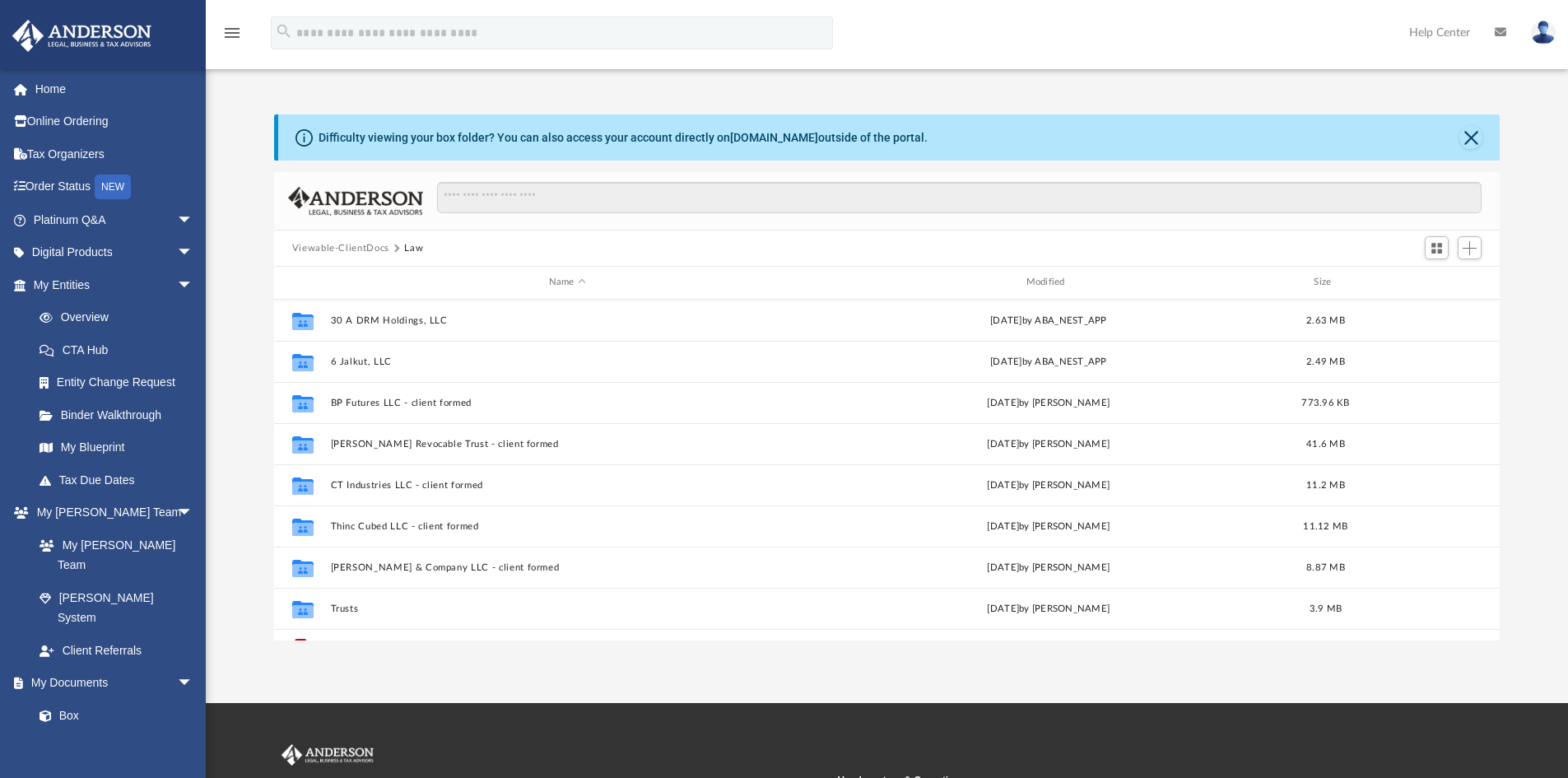
click at [337, 246] on button "Viewable-ClientDocs" at bounding box center [340, 248] width 97 height 14
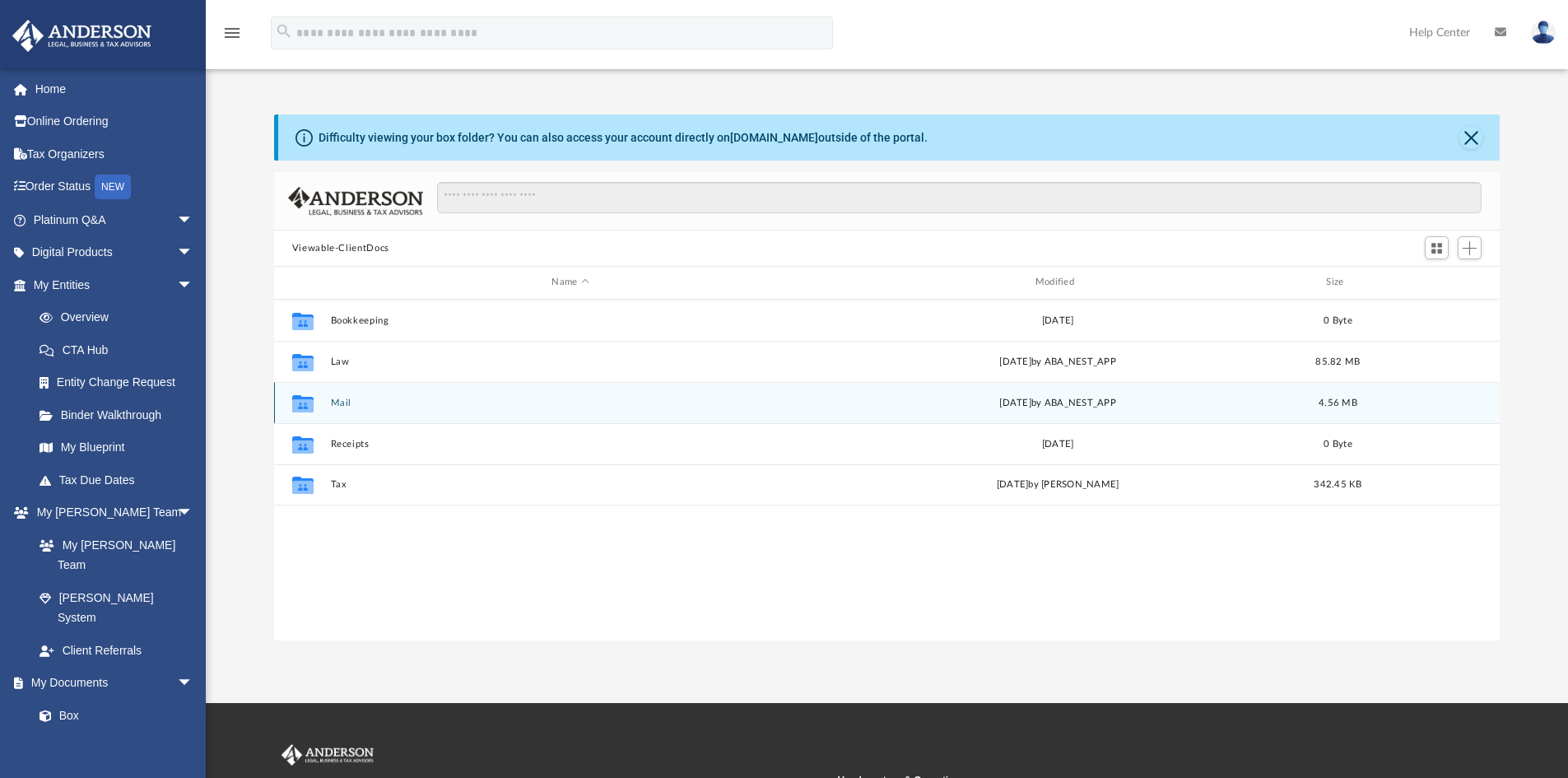
click at [341, 400] on button "Mail" at bounding box center [570, 402] width 480 height 11
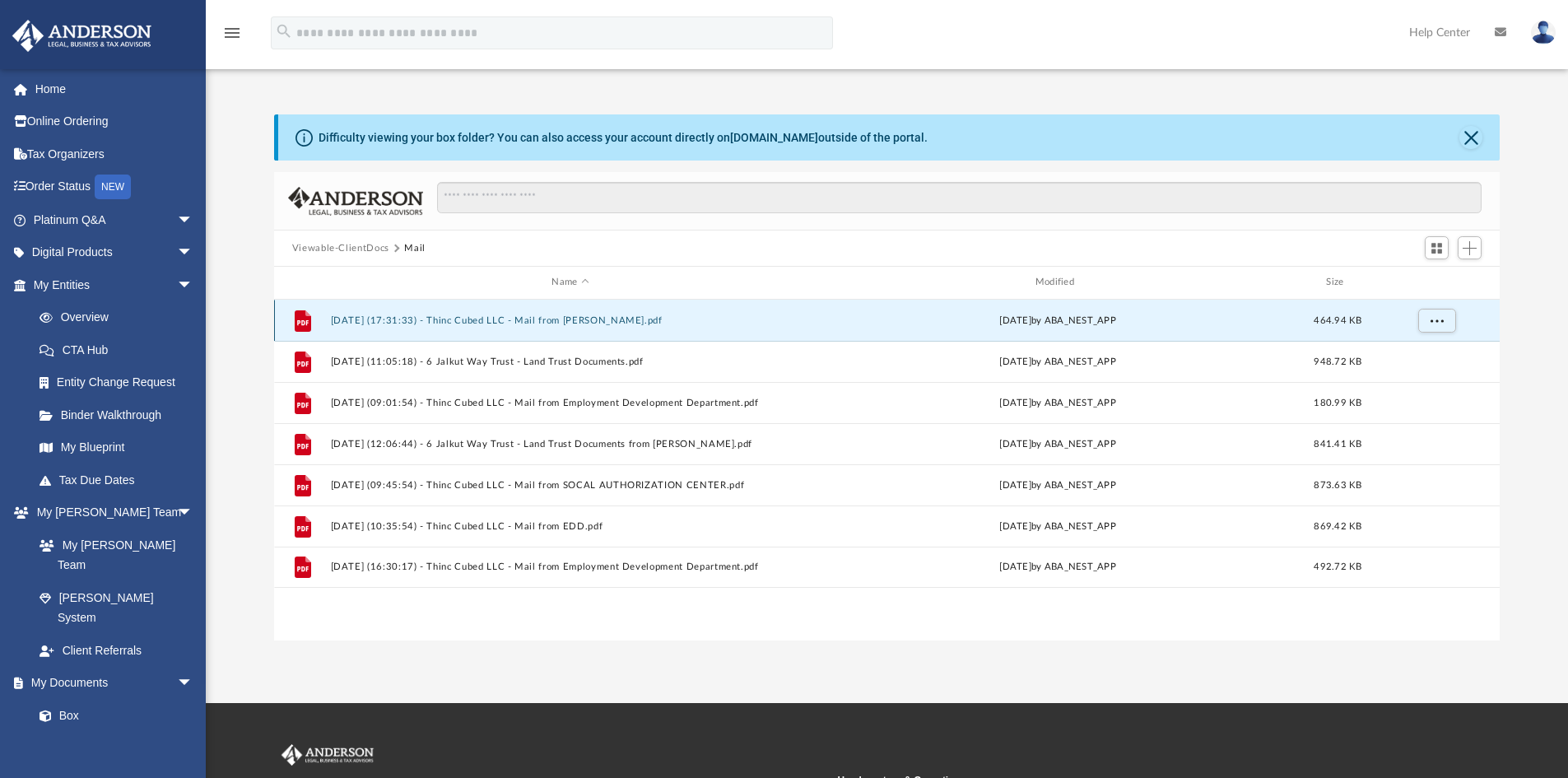
click at [573, 319] on button "[DATE] (17:31:33) - Thinc Cubed LLC - Mail from [PERSON_NAME].pdf" at bounding box center [570, 320] width 480 height 11
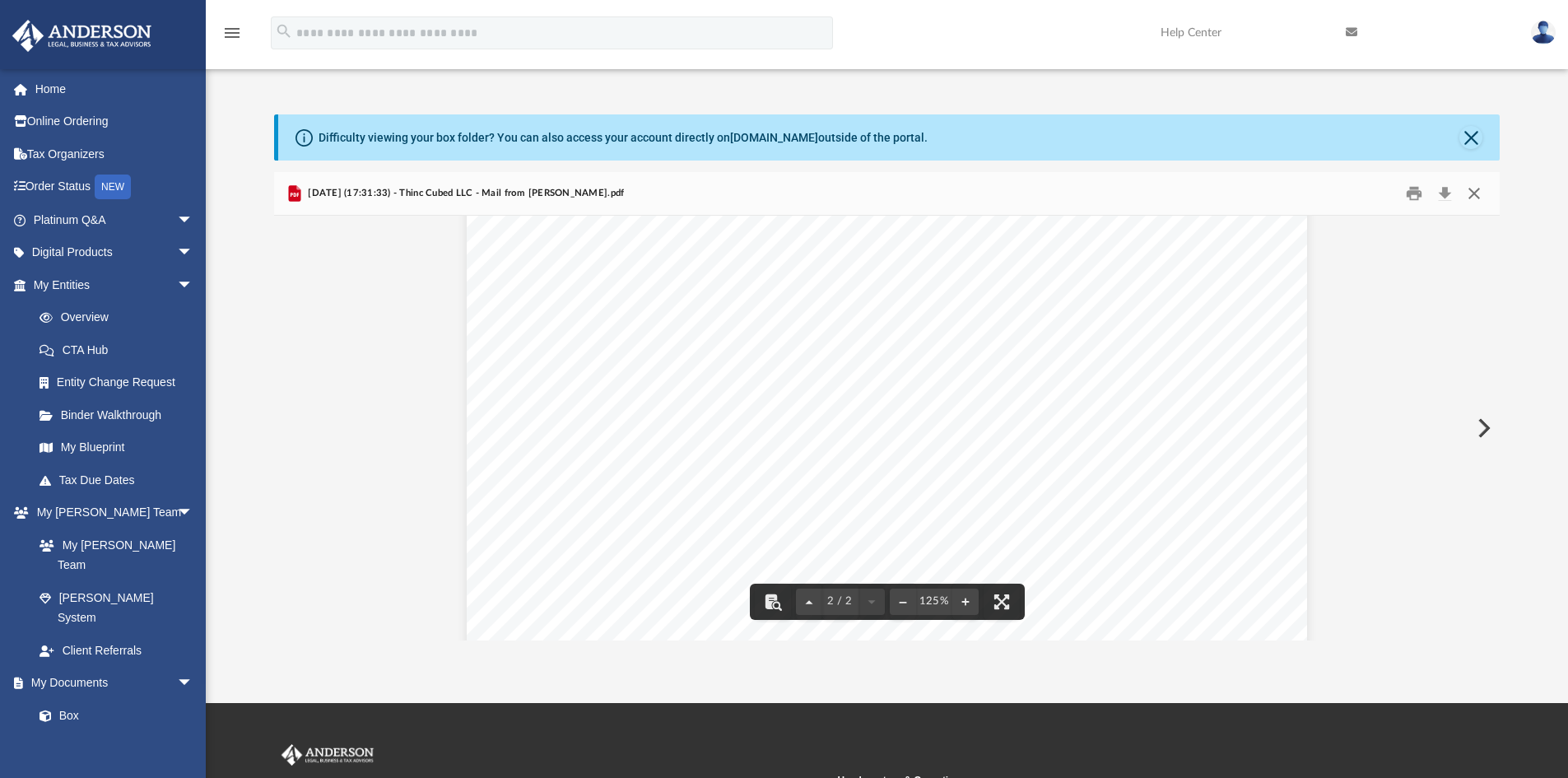
click at [1477, 191] on button "Close" at bounding box center [1474, 194] width 30 height 26
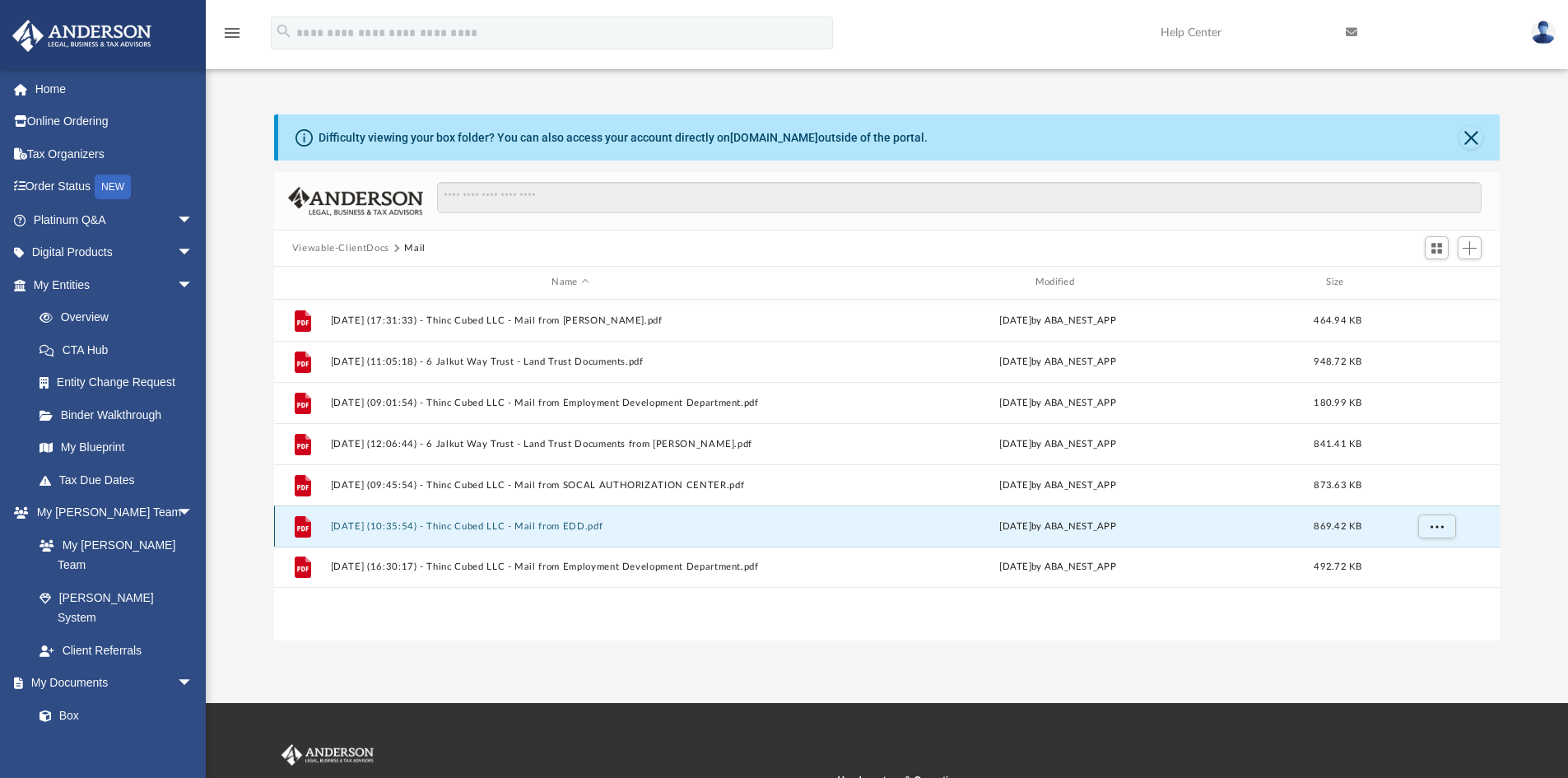
click at [463, 526] on button "[DATE] (10:35:54) - Thinc Cubed LLC - Mail from EDD.pdf" at bounding box center [570, 526] width 480 height 11
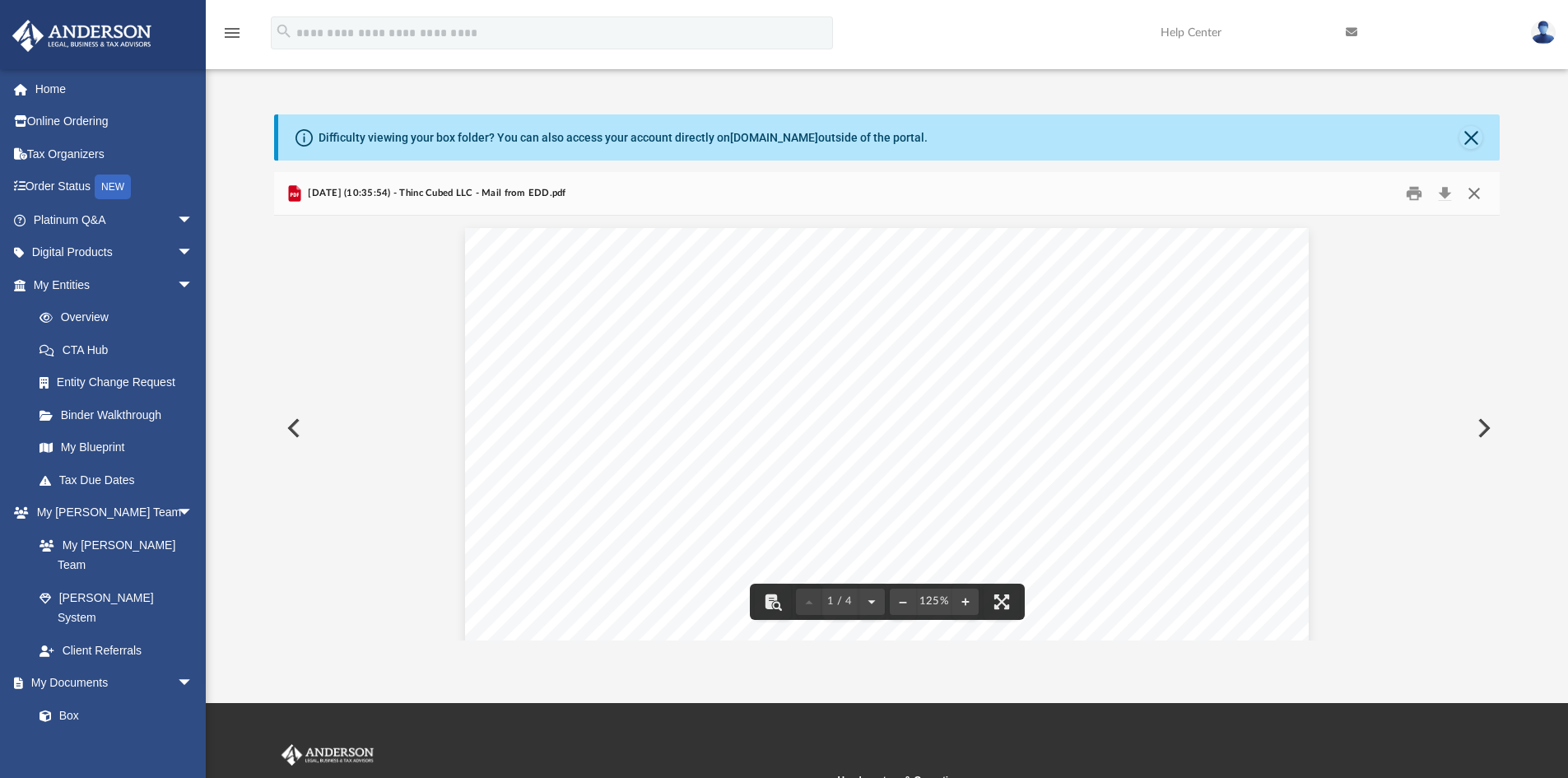
click at [1479, 196] on button "Close" at bounding box center [1474, 194] width 30 height 26
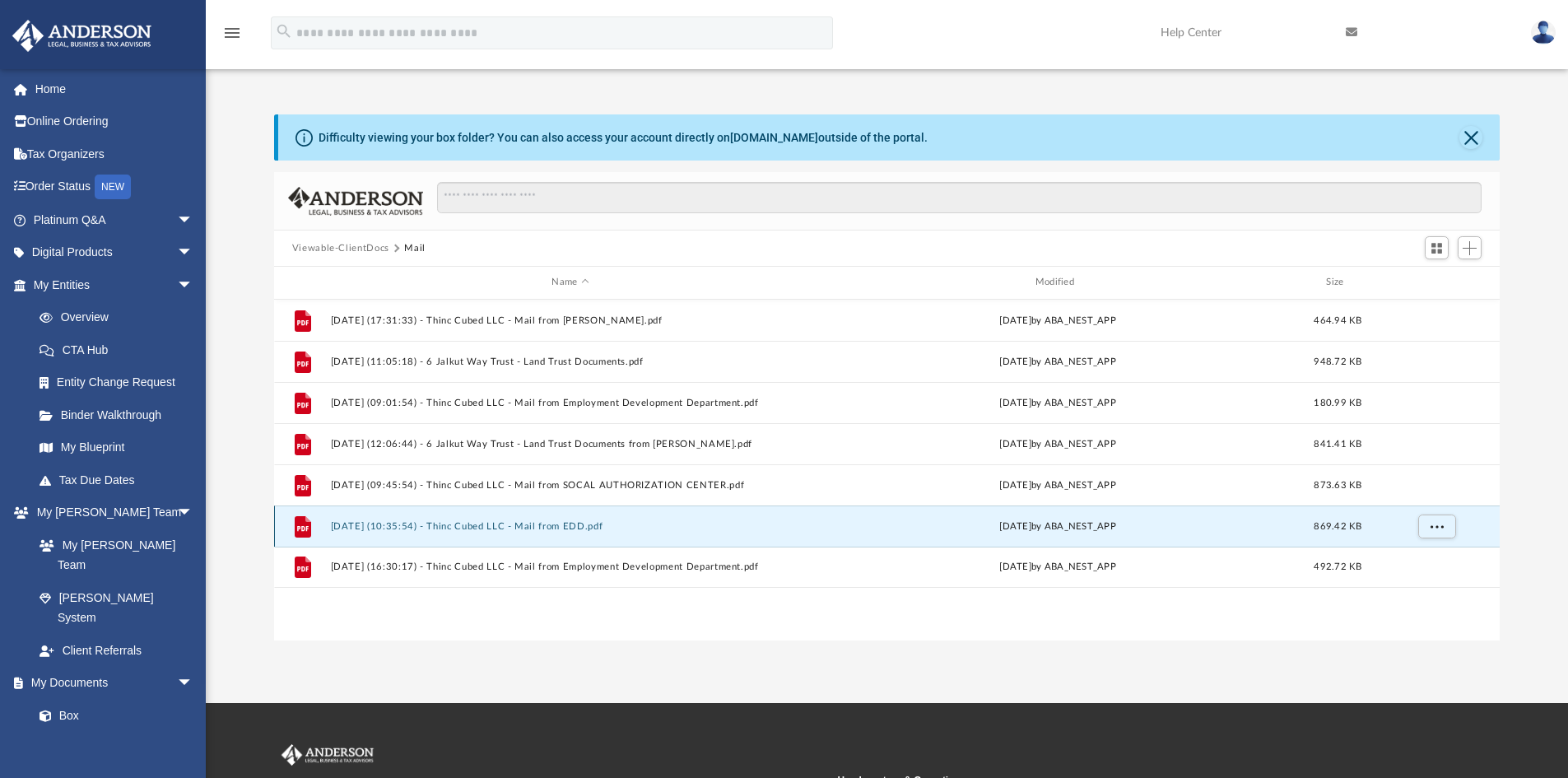
click at [544, 530] on button "[DATE] (10:35:54) - Thinc Cubed LLC - Mail from EDD.pdf" at bounding box center [570, 526] width 480 height 11
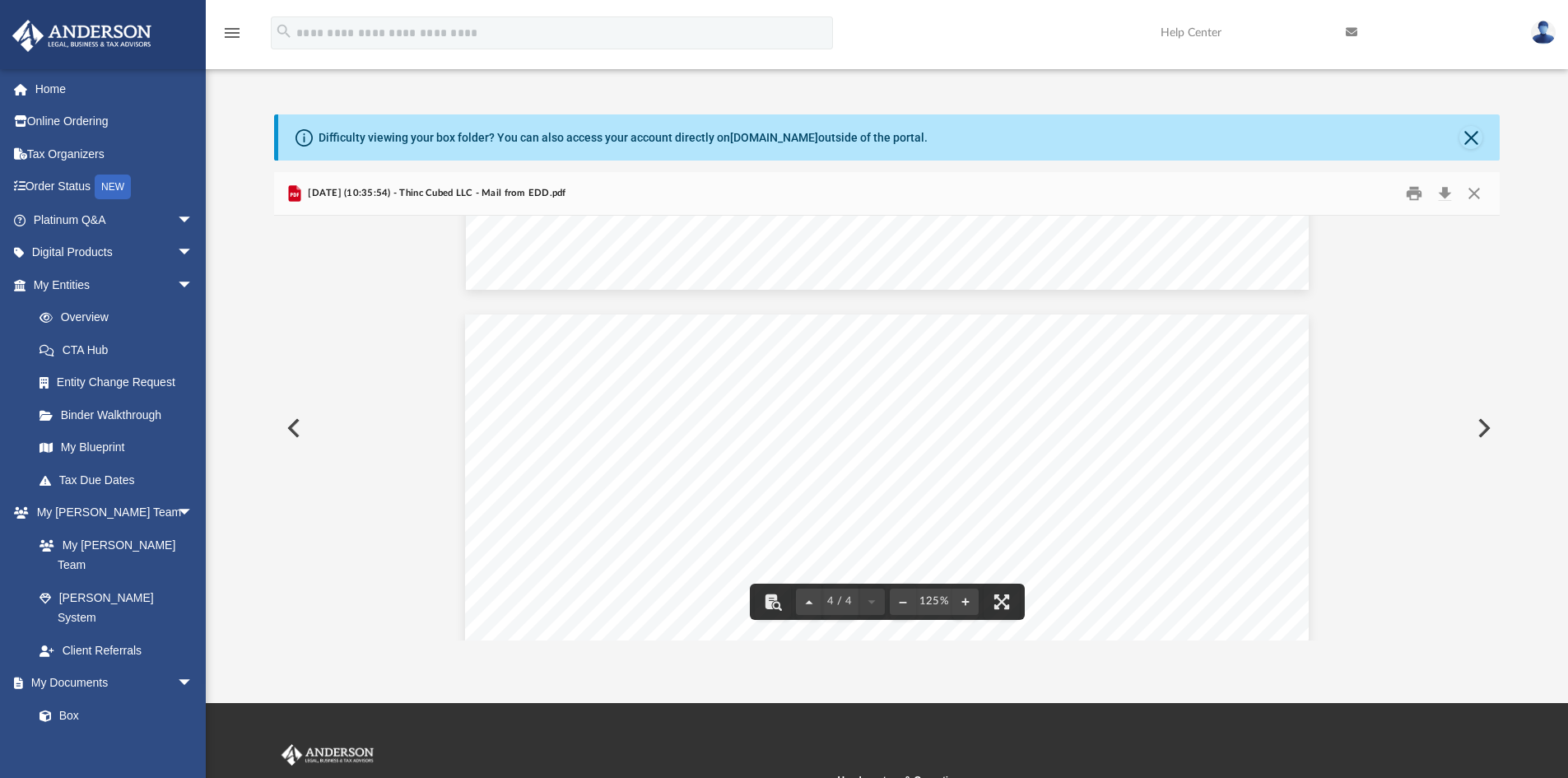
scroll to position [3376, 0]
click at [1474, 190] on button "Close" at bounding box center [1474, 194] width 30 height 26
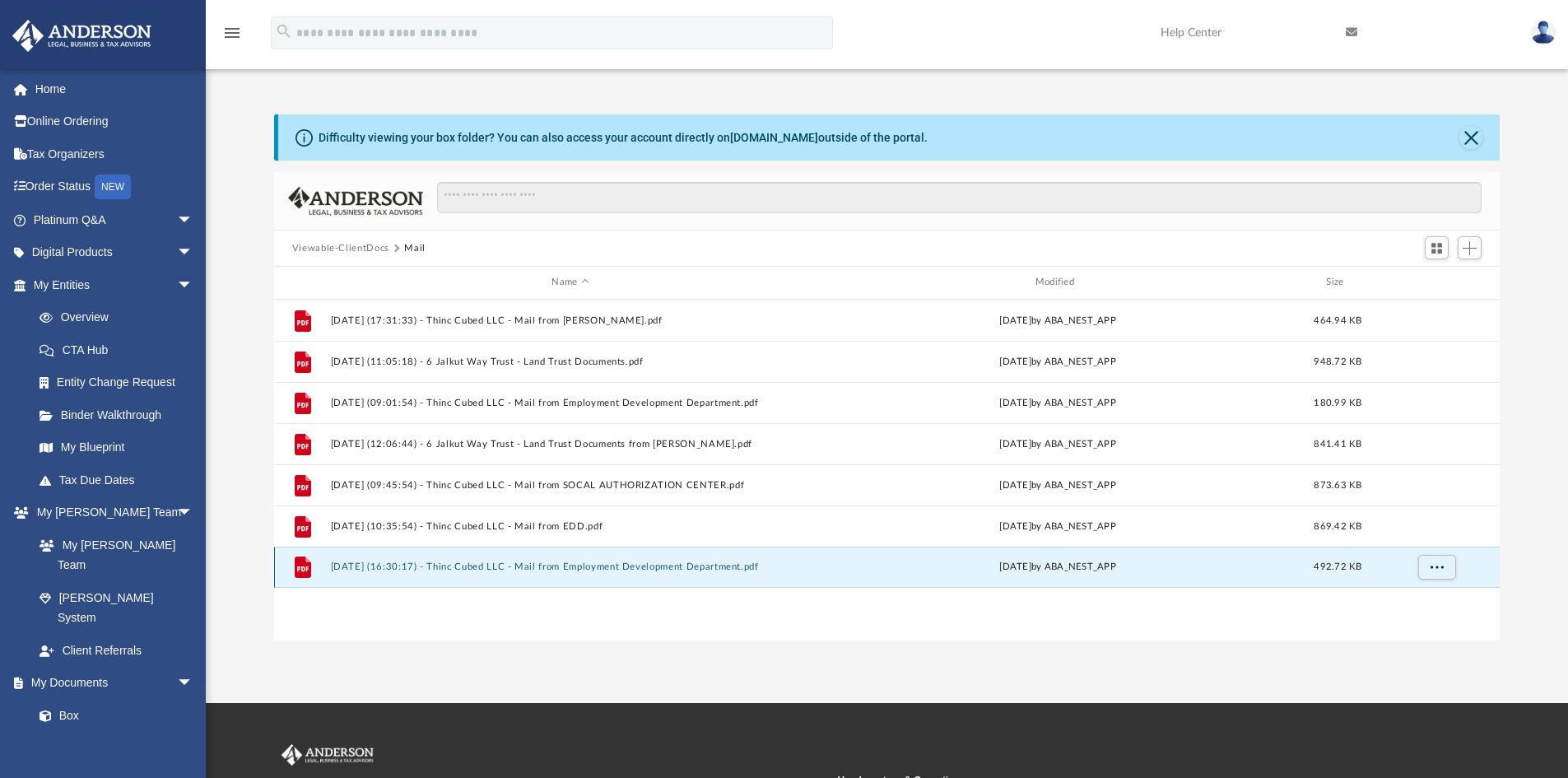
click at [502, 561] on button "[DATE] (16:30:17) - Thinc Cubed LLC - Mail from Employment Development Departme…" at bounding box center [570, 566] width 480 height 11
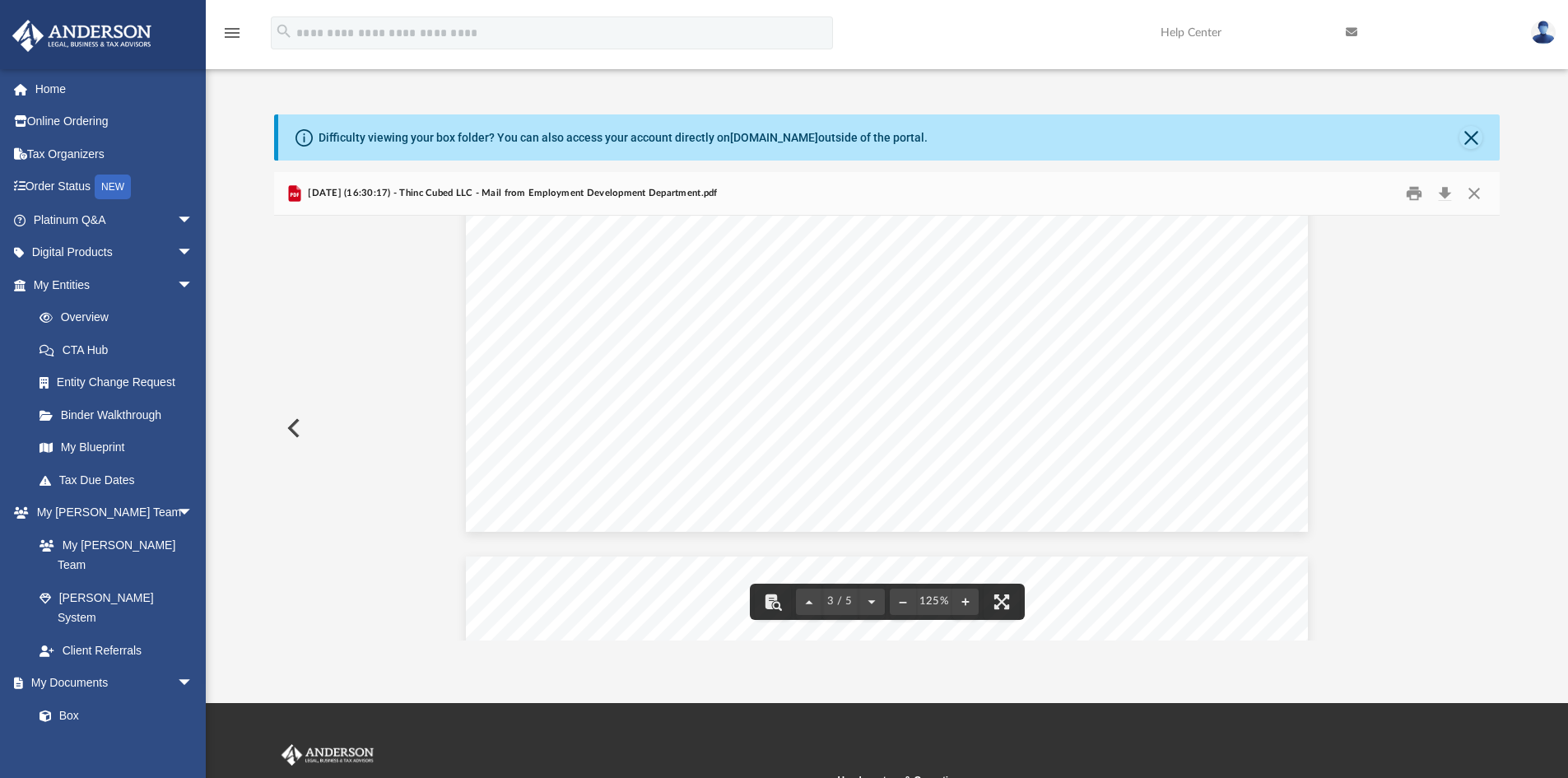
scroll to position [2813, 0]
click at [1467, 186] on button "Close" at bounding box center [1474, 194] width 30 height 26
